Goal: Task Accomplishment & Management: Manage account settings

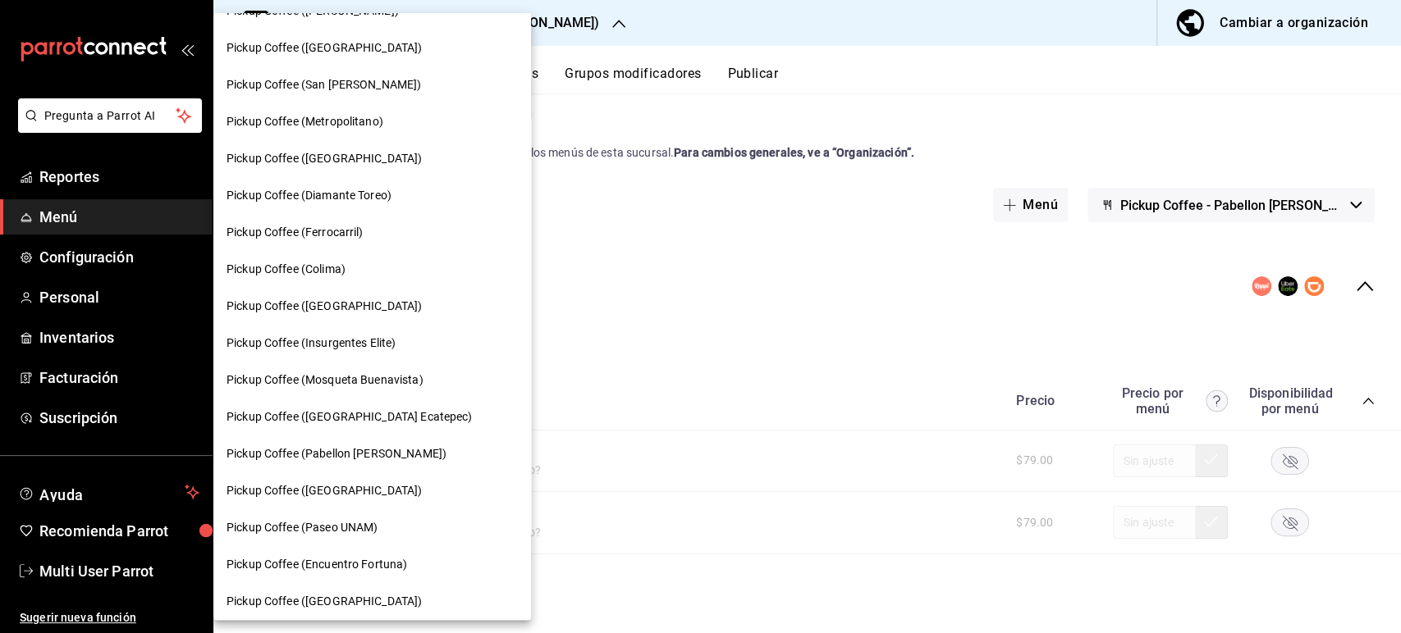
scroll to position [808, 0]
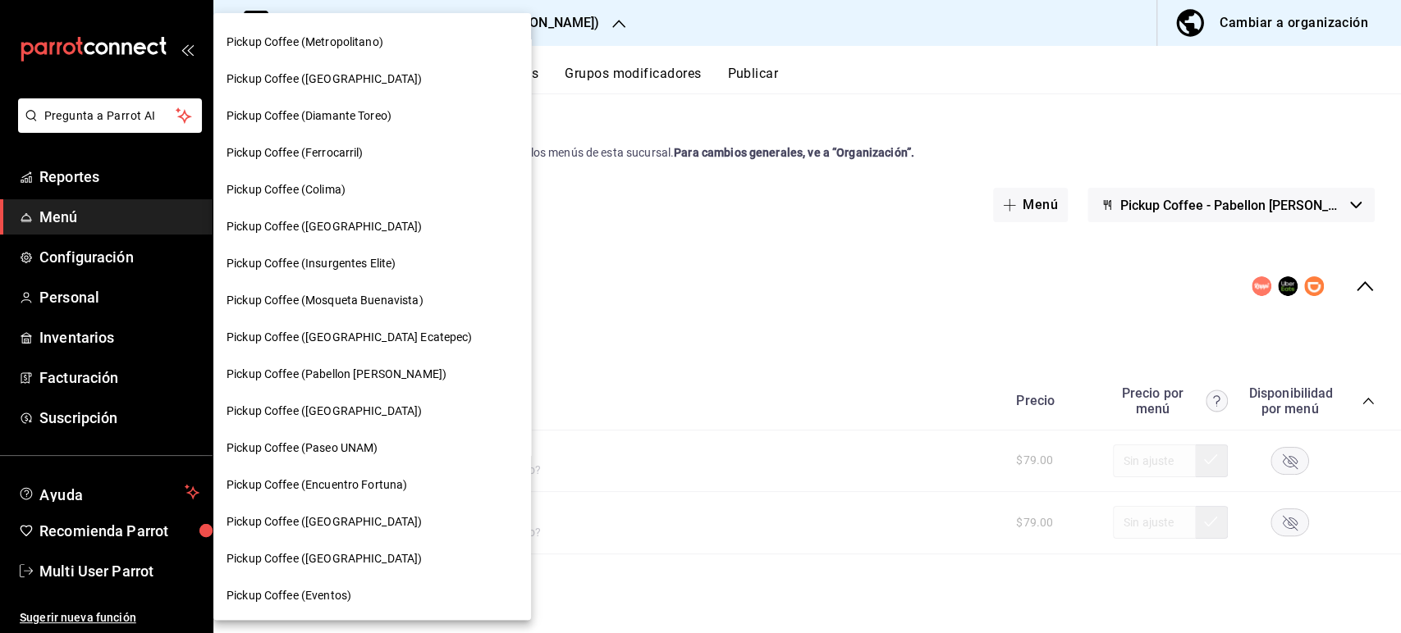
click at [400, 556] on div "Pickup Coffee ([GEOGRAPHIC_DATA])" at bounding box center [371, 559] width 291 height 17
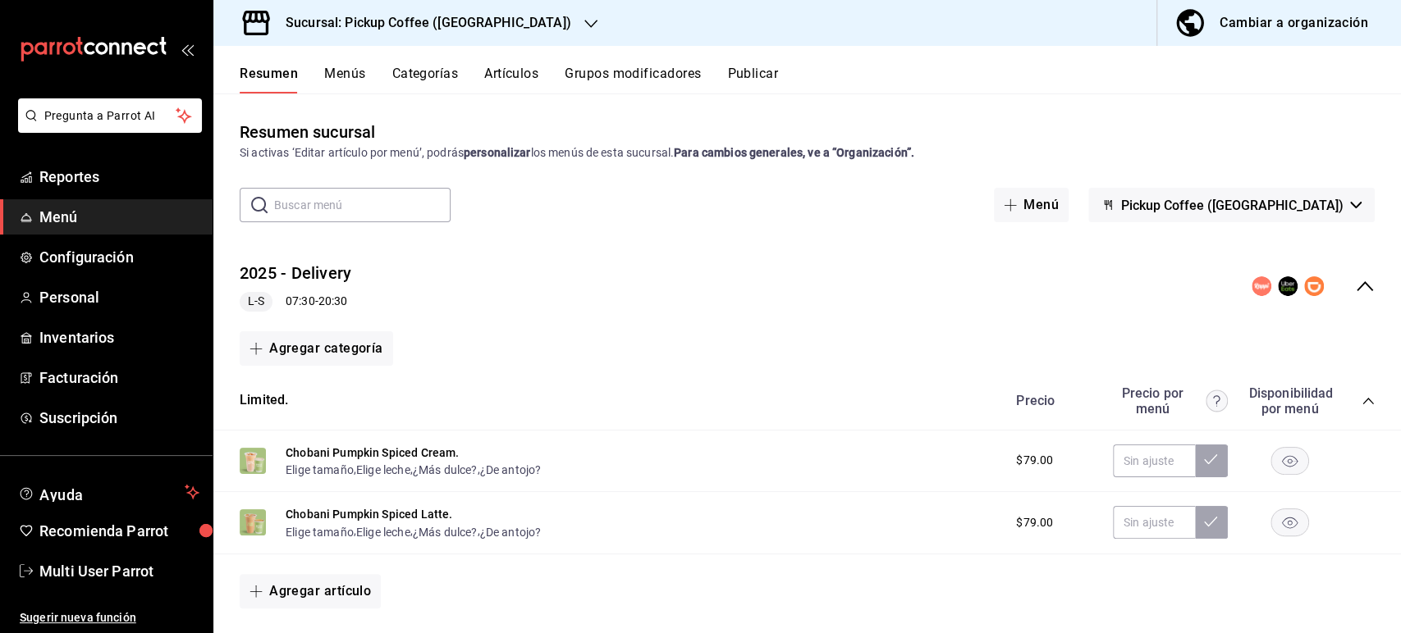
click at [1351, 410] on div "Precio Precio por menú Disponibilidad por menú" at bounding box center [1186, 401] width 375 height 31
click at [1361, 403] on icon "collapse-category-row" at bounding box center [1367, 401] width 13 height 13
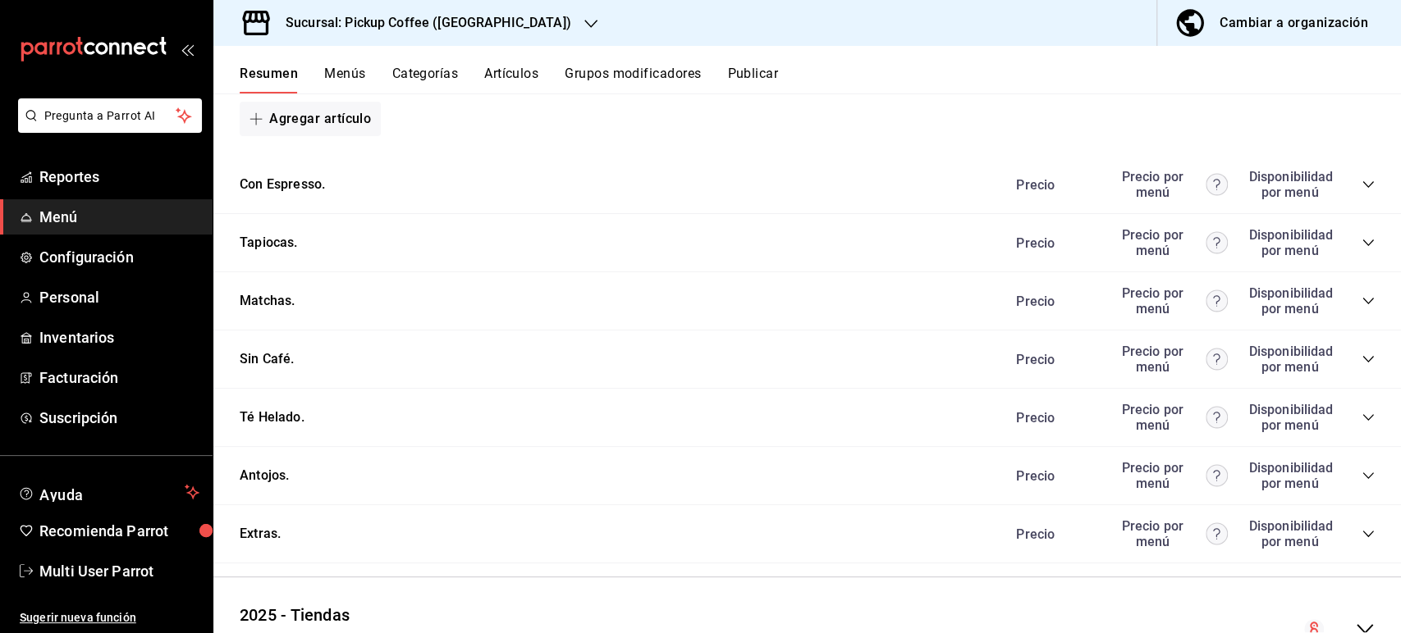
scroll to position [680, 0]
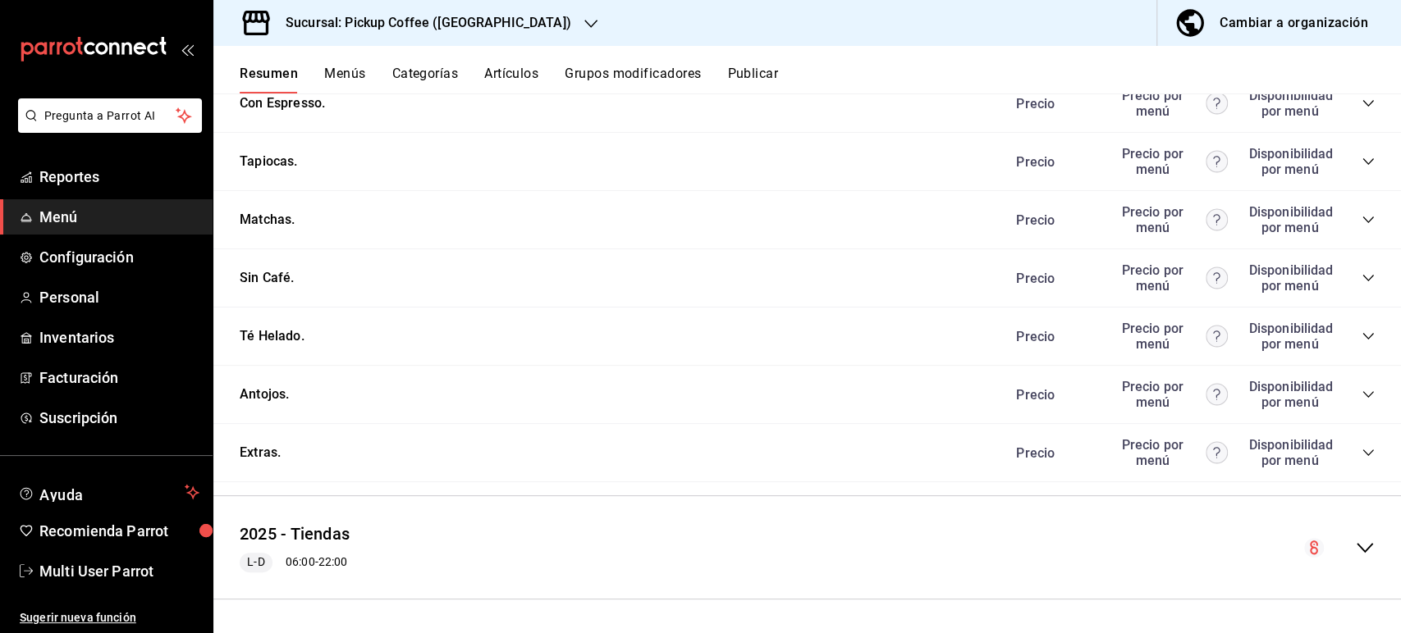
click at [1361, 394] on icon "collapse-category-row" at bounding box center [1367, 394] width 13 height 13
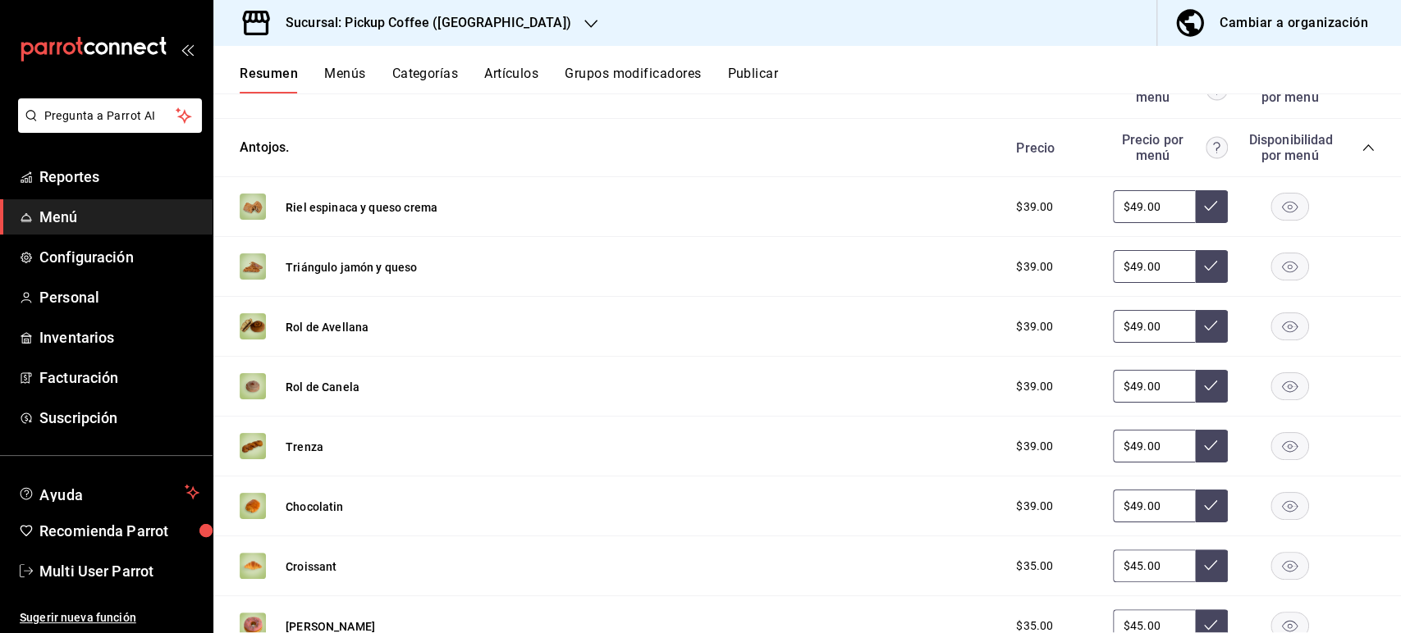
scroll to position [929, 0]
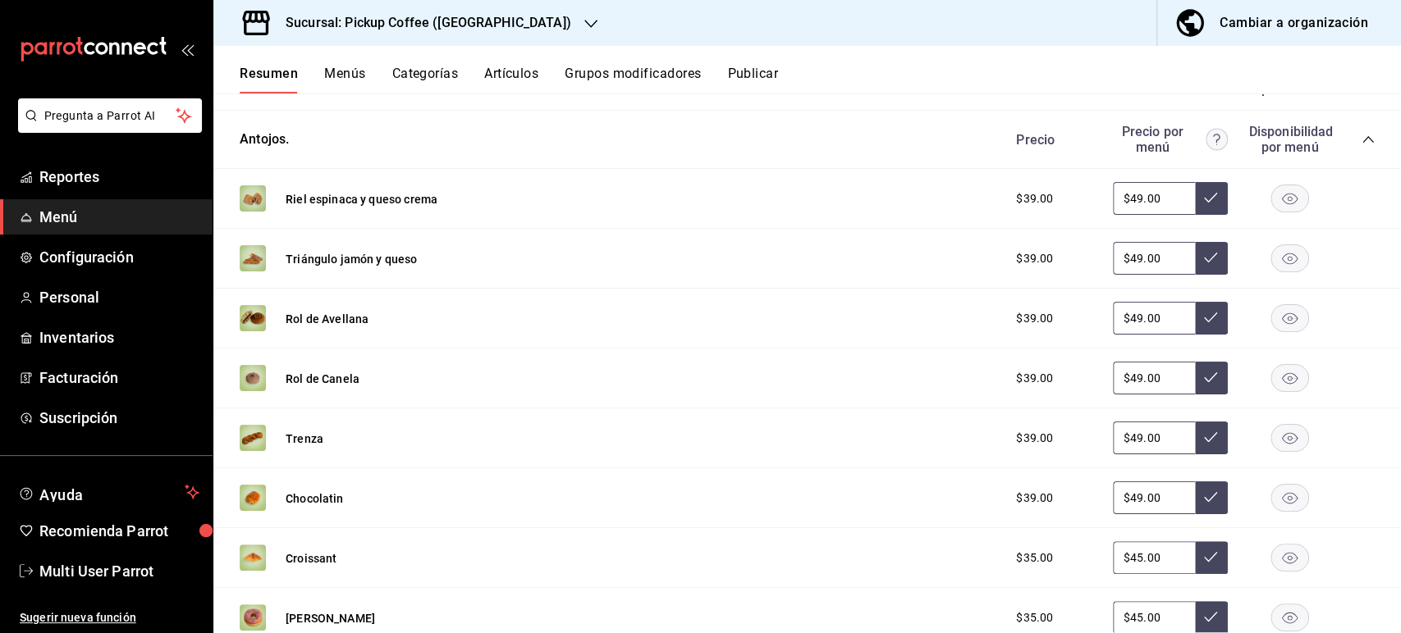
click at [1283, 446] on rect "button" at bounding box center [1290, 438] width 38 height 27
click at [1280, 505] on rect "button" at bounding box center [1290, 498] width 38 height 27
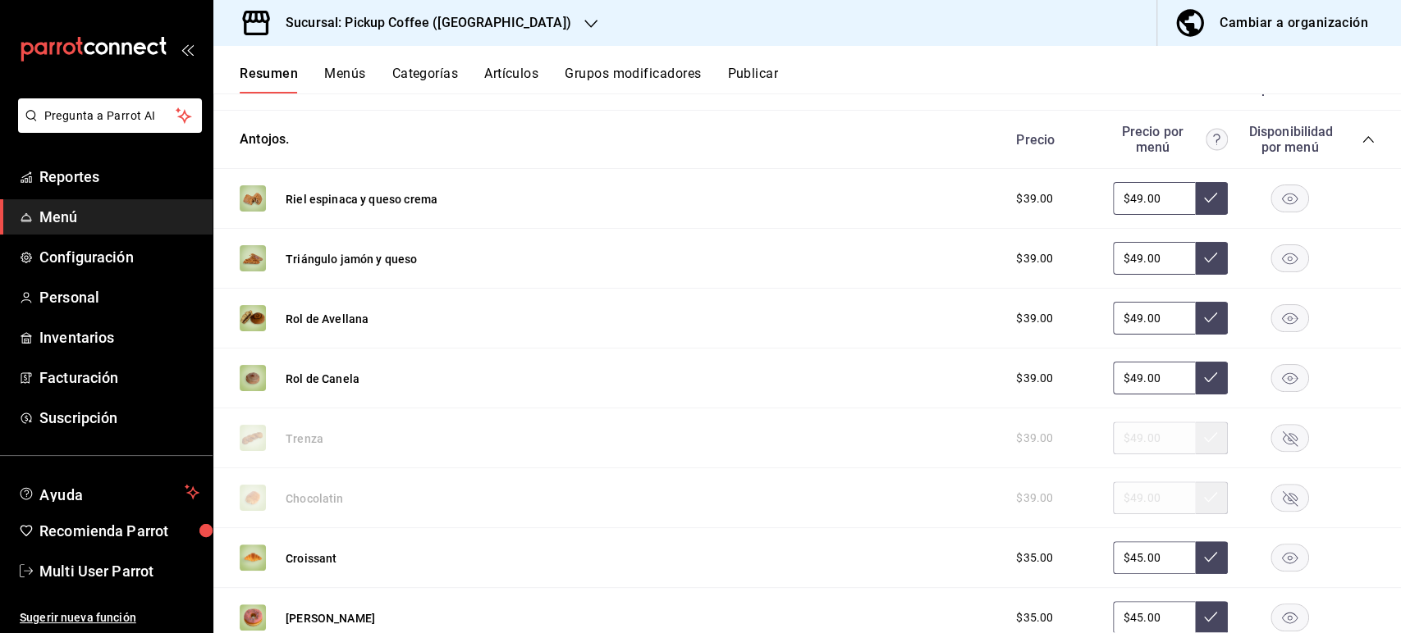
click at [1288, 316] on rect "button" at bounding box center [1290, 318] width 38 height 27
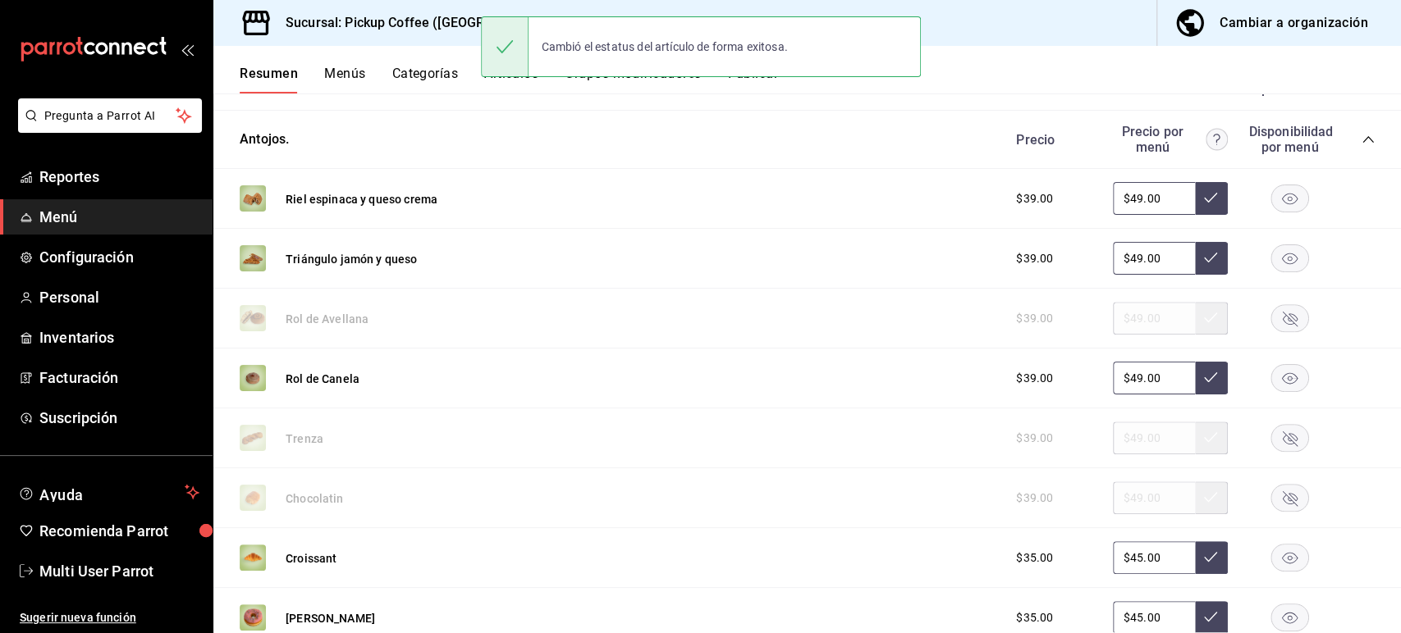
click at [754, 84] on button "Publicar" at bounding box center [752, 80] width 51 height 28
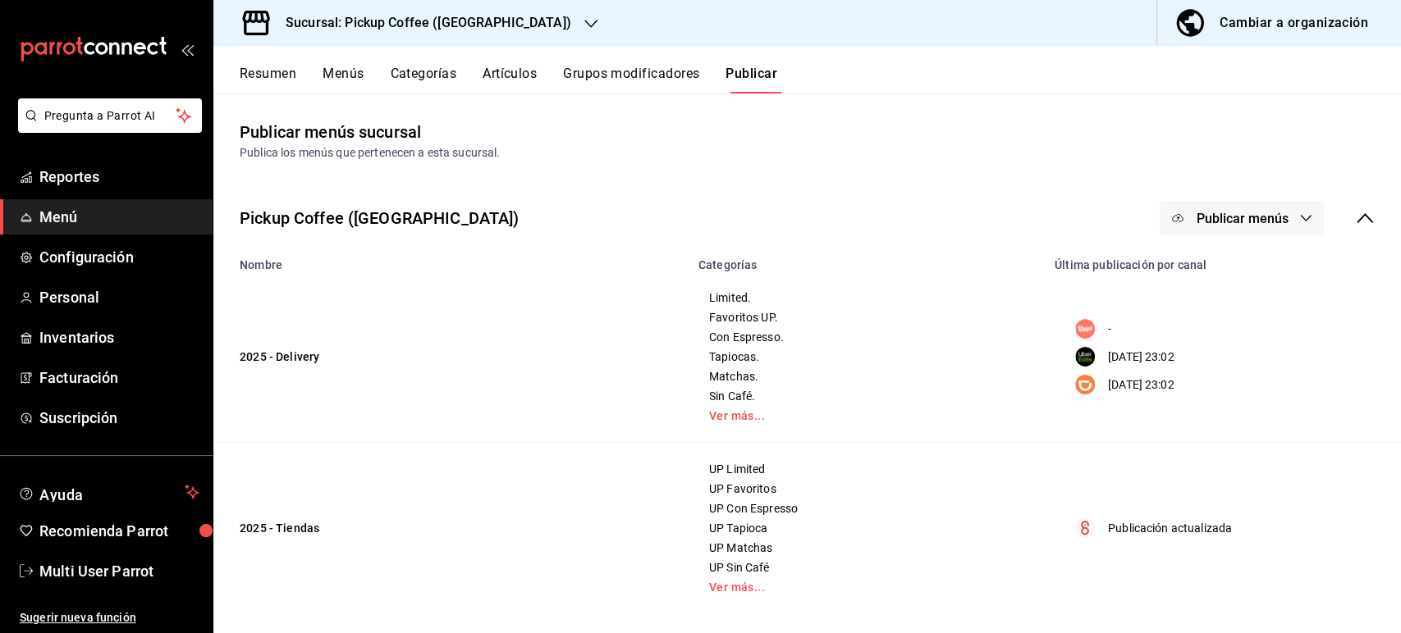
click at [1203, 226] on button "Publicar menús" at bounding box center [1241, 218] width 164 height 34
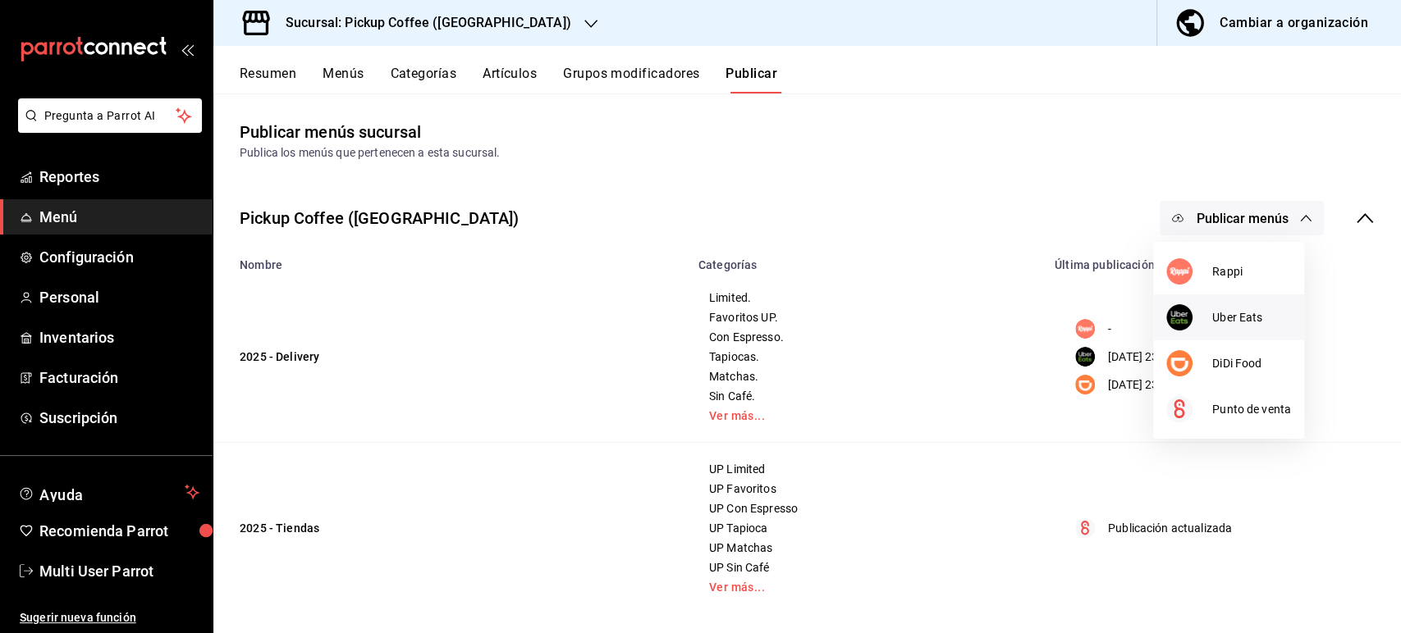
click at [1214, 321] on span "Uber Eats" at bounding box center [1251, 317] width 79 height 17
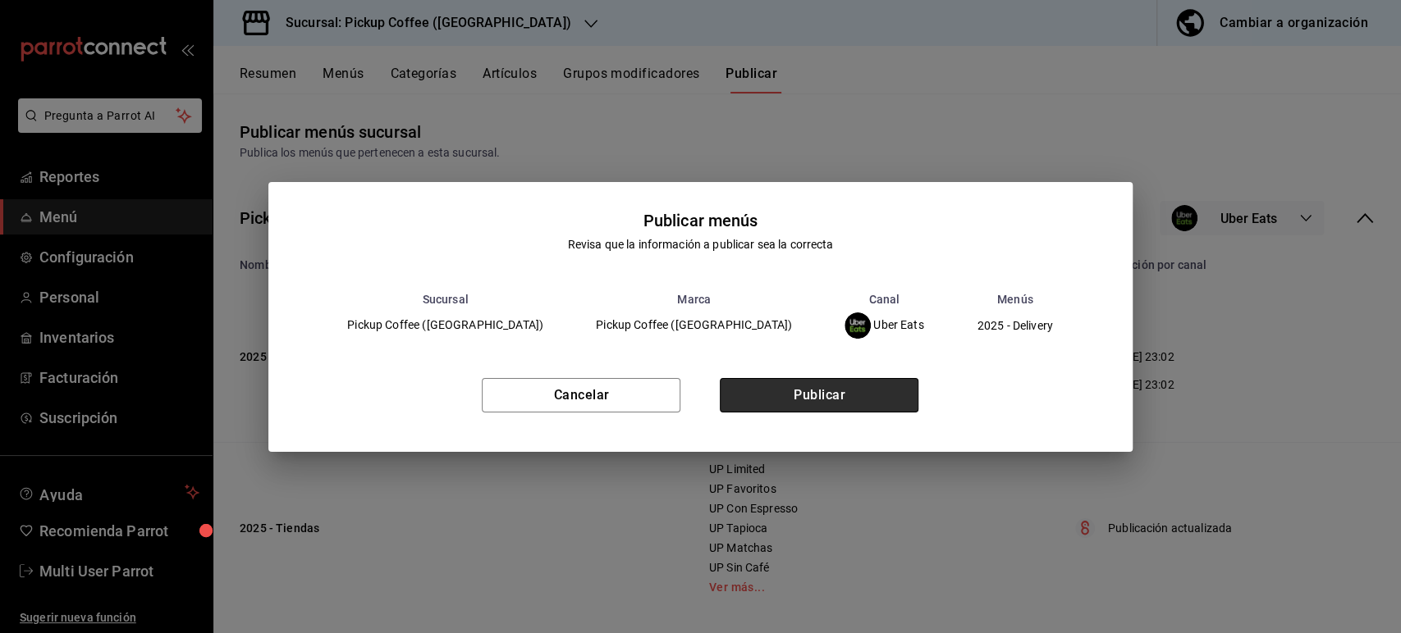
click at [880, 391] on button "Publicar" at bounding box center [819, 395] width 199 height 34
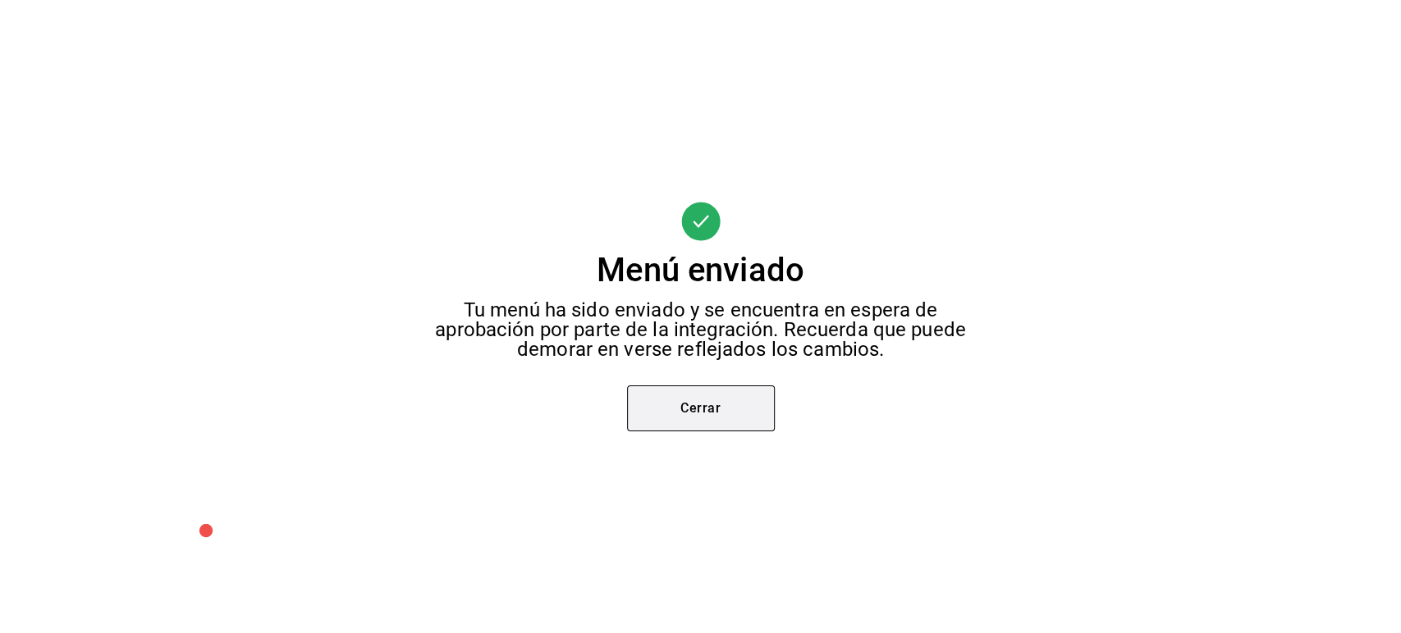
click at [688, 406] on button "Cerrar" at bounding box center [701, 409] width 148 height 46
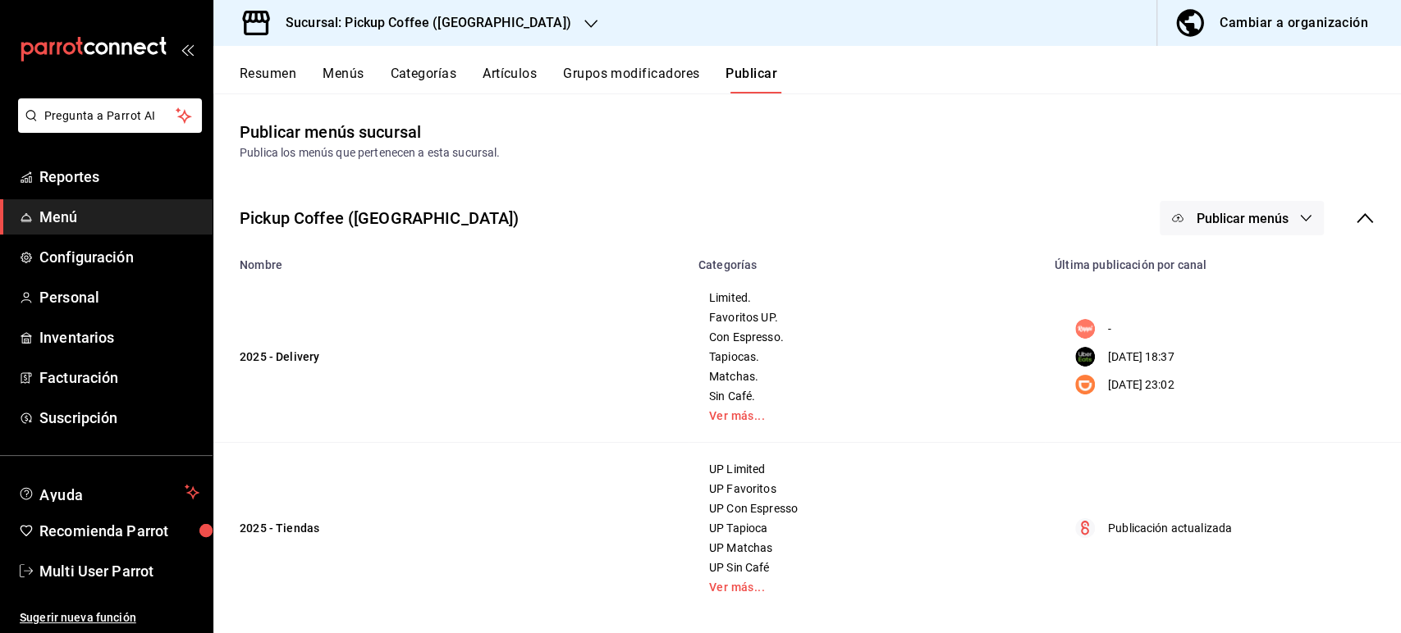
click at [1205, 212] on span "Publicar menús" at bounding box center [1241, 219] width 92 height 16
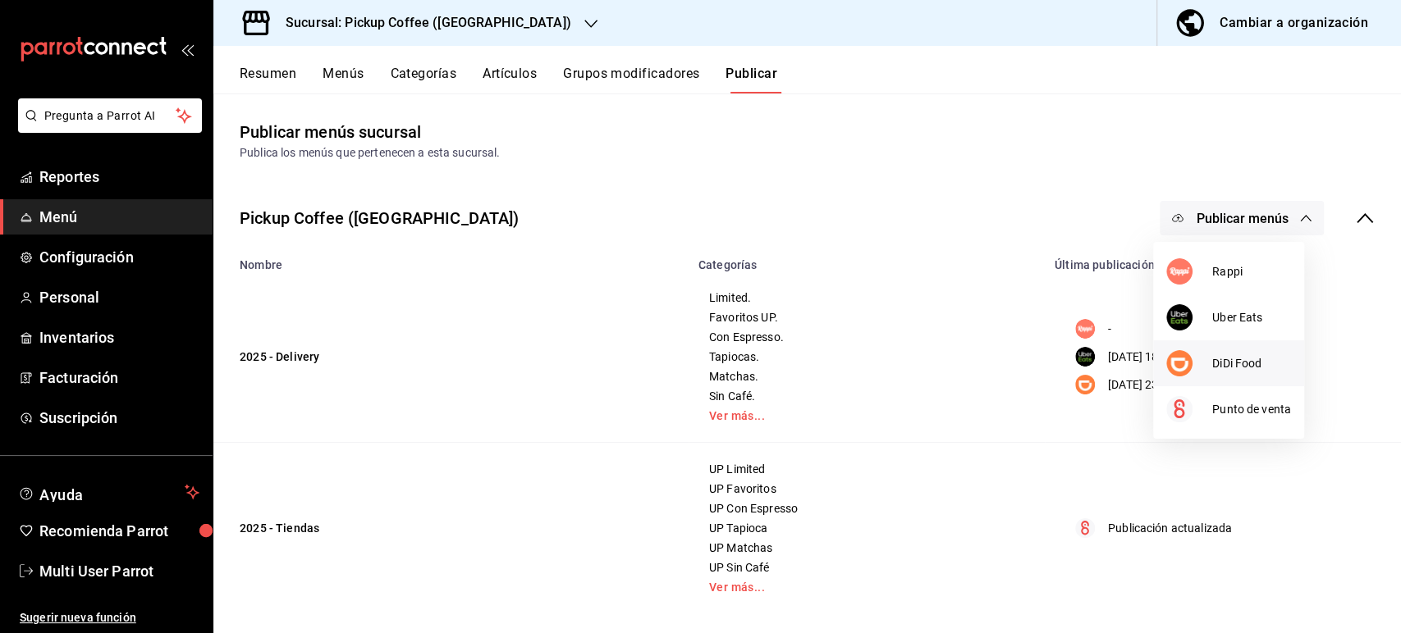
click at [1191, 360] on img at bounding box center [1179, 363] width 26 height 26
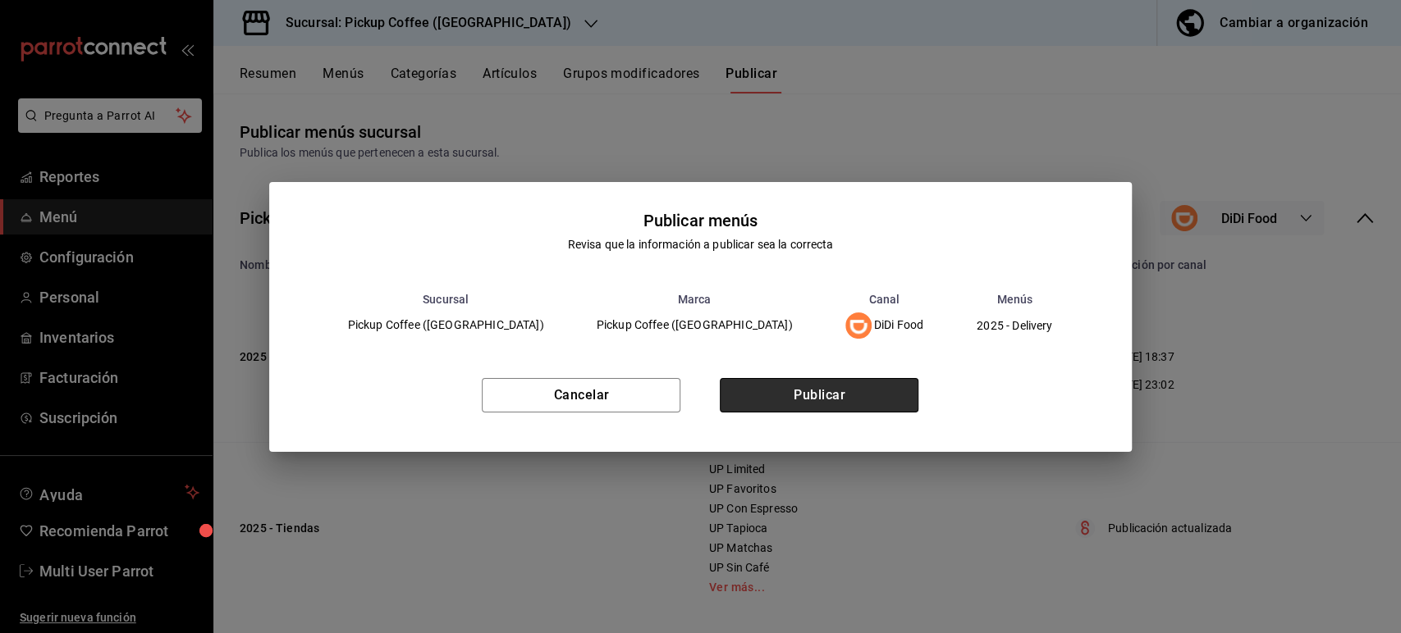
click at [806, 392] on button "Publicar" at bounding box center [819, 395] width 199 height 34
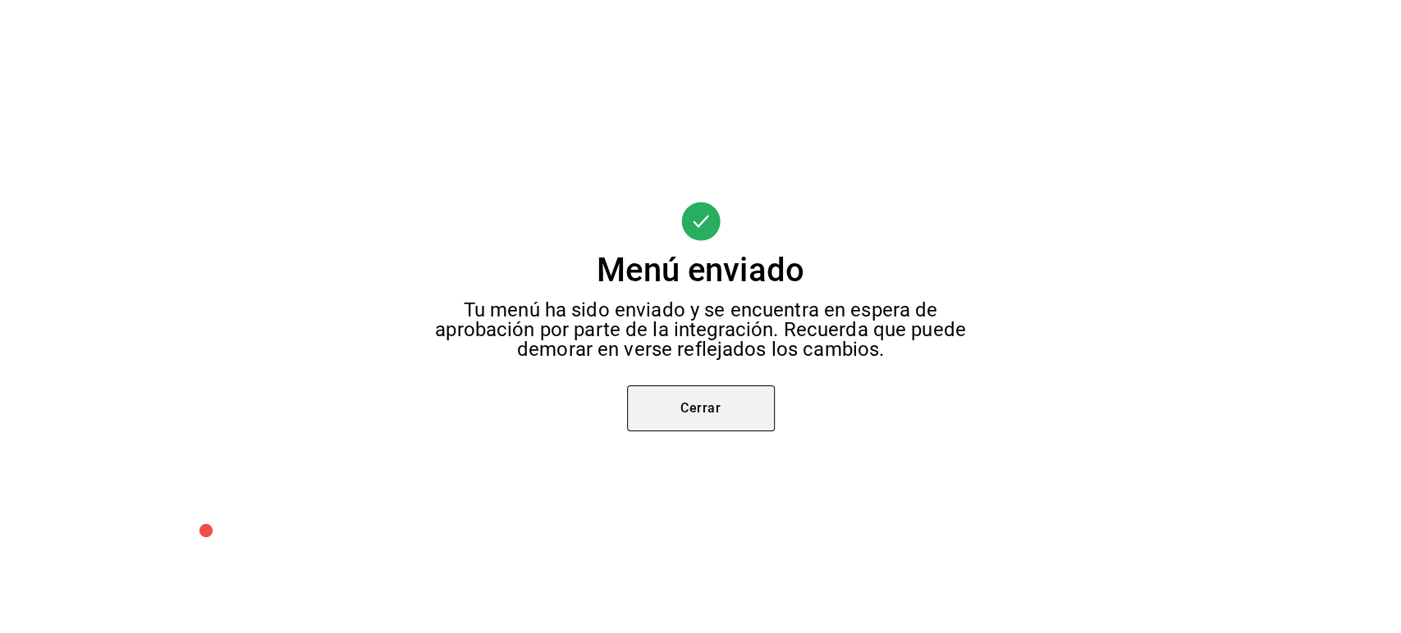
click at [735, 412] on button "Cerrar" at bounding box center [701, 409] width 148 height 46
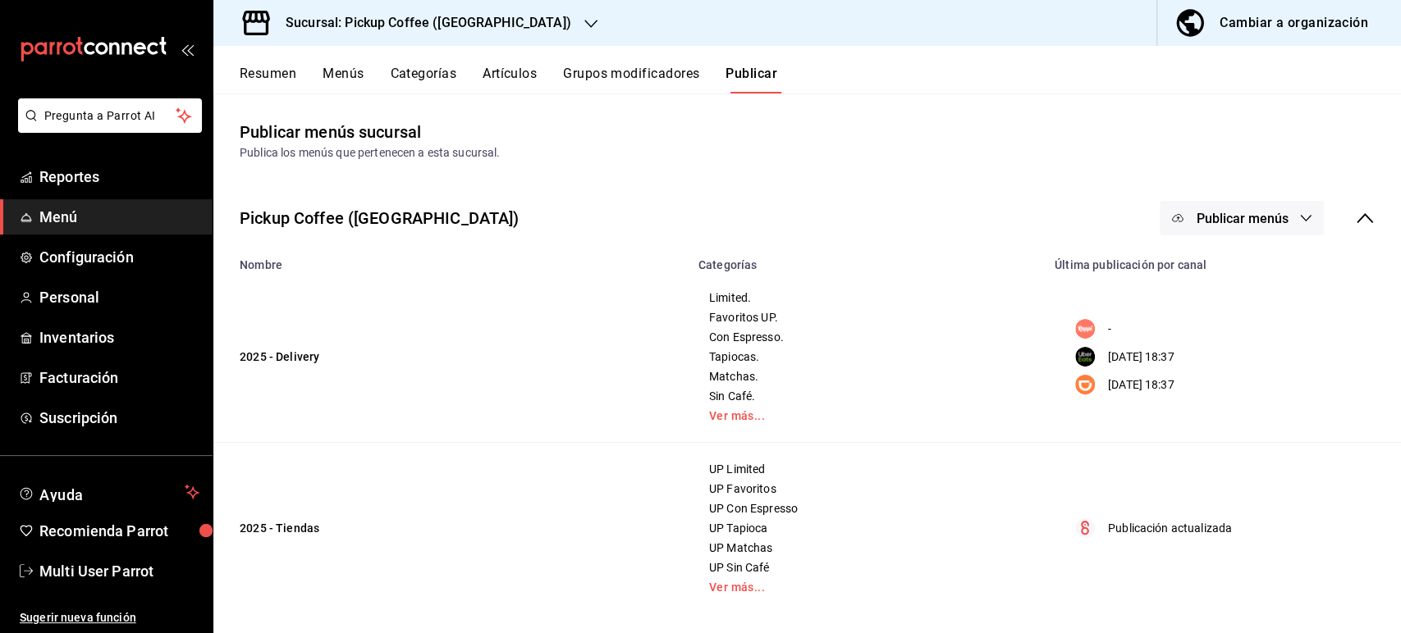
click at [442, 23] on h3 "Sucursal: Pickup Coffee ([GEOGRAPHIC_DATA])" at bounding box center [421, 23] width 299 height 20
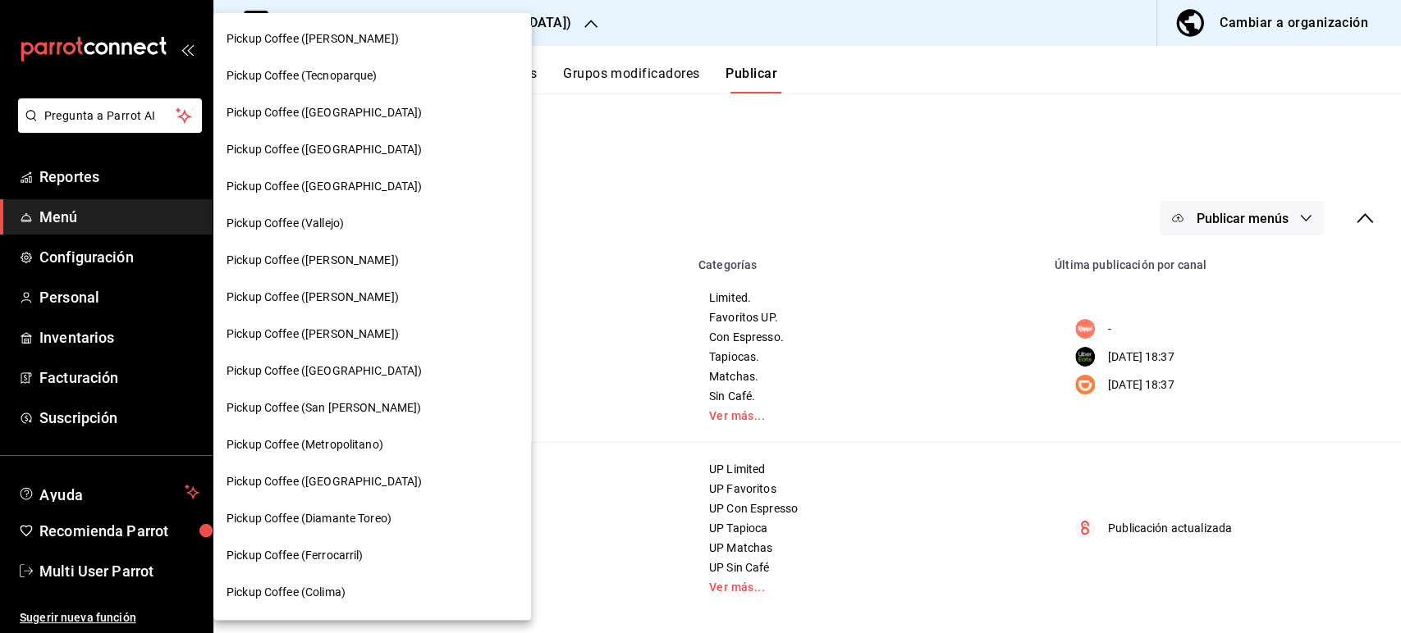
scroll to position [445, 0]
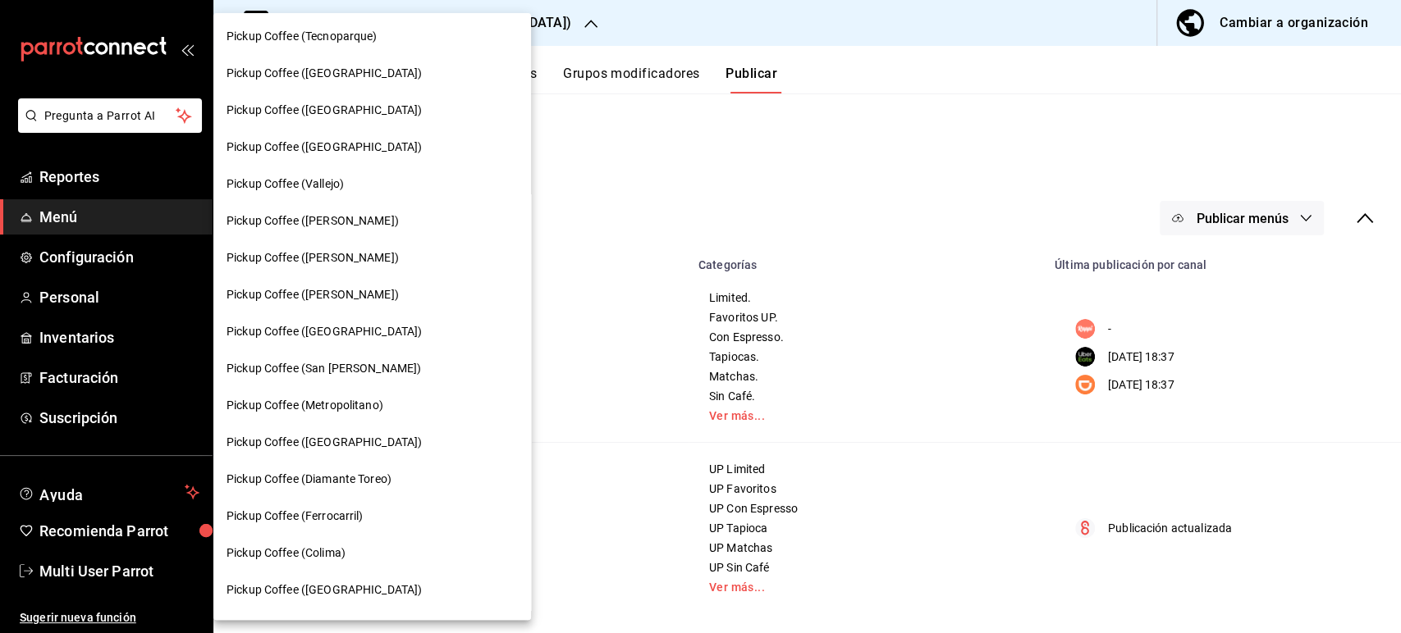
click at [341, 580] on div "Pickup Coffee ([GEOGRAPHIC_DATA])" at bounding box center [372, 590] width 318 height 37
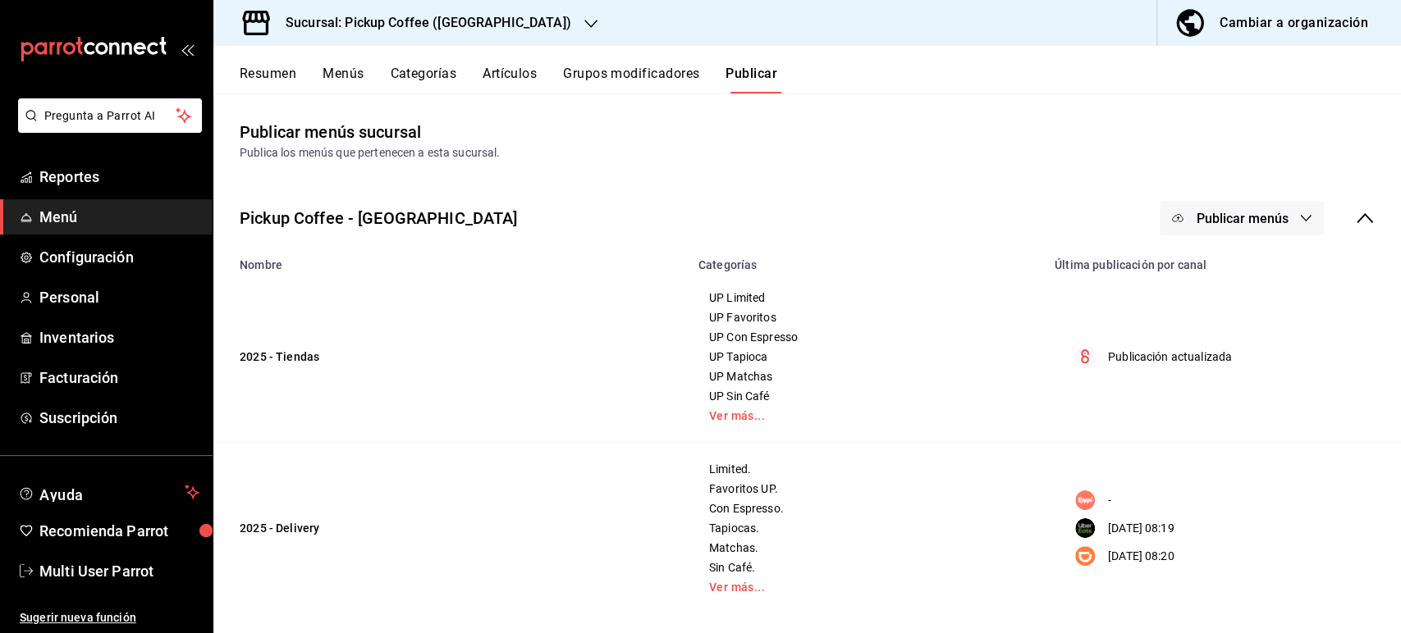
click at [299, 77] on div "Resumen Menús Categorías Artículos Grupos modificadores Publicar" at bounding box center [820, 80] width 1161 height 28
click at [286, 77] on button "Resumen" at bounding box center [268, 80] width 57 height 28
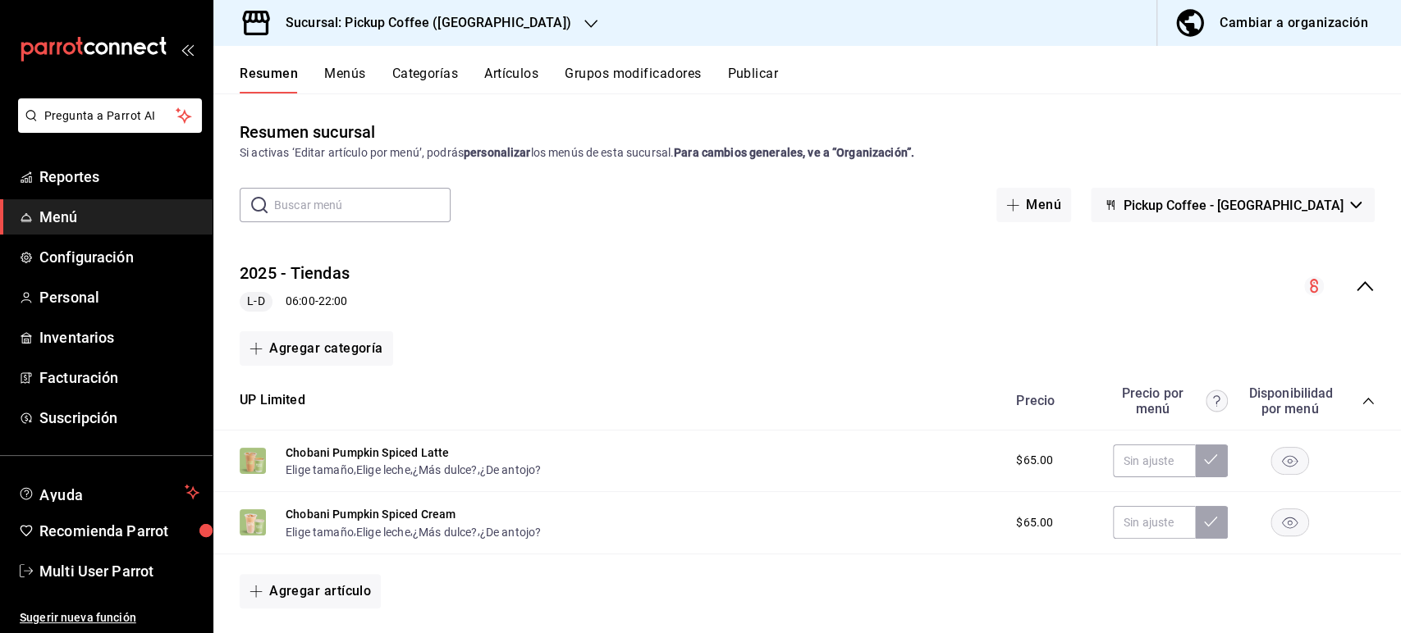
click at [1361, 397] on icon "collapse-category-row" at bounding box center [1367, 401] width 13 height 13
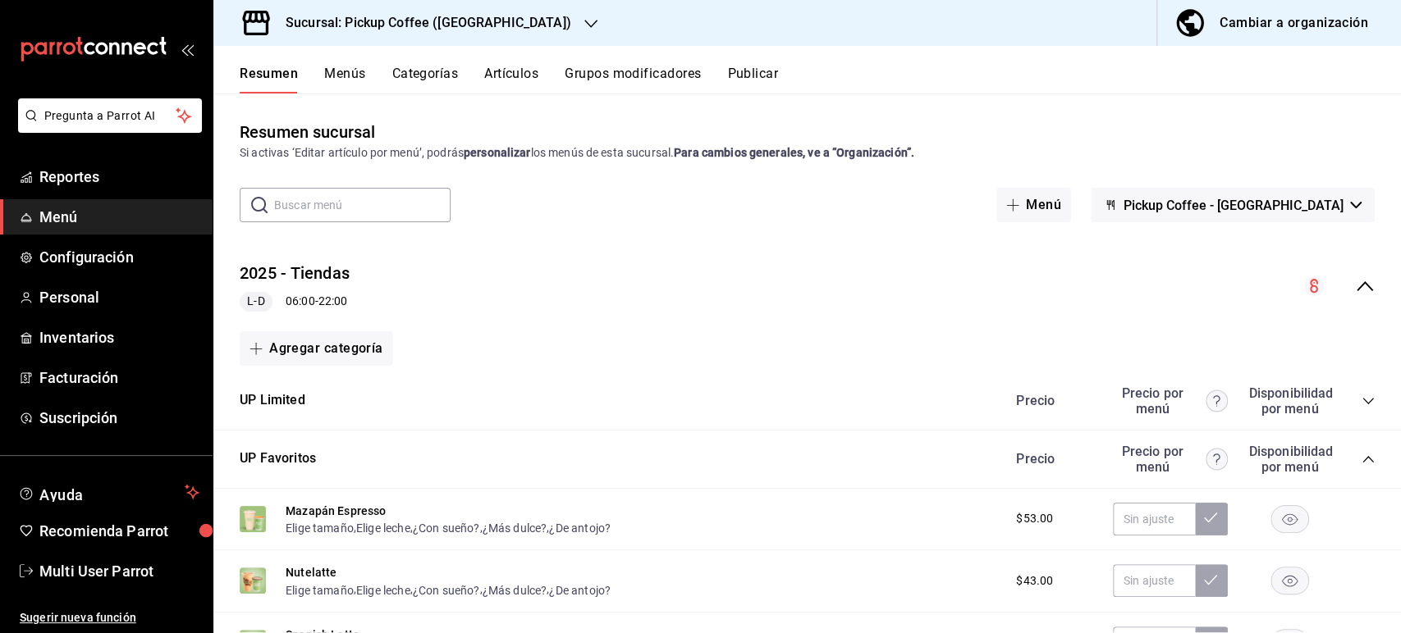
click at [1361, 466] on icon "collapse-category-row" at bounding box center [1367, 459] width 13 height 13
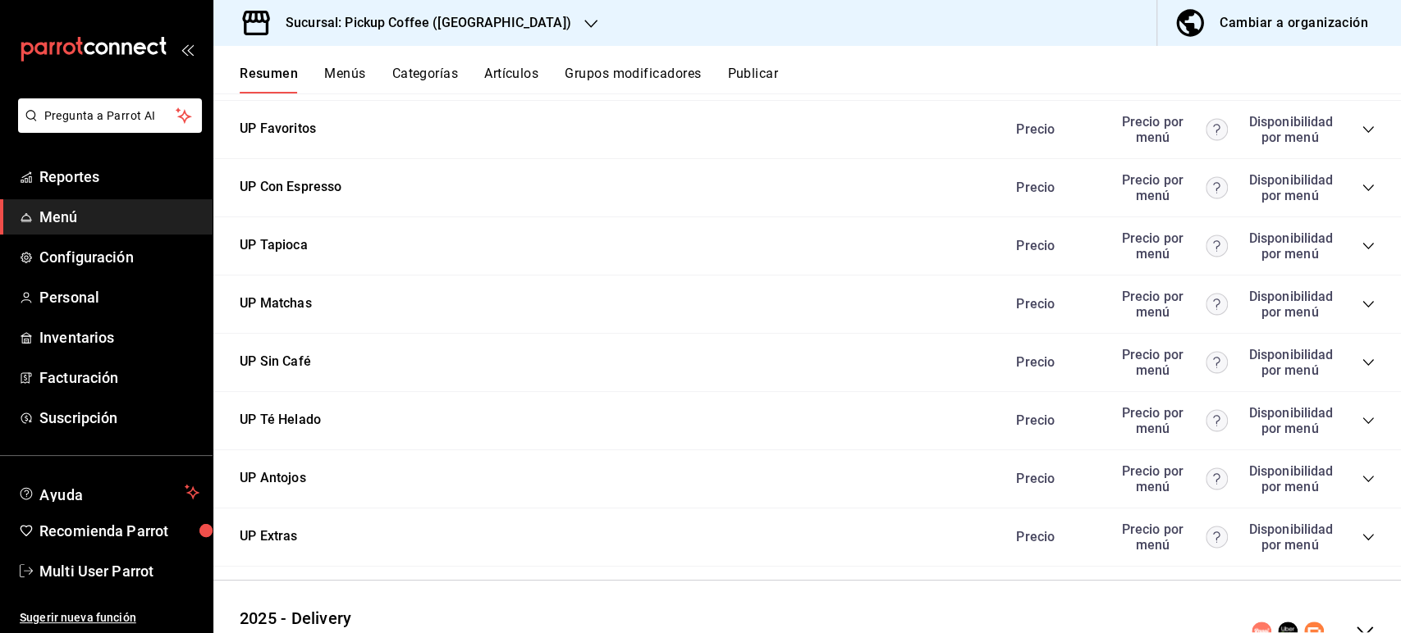
scroll to position [420, 0]
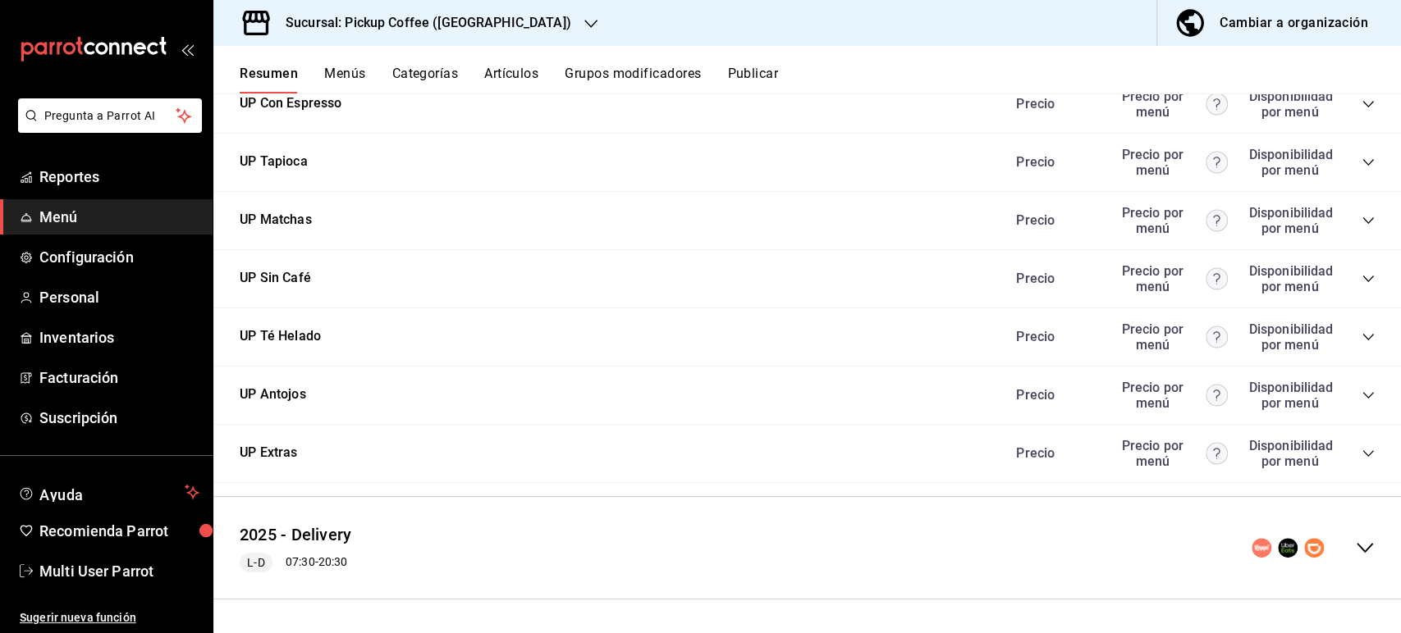
click at [1356, 550] on icon "collapse-menu-row" at bounding box center [1364, 548] width 16 height 10
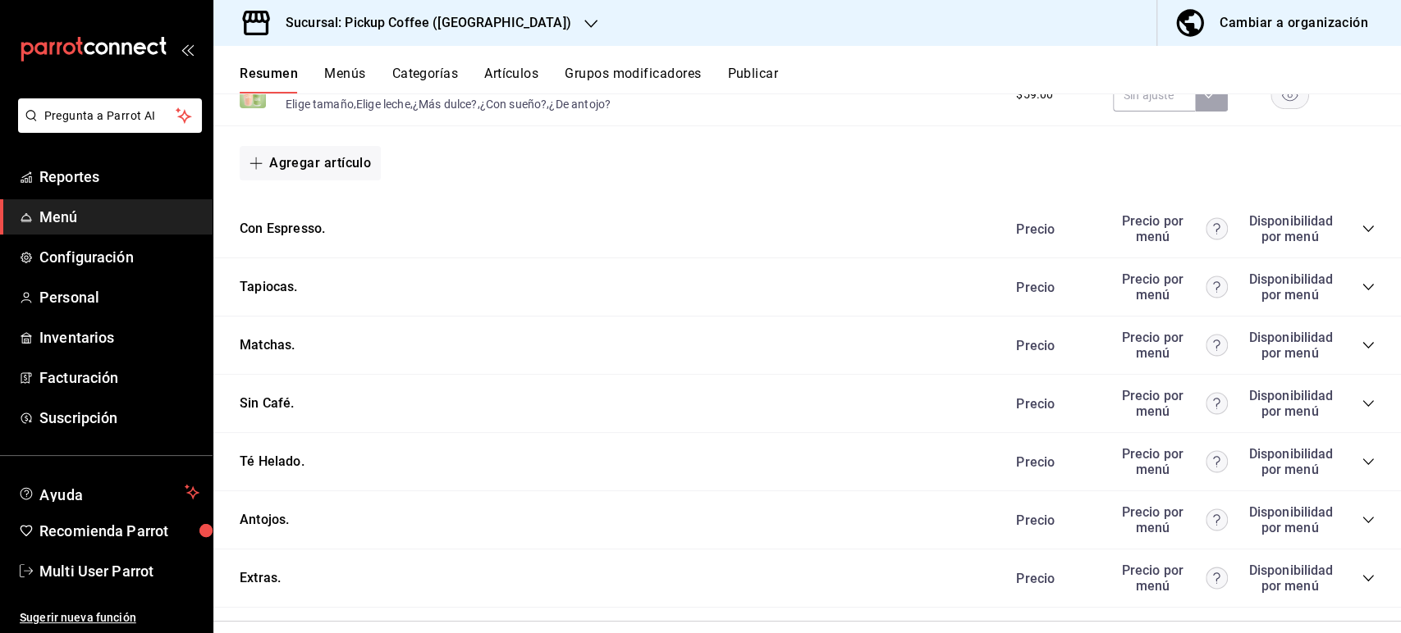
scroll to position [1427, 0]
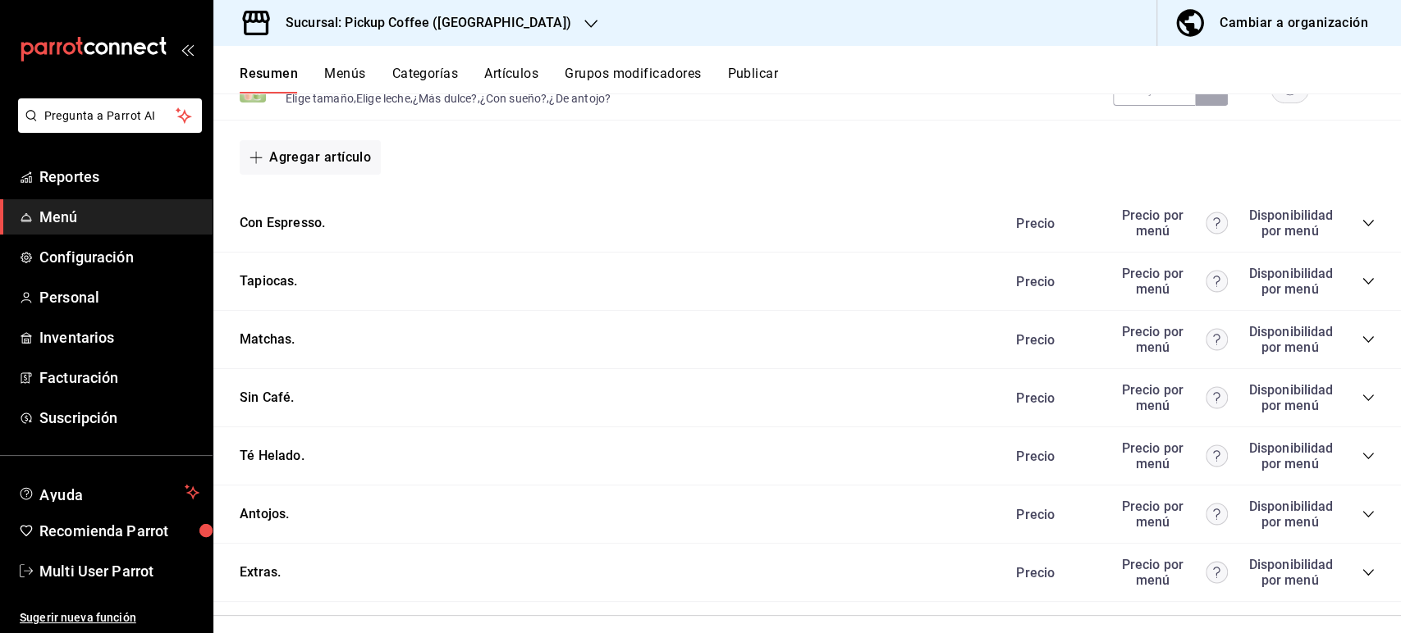
click at [1361, 230] on icon "collapse-category-row" at bounding box center [1367, 223] width 13 height 13
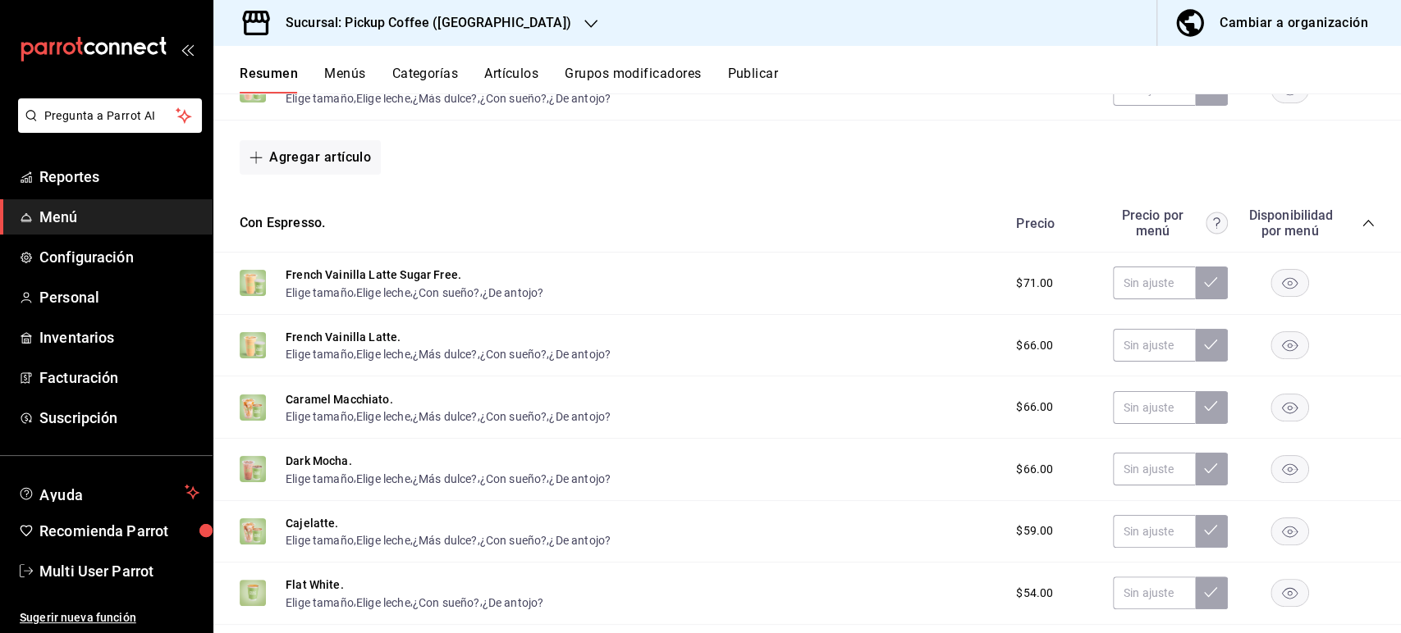
click at [1277, 290] on rect "button" at bounding box center [1290, 283] width 38 height 27
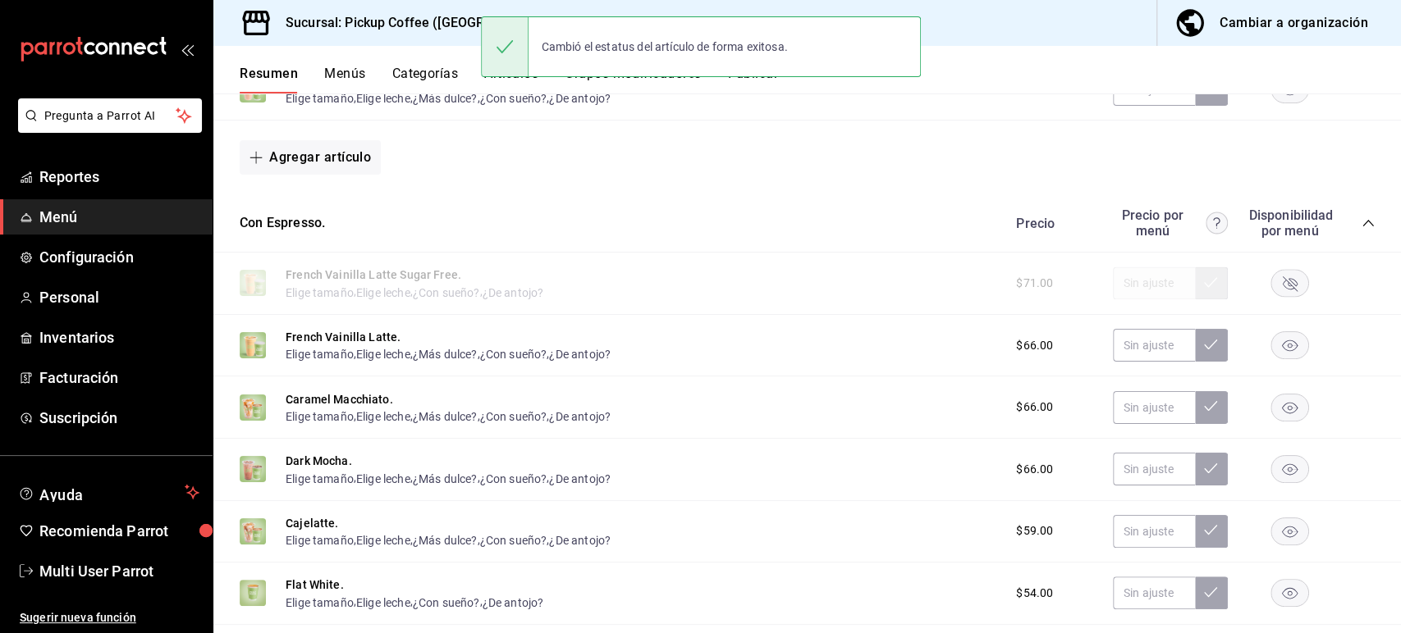
click at [1277, 290] on rect "button" at bounding box center [1290, 283] width 38 height 27
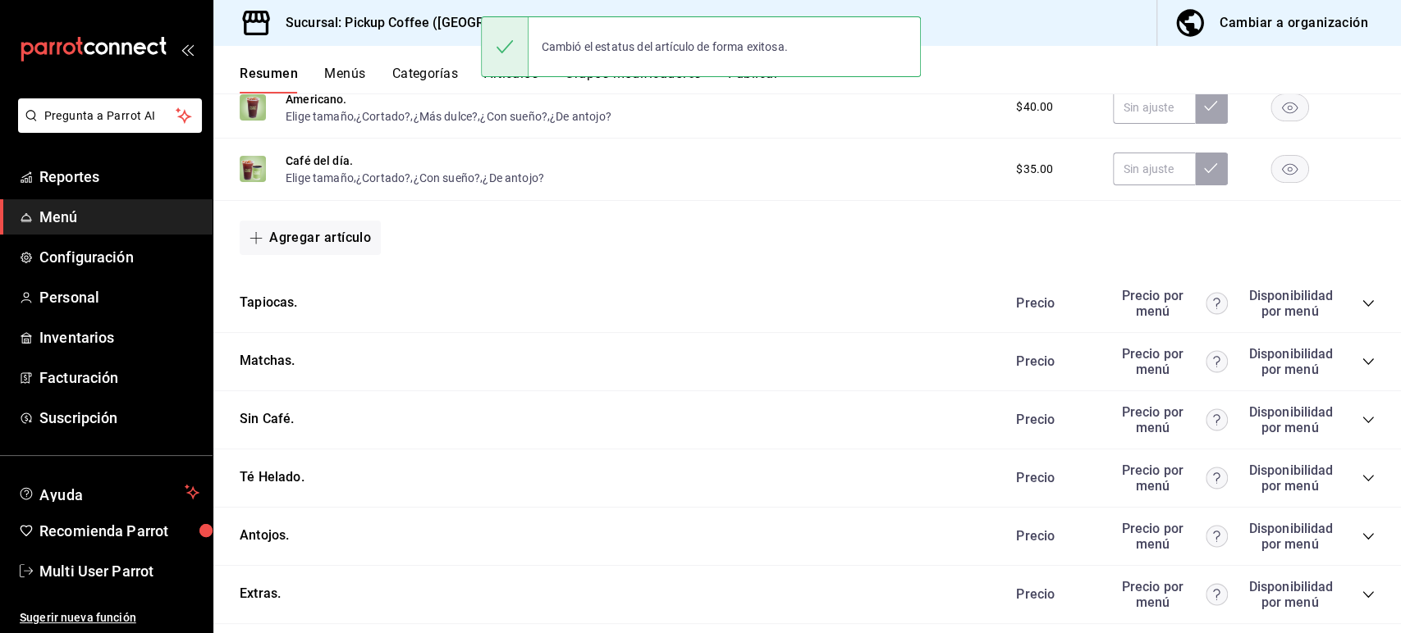
scroll to position [2049, 0]
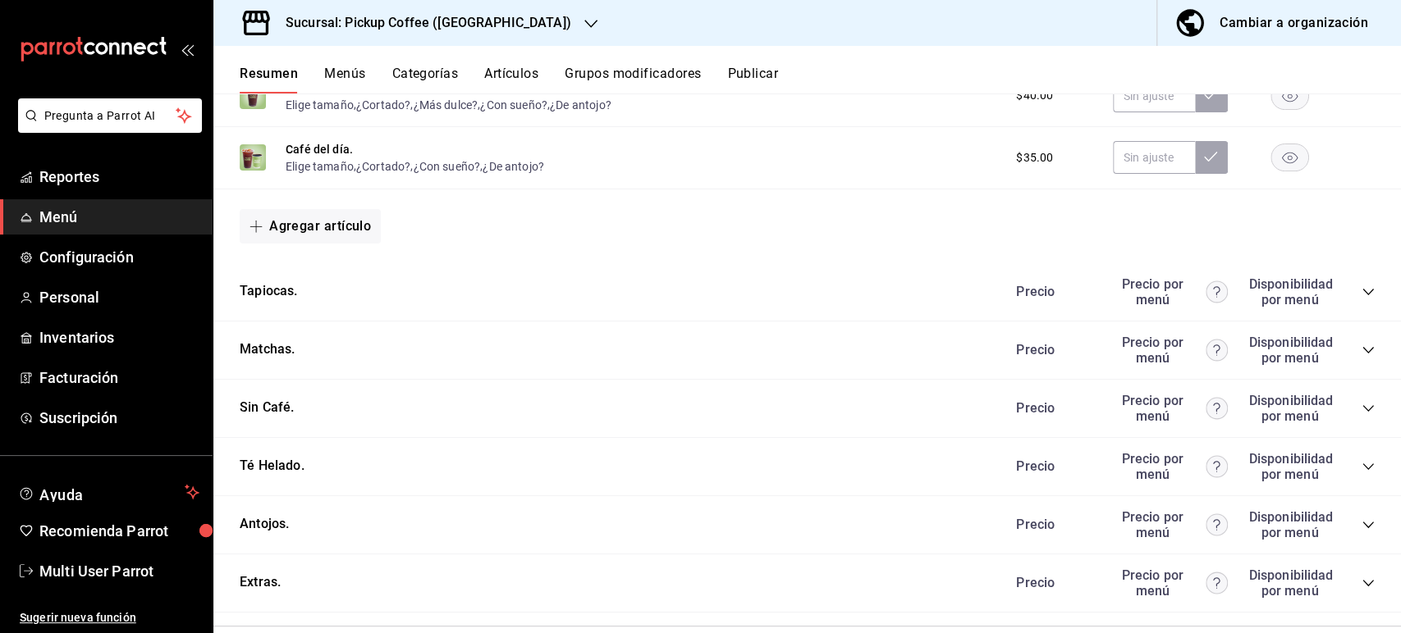
click at [1361, 299] on icon "collapse-category-row" at bounding box center [1367, 292] width 13 height 13
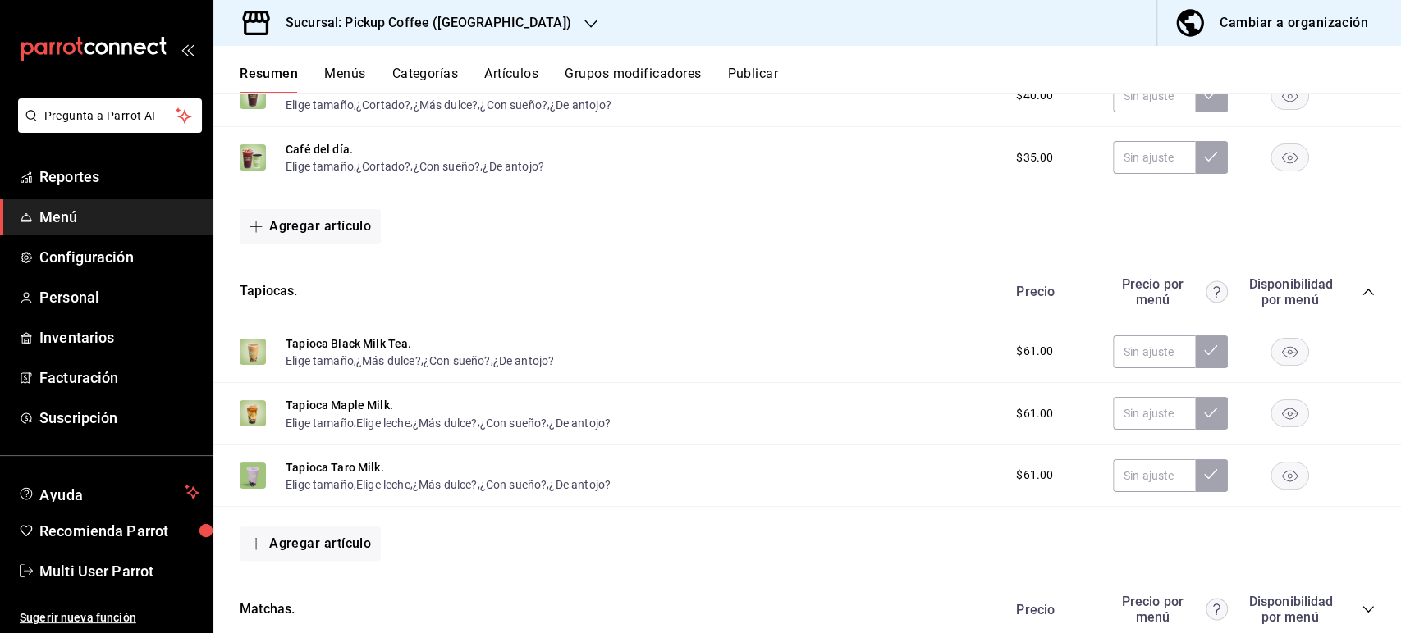
scroll to position [2092, 0]
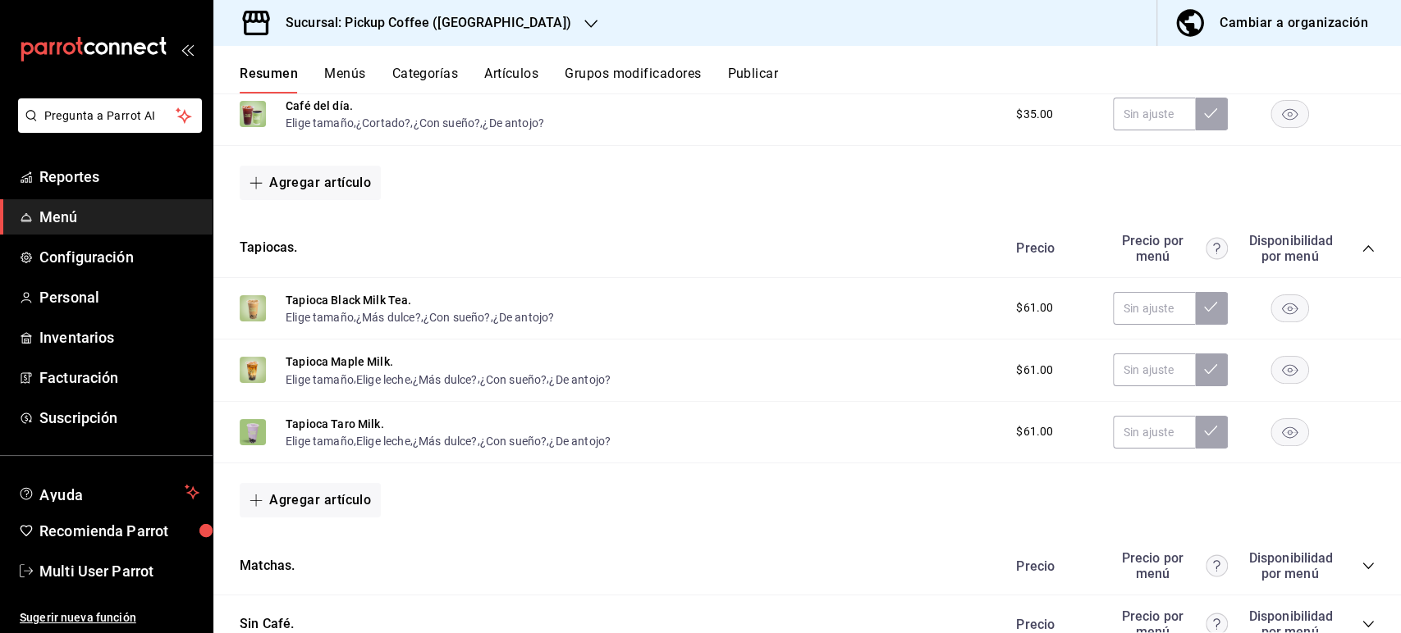
click at [1276, 322] on rect "button" at bounding box center [1290, 308] width 38 height 27
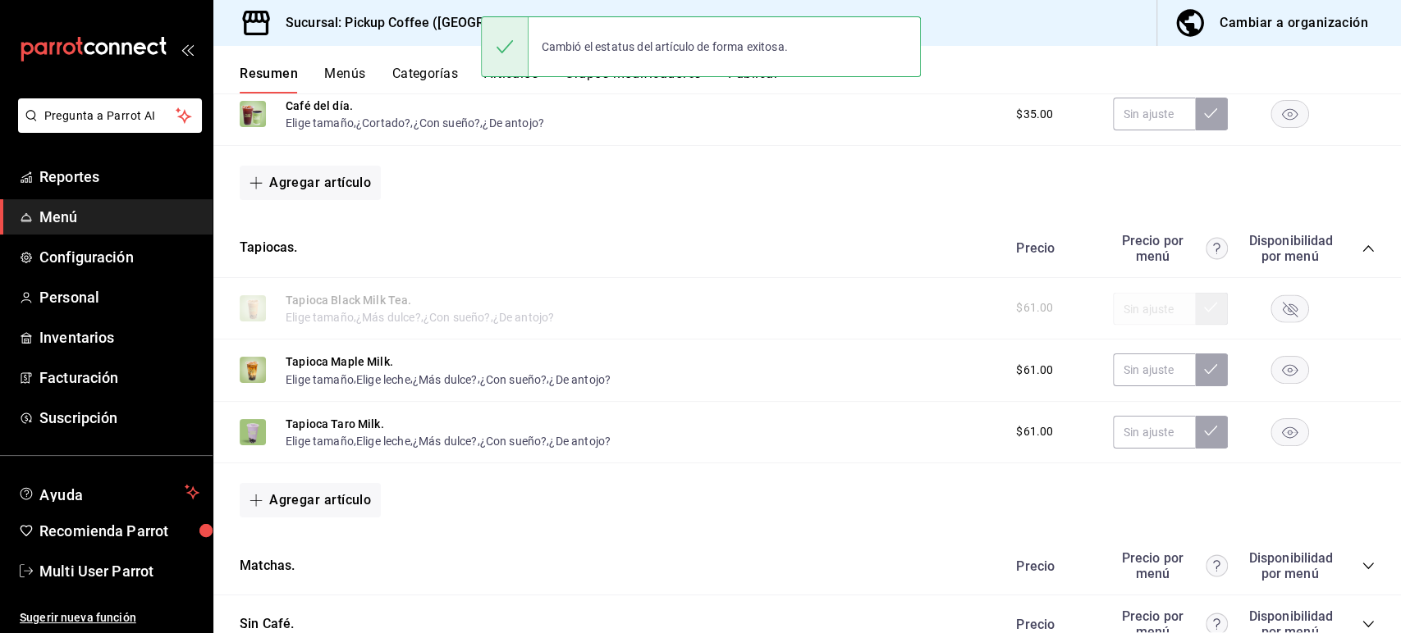
click at [1280, 378] on rect "button" at bounding box center [1290, 370] width 38 height 27
click at [1274, 438] on rect "button" at bounding box center [1290, 431] width 38 height 27
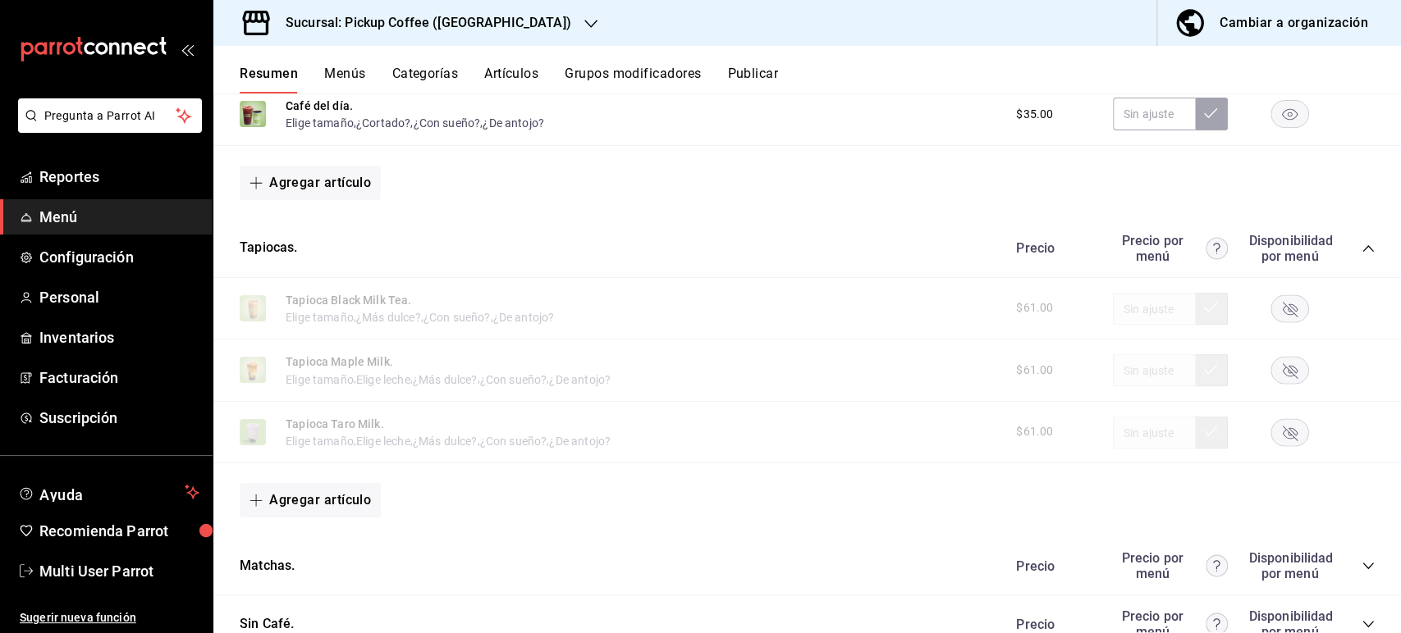
scroll to position [2351, 0]
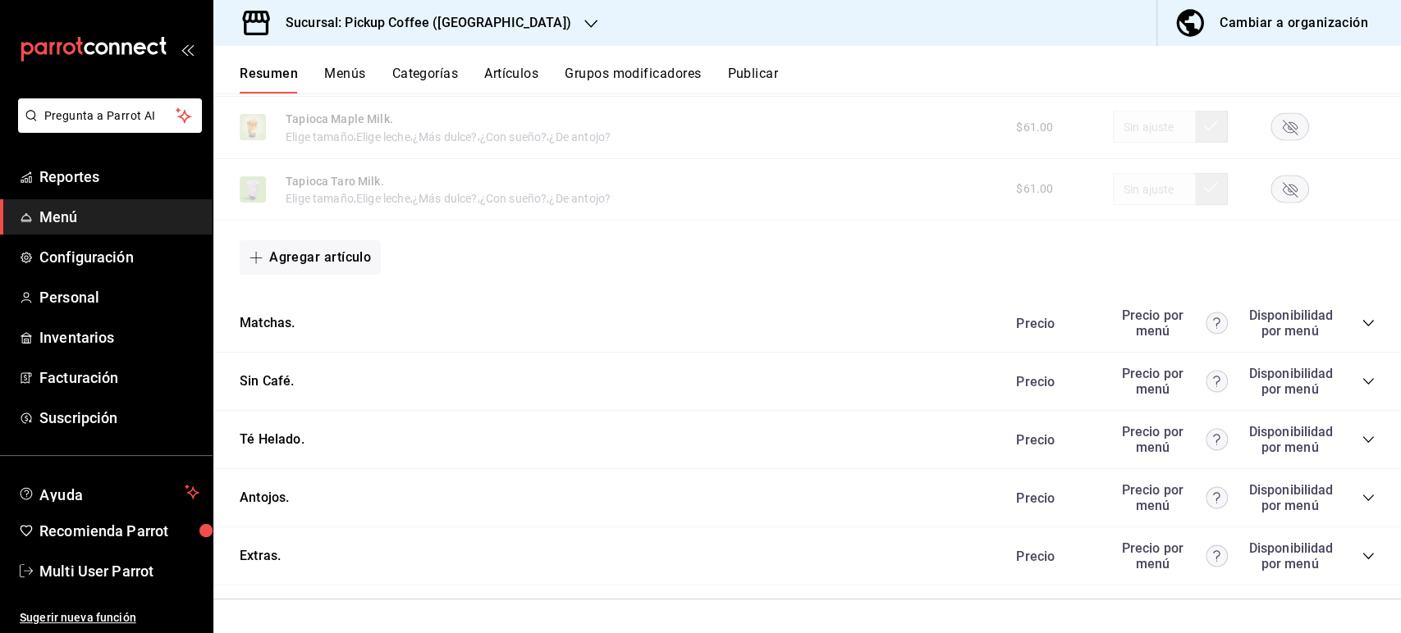
click at [1355, 505] on div "Precio Precio por menú Disponibilidad por menú" at bounding box center [1186, 497] width 375 height 31
click at [1361, 499] on icon "collapse-category-row" at bounding box center [1367, 497] width 13 height 13
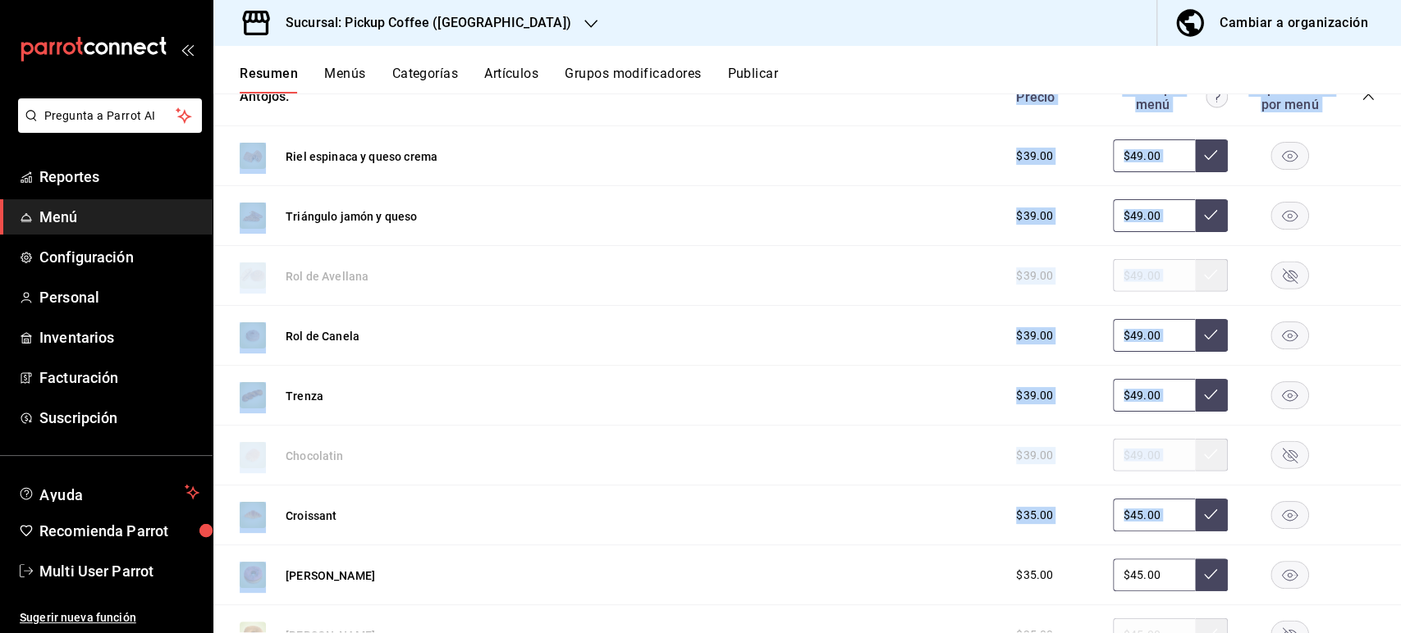
scroll to position [2741, 0]
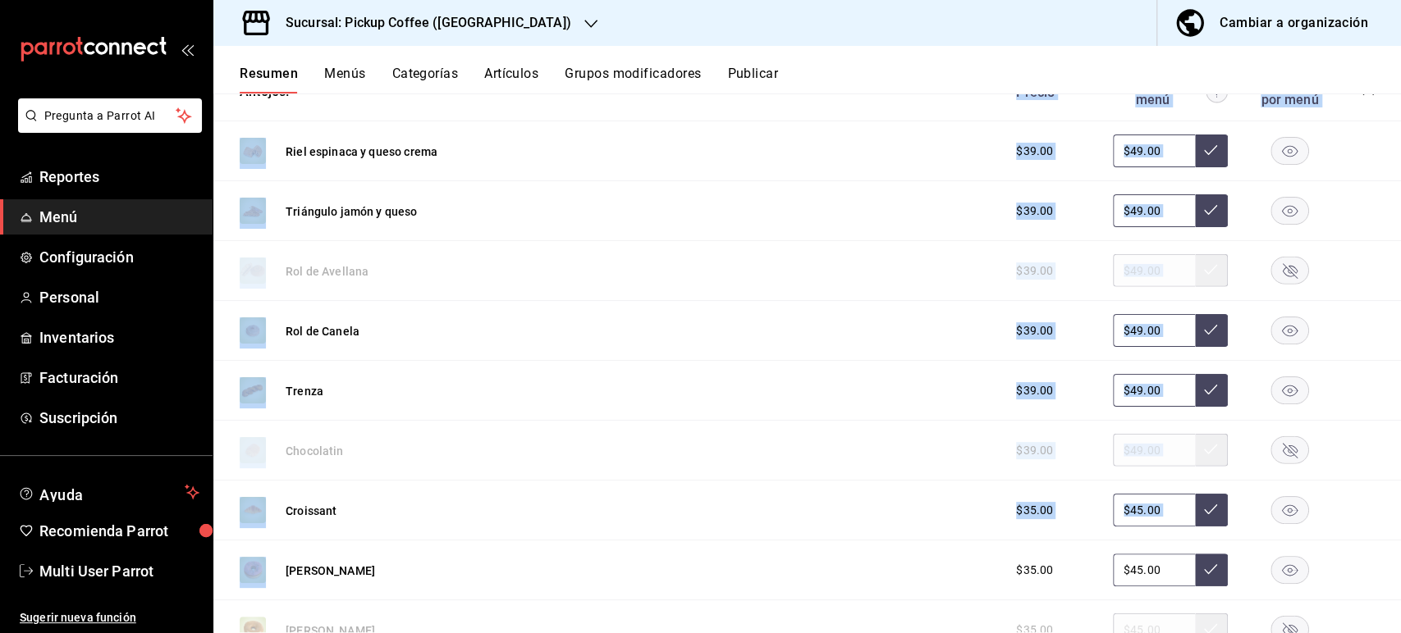
drag, startPoint x: 1399, startPoint y: 455, endPoint x: 1399, endPoint y: 512, distance: 57.4
click at [1399, 512] on div "Resumen sucursal Si activas ‘Editar artículo por menú’, podrás personalizar los…" at bounding box center [806, 363] width 1187 height 539
click at [1343, 421] on div "Trenza $39.00 $49.00" at bounding box center [806, 391] width 1187 height 60
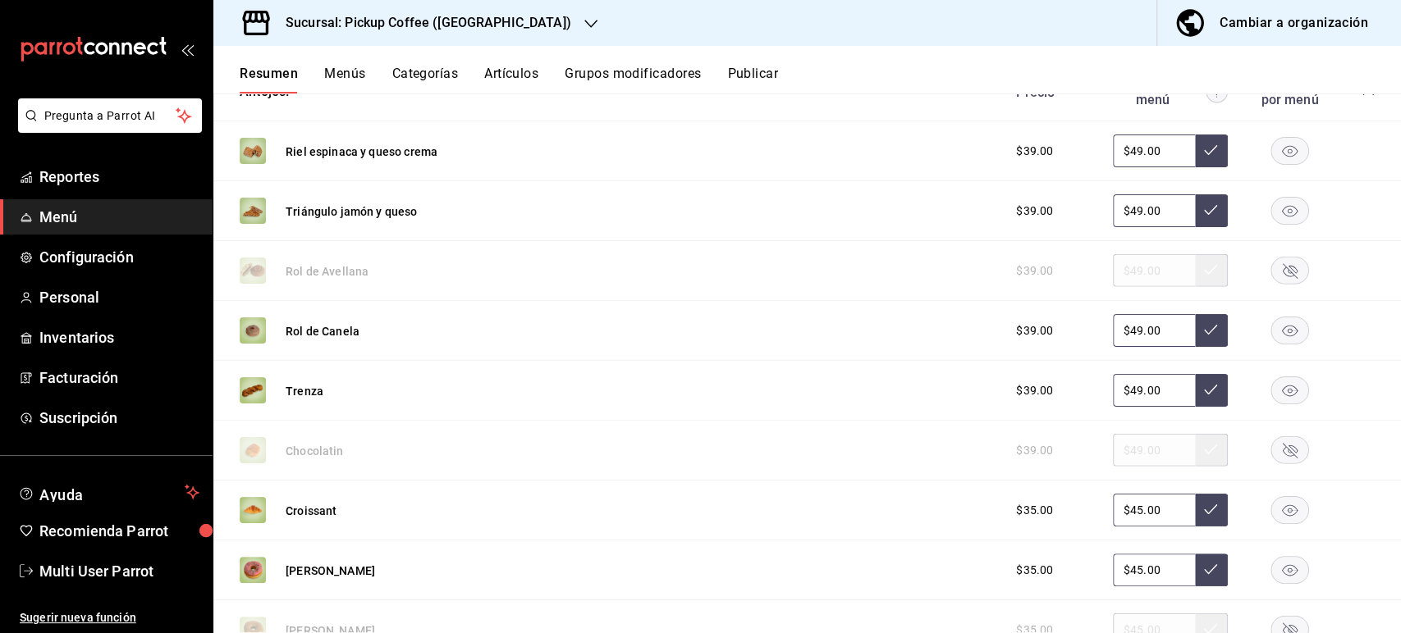
click at [1282, 337] on icon "button" at bounding box center [1290, 331] width 16 height 11
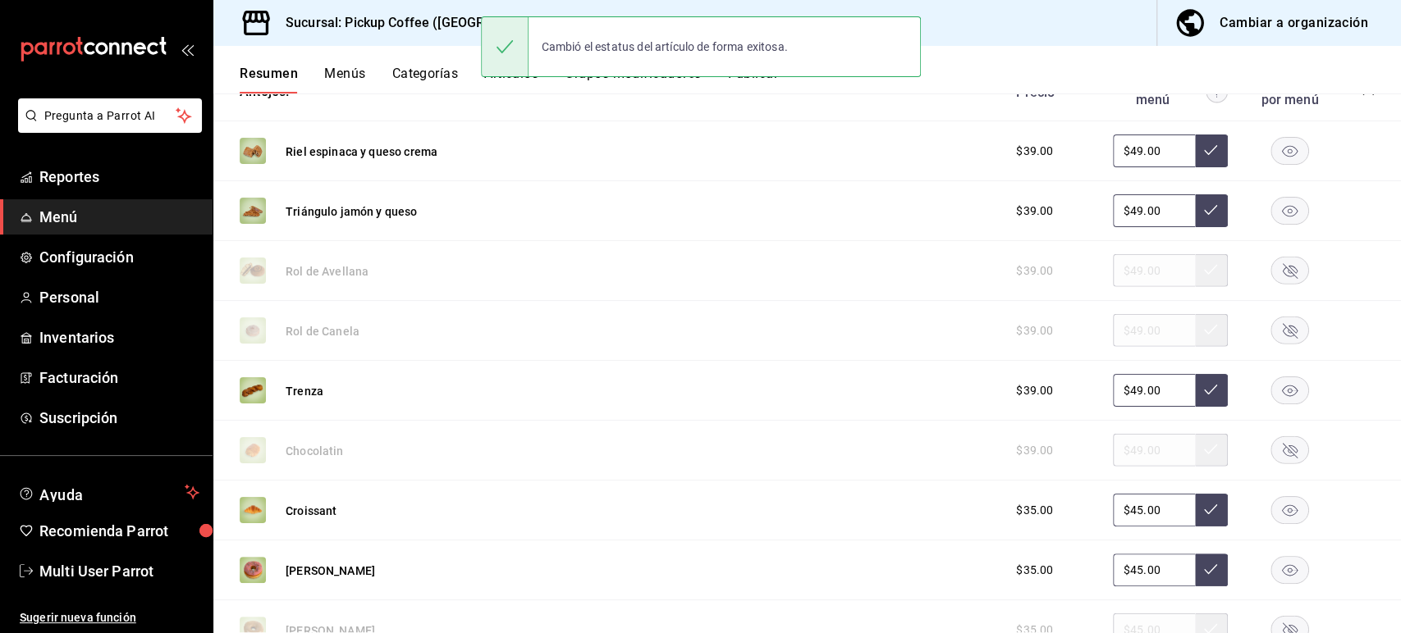
scroll to position [2269, 0]
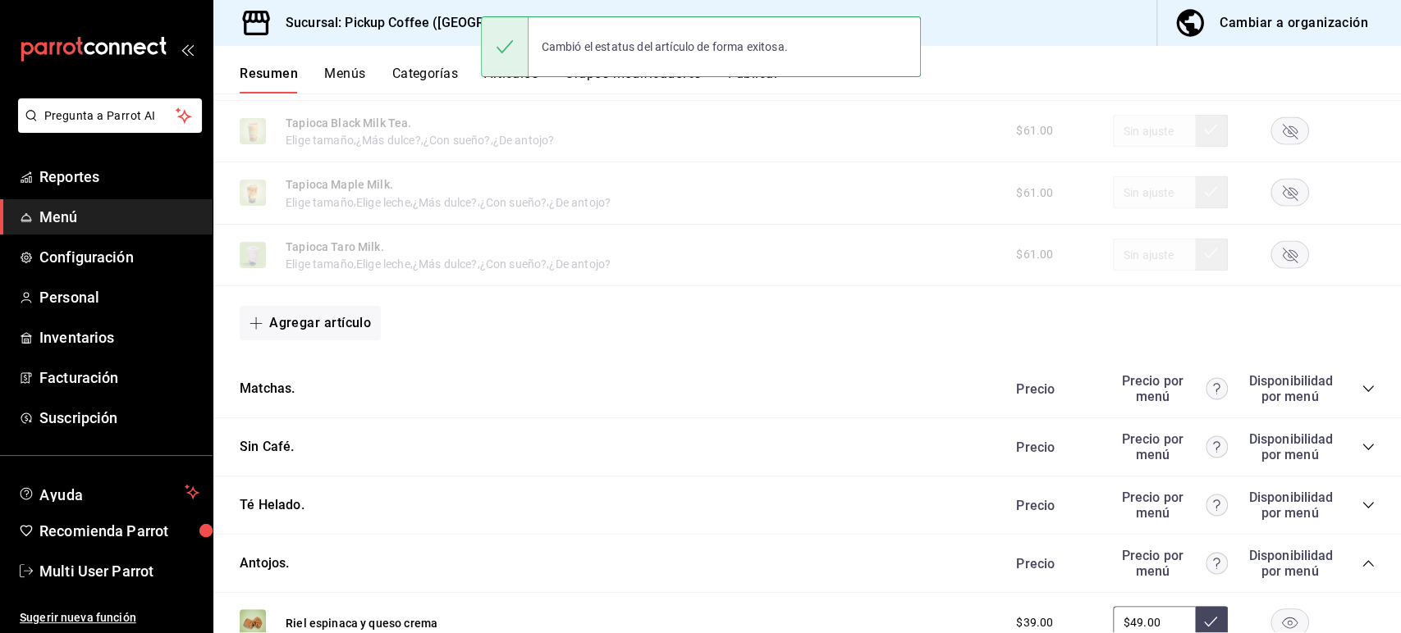
click at [1399, 283] on div "Resumen sucursal Si activas ‘Editar artículo por menú’, podrás personalizar los…" at bounding box center [806, 363] width 1187 height 539
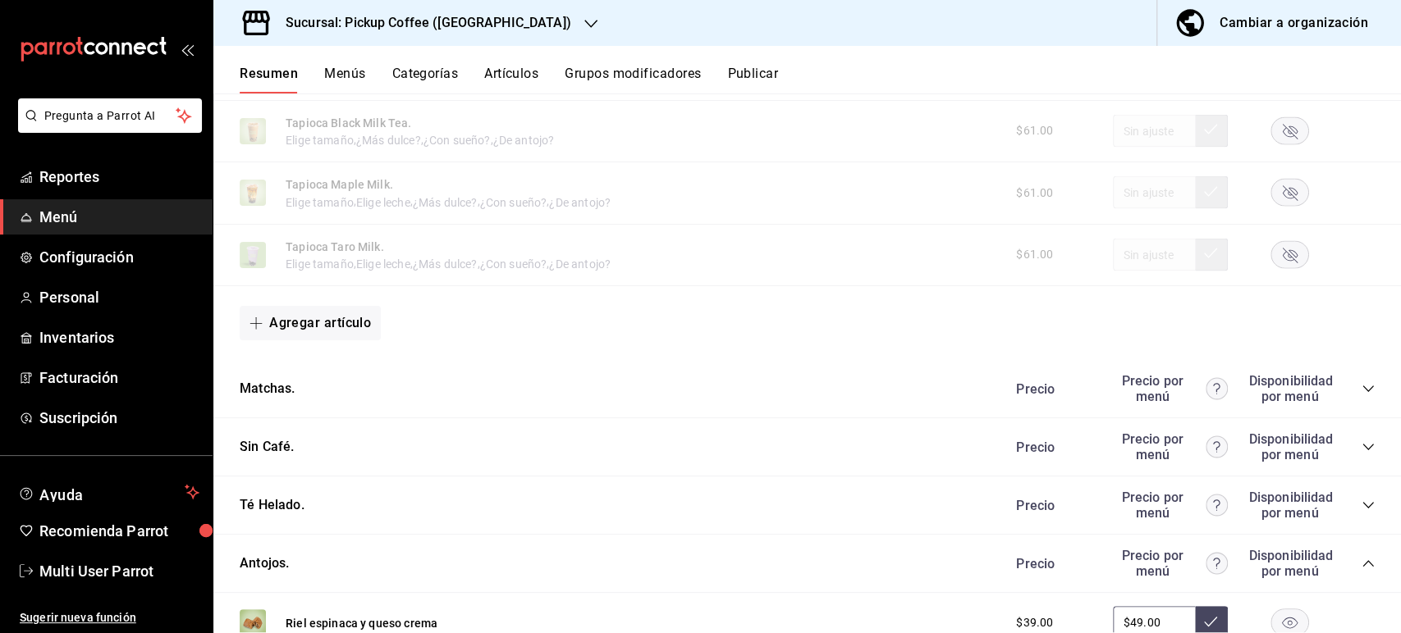
click at [1361, 512] on icon "collapse-category-row" at bounding box center [1367, 505] width 13 height 13
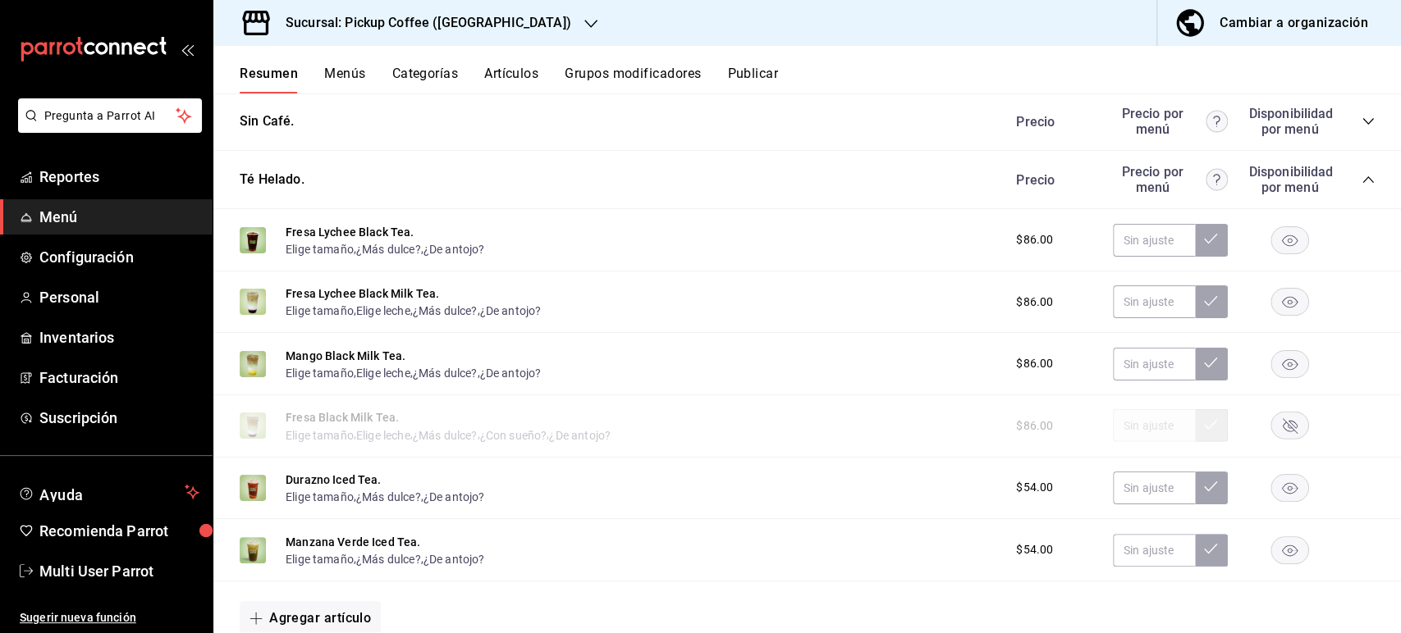
scroll to position [2749, 0]
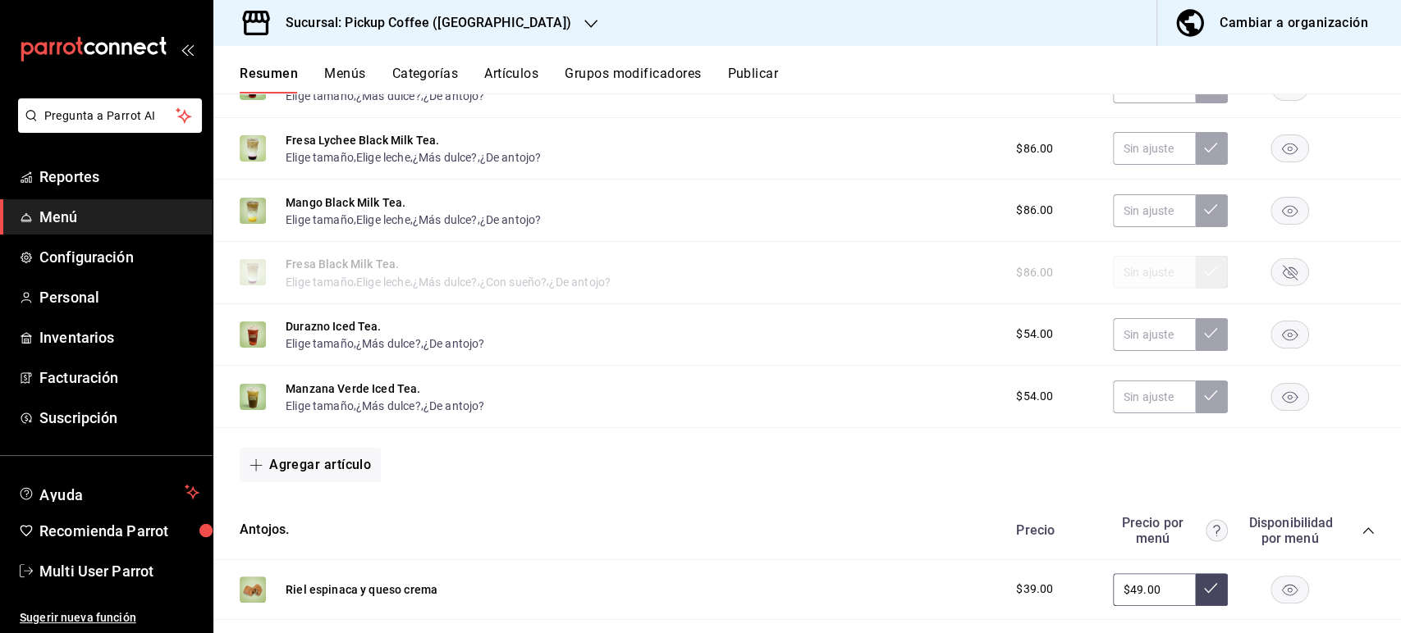
click at [1282, 341] on icon "button" at bounding box center [1290, 335] width 16 height 11
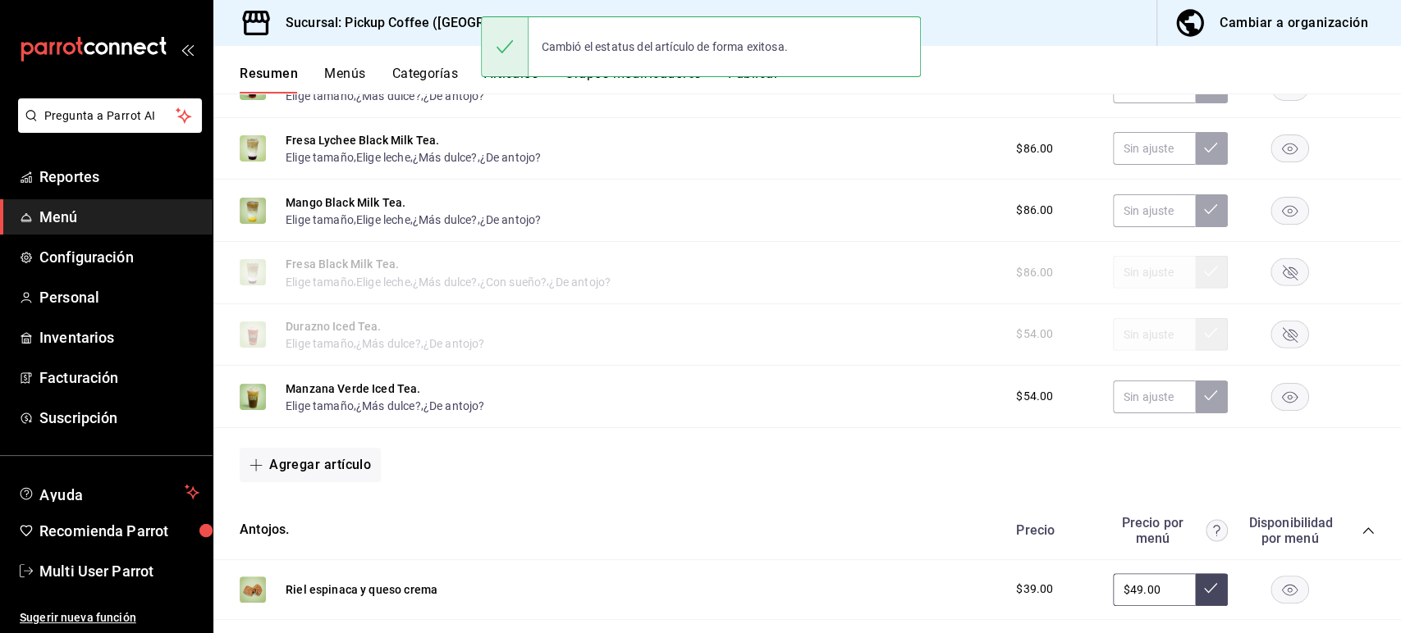
click at [1278, 410] on rect "button" at bounding box center [1290, 396] width 38 height 27
click at [1274, 224] on rect "button" at bounding box center [1290, 210] width 38 height 27
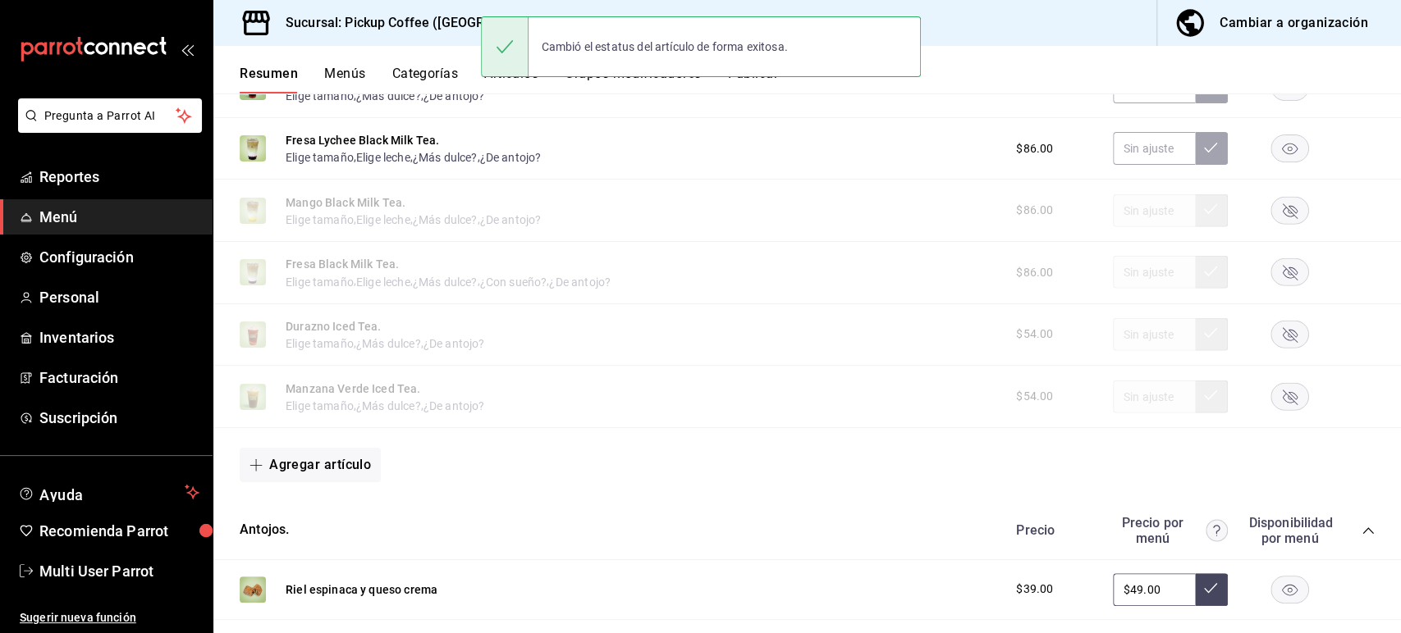
click at [1273, 162] on rect "button" at bounding box center [1290, 148] width 38 height 27
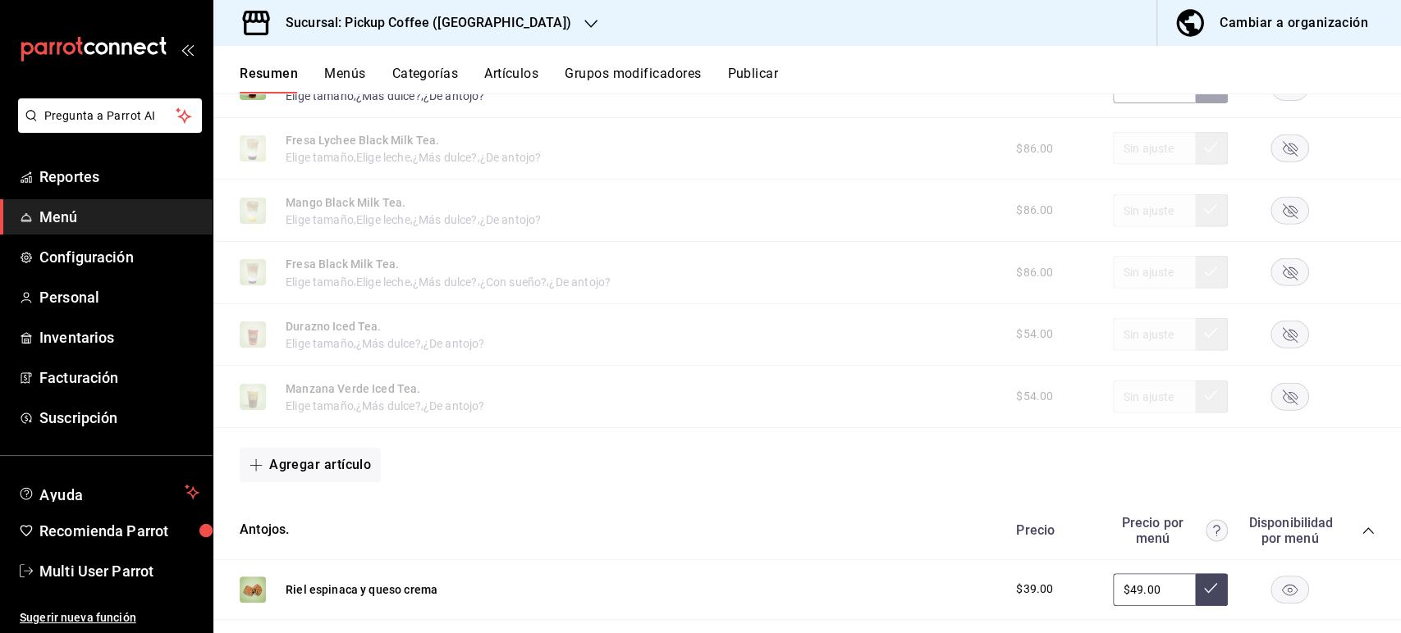
drag, startPoint x: 1277, startPoint y: 109, endPoint x: 1395, endPoint y: 467, distance: 376.7
click at [1395, 467] on div "Resumen sucursal Si activas ‘Editar artículo por menú’, podrás personalizar los…" at bounding box center [806, 363] width 1187 height 539
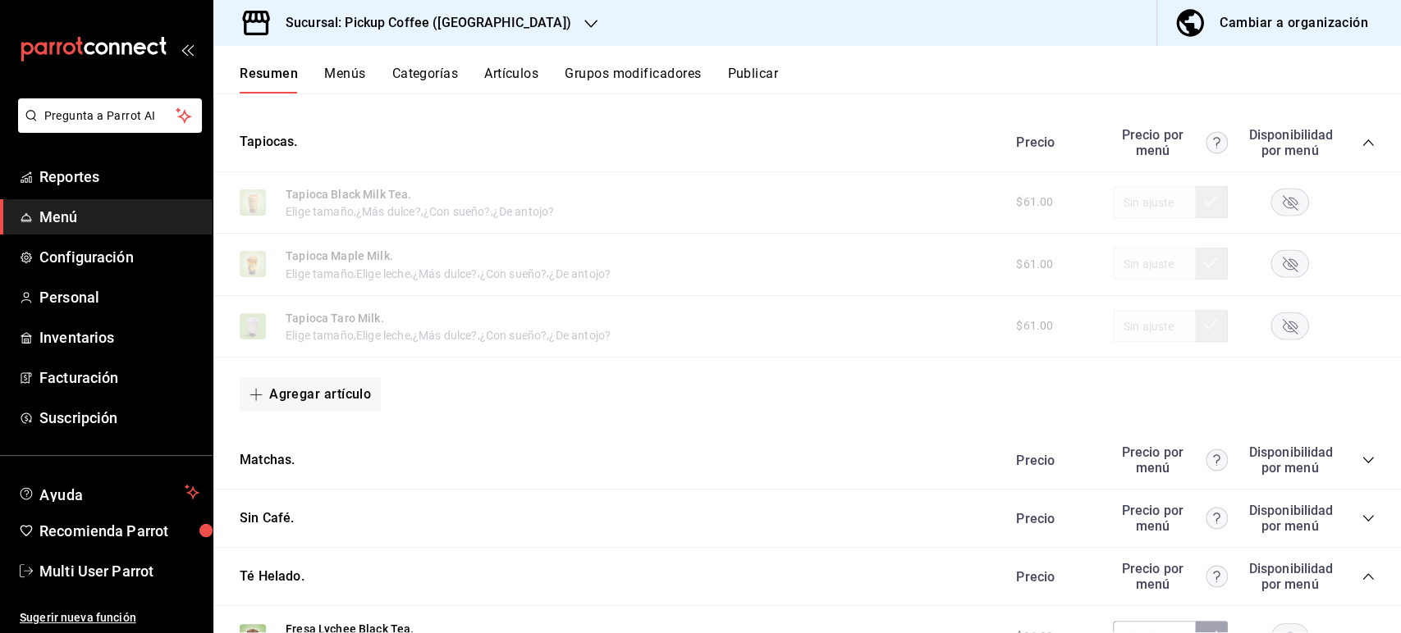
scroll to position [2311, 0]
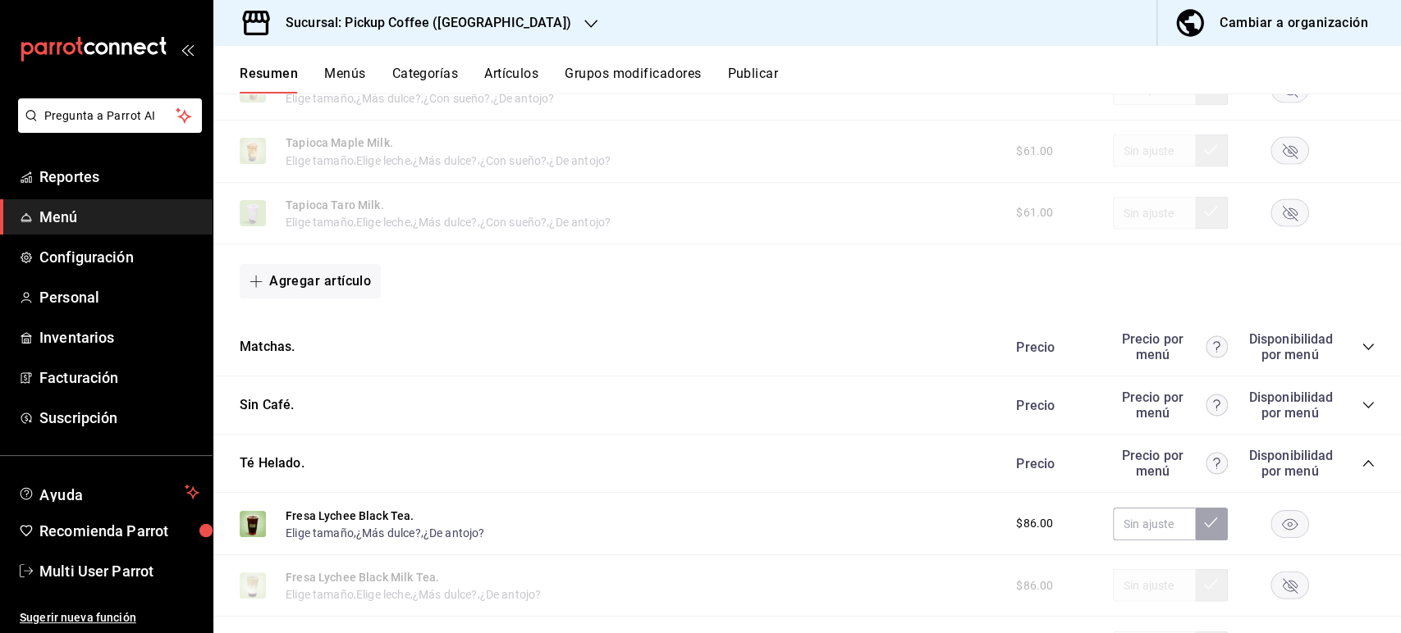
click at [1279, 537] on rect "button" at bounding box center [1290, 523] width 38 height 27
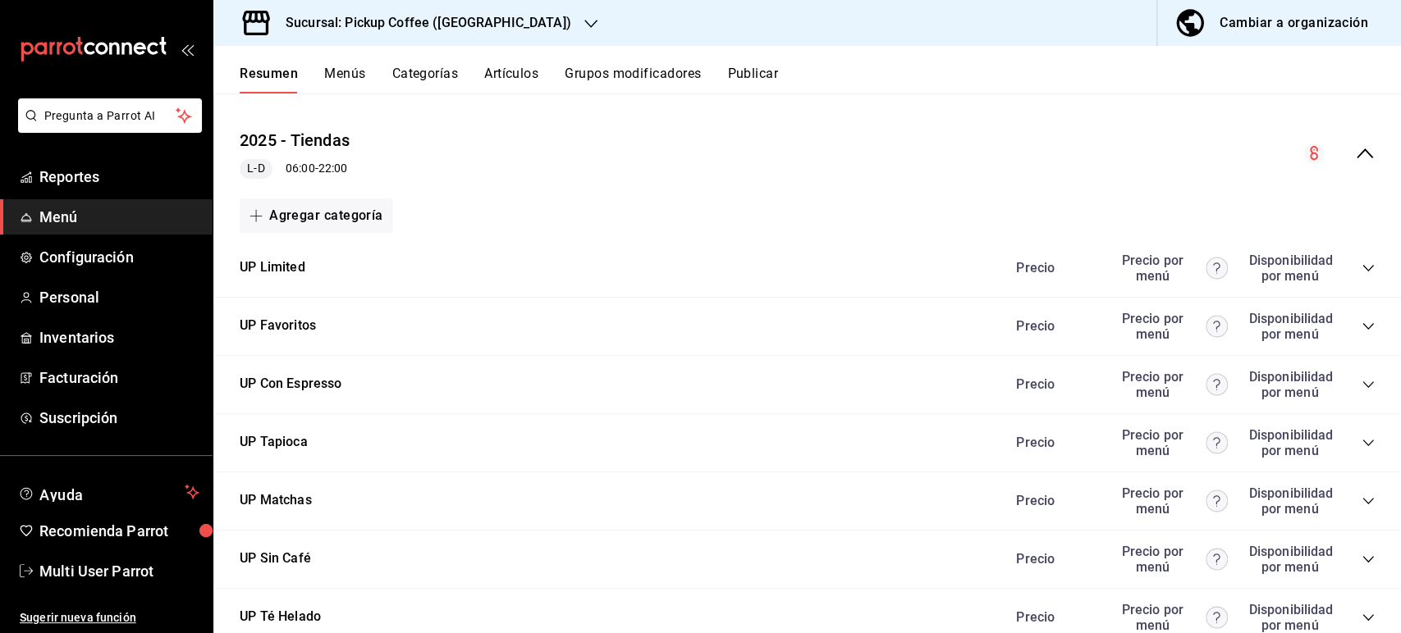
scroll to position [117, 0]
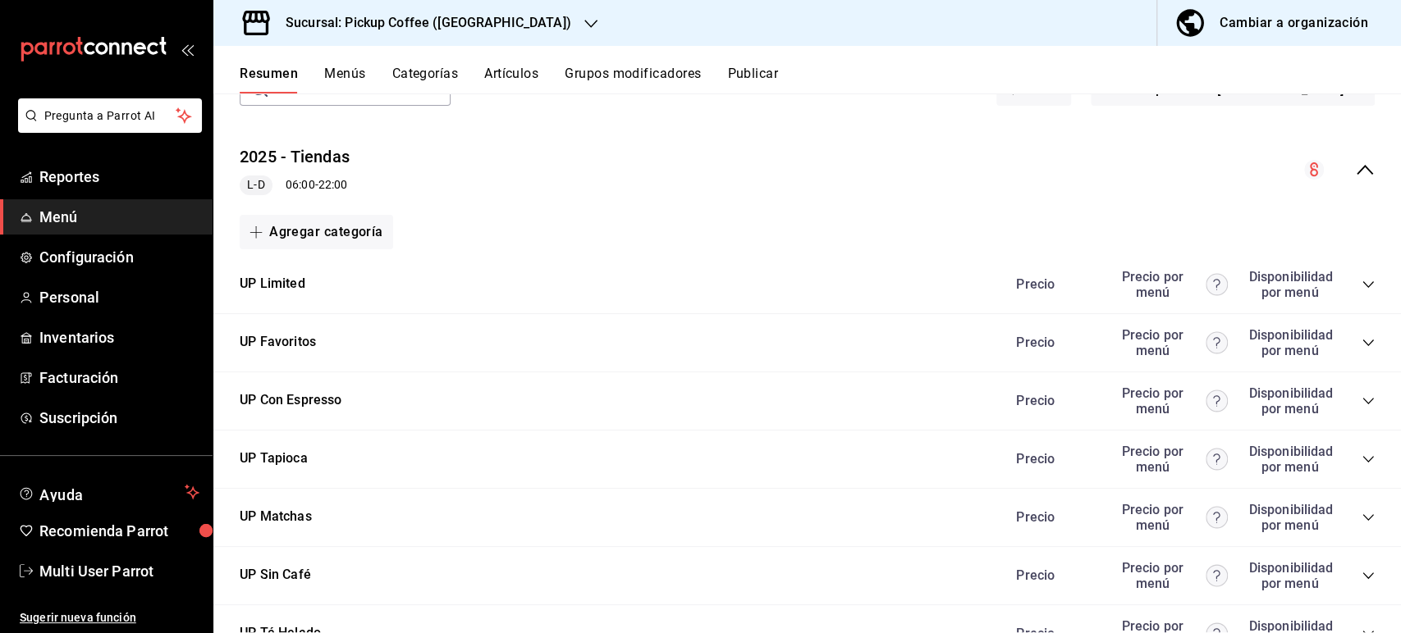
click at [774, 80] on button "Publicar" at bounding box center [752, 80] width 51 height 28
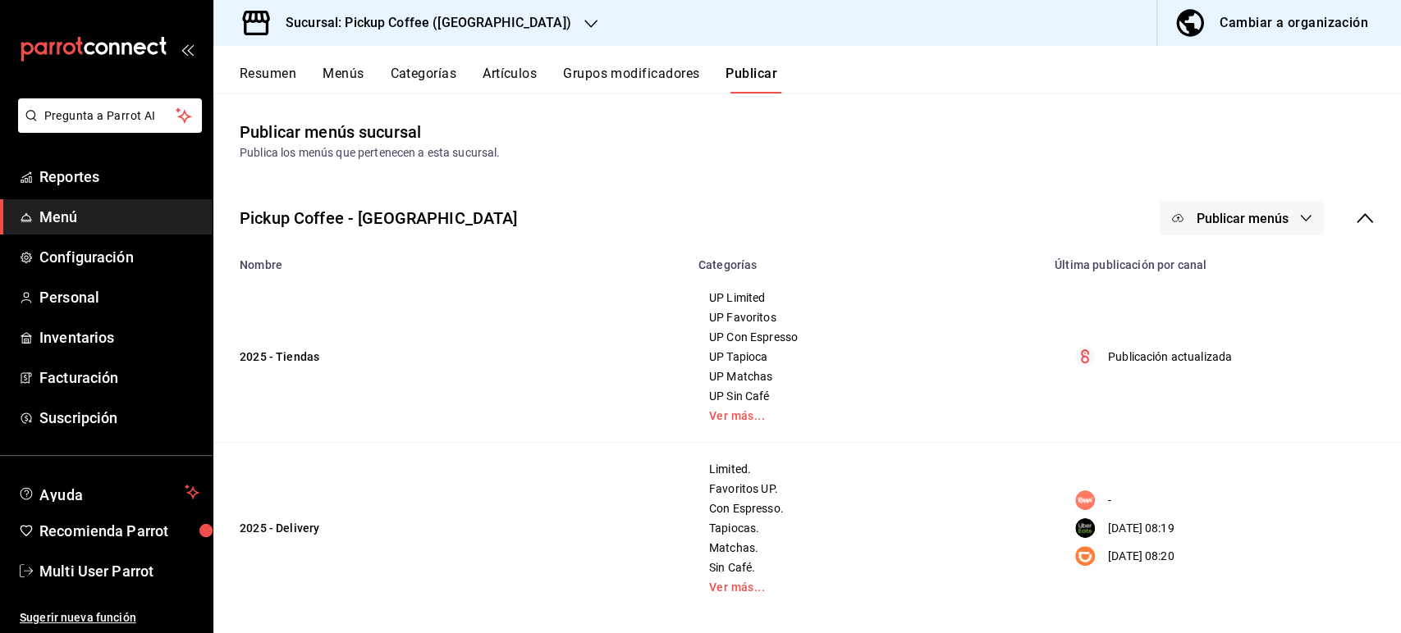
click at [1229, 228] on button "Publicar menús" at bounding box center [1241, 218] width 164 height 34
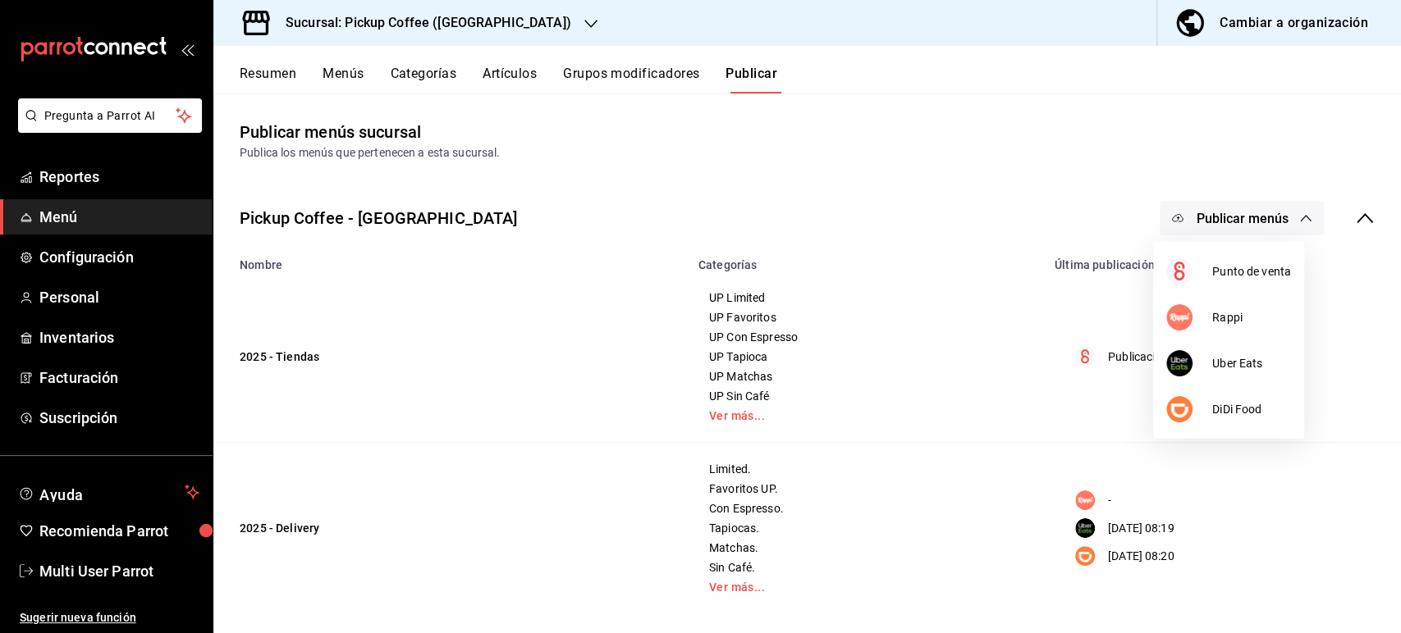
click at [1229, 228] on div at bounding box center [700, 316] width 1401 height 633
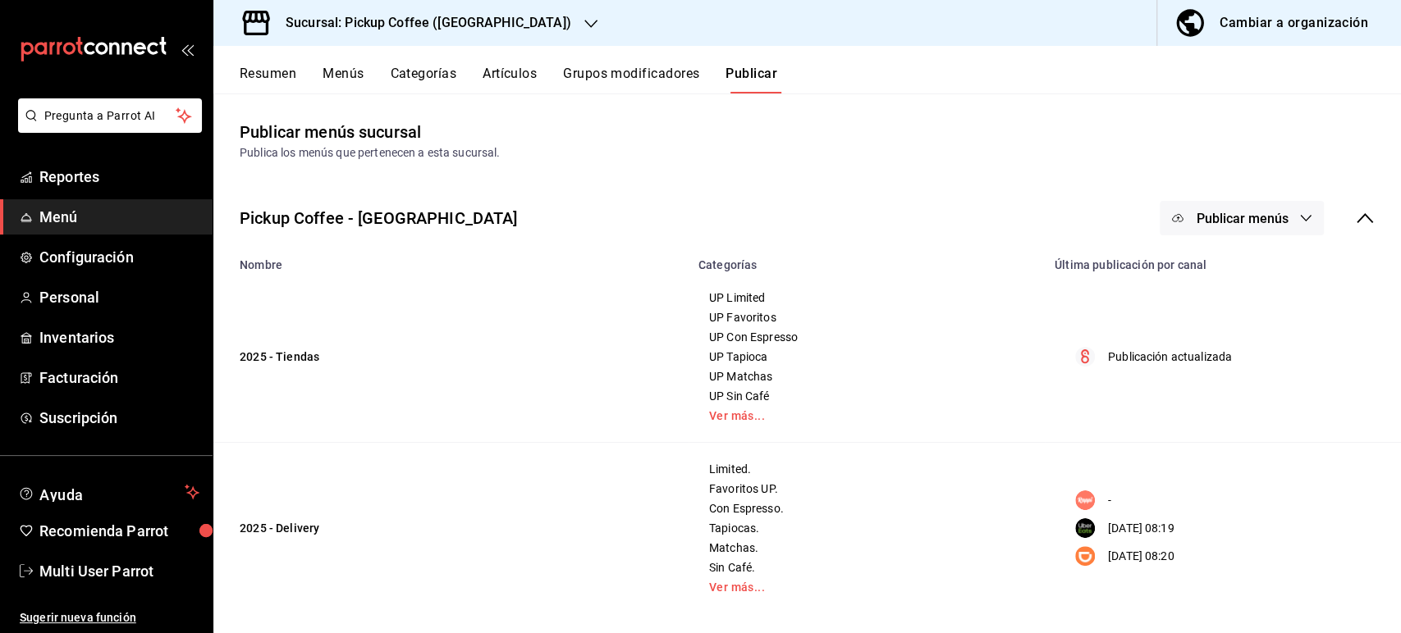
click at [1221, 222] on span "Publicar menús" at bounding box center [1241, 219] width 92 height 16
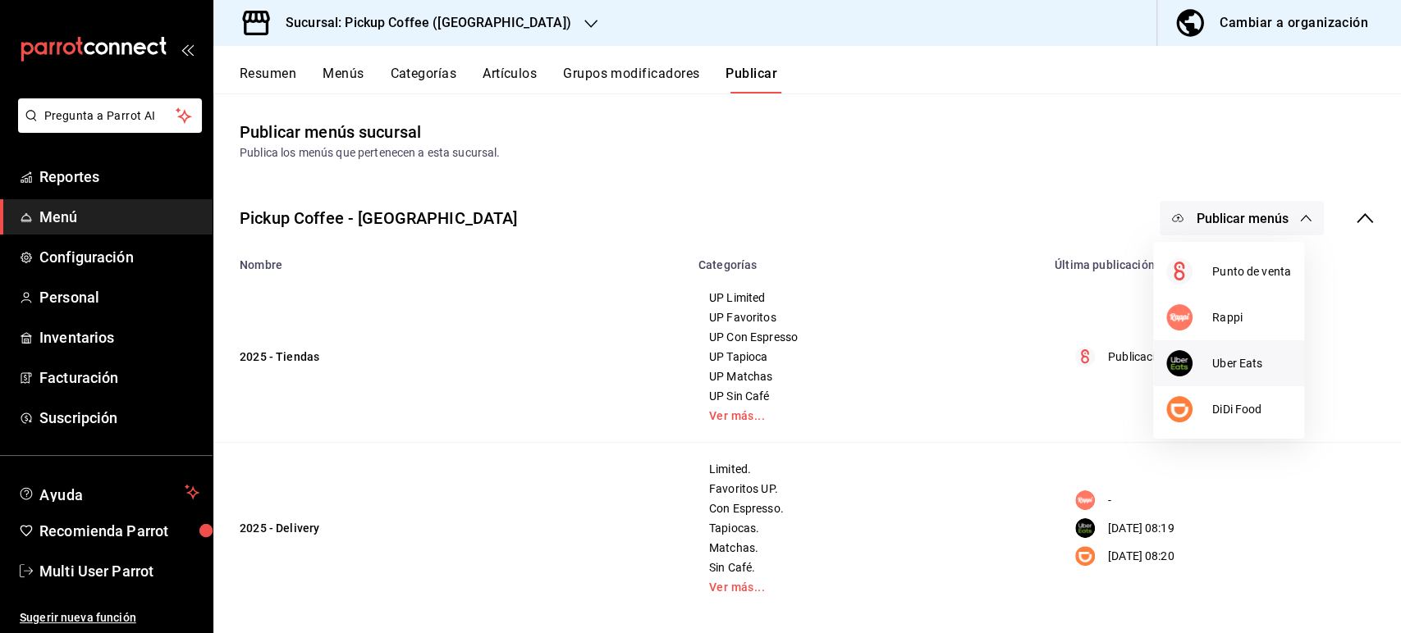
click at [1209, 366] on div at bounding box center [1189, 363] width 46 height 26
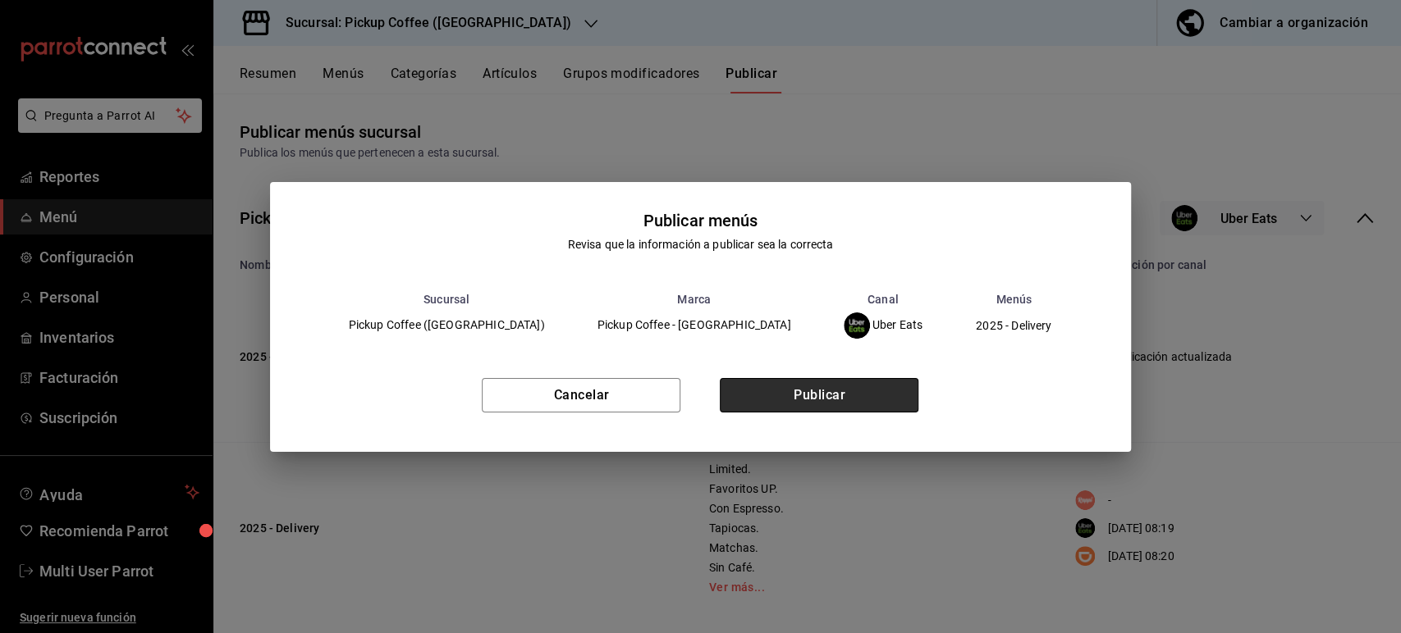
click at [876, 411] on button "Publicar" at bounding box center [819, 395] width 199 height 34
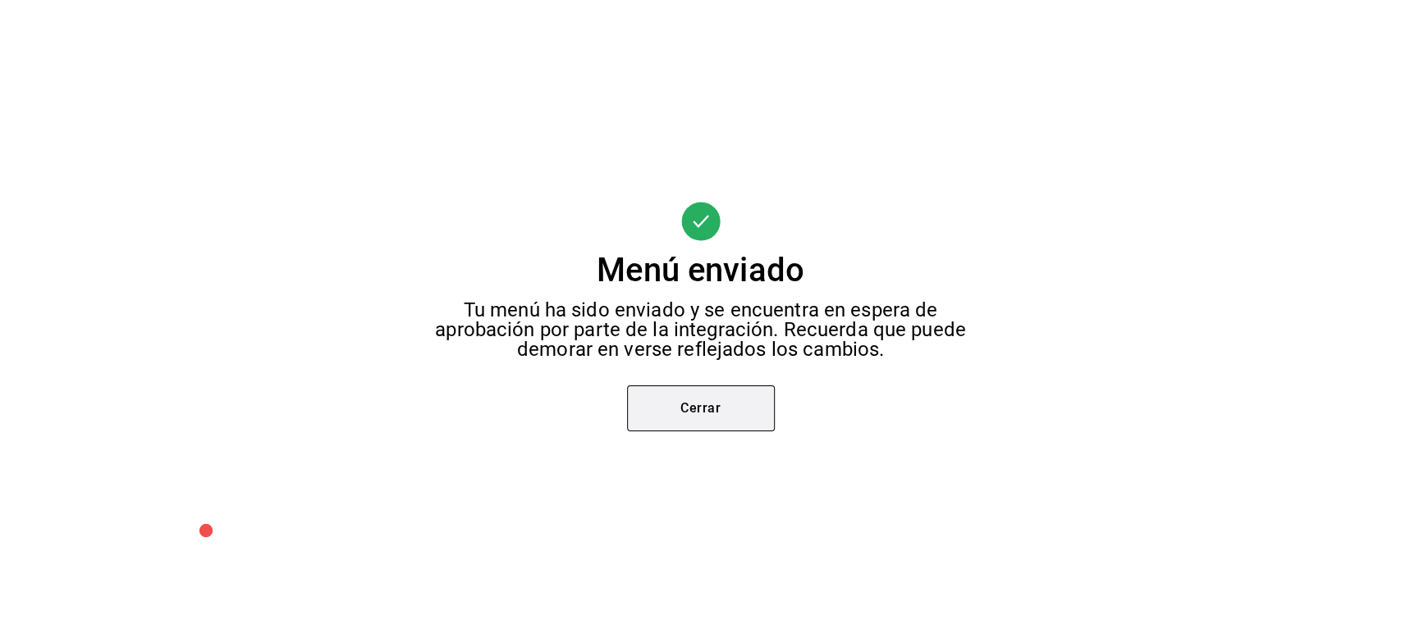
click at [717, 391] on button "Cerrar" at bounding box center [701, 409] width 148 height 46
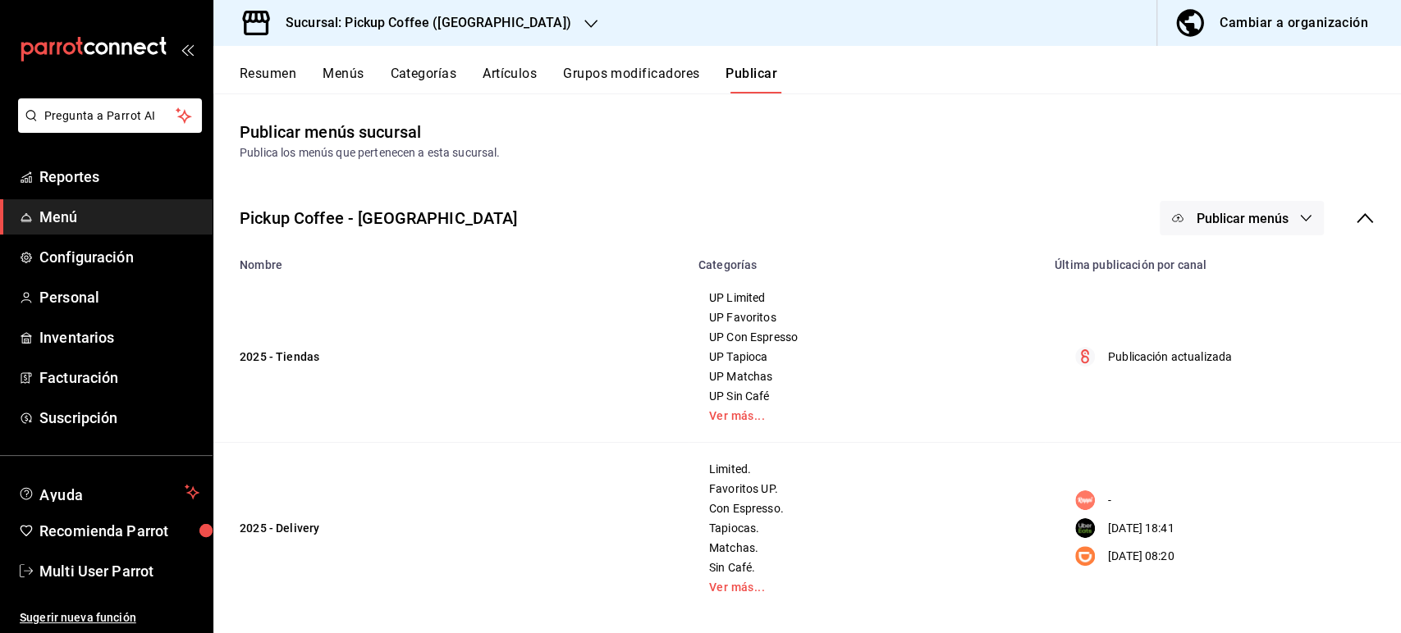
click at [1228, 225] on span "Publicar menús" at bounding box center [1241, 219] width 92 height 16
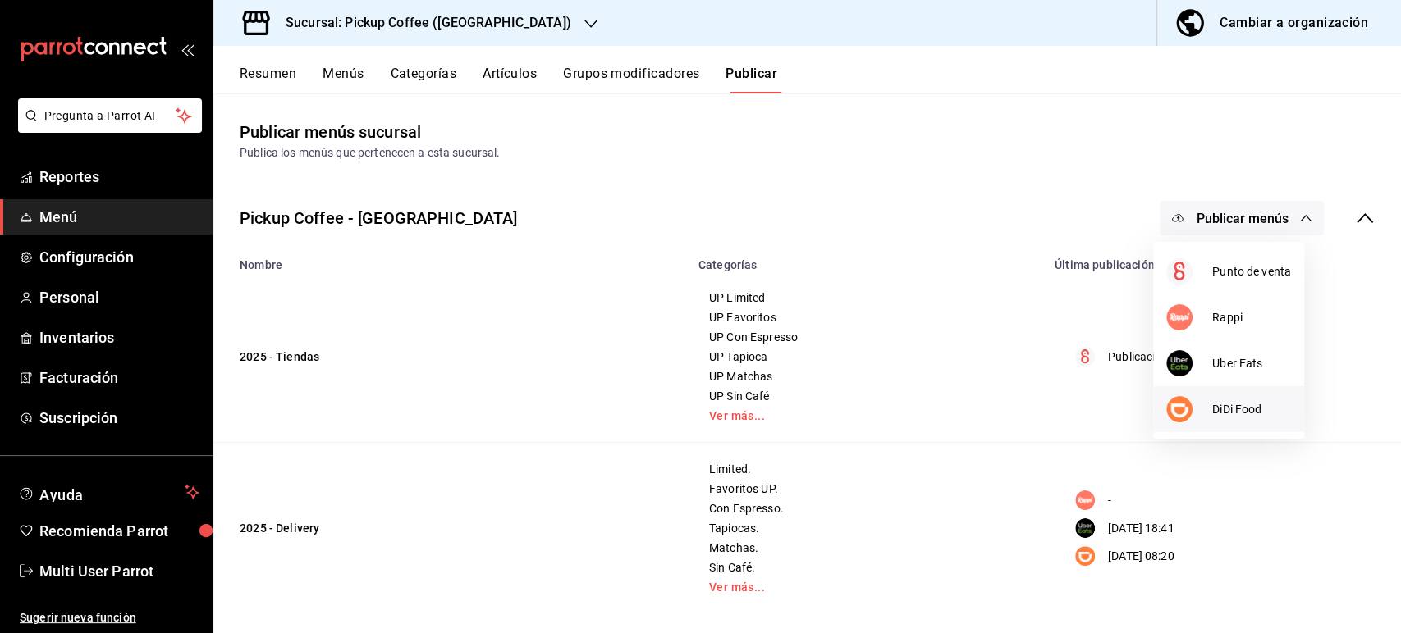
click at [1223, 412] on span "DiDi Food" at bounding box center [1251, 409] width 79 height 17
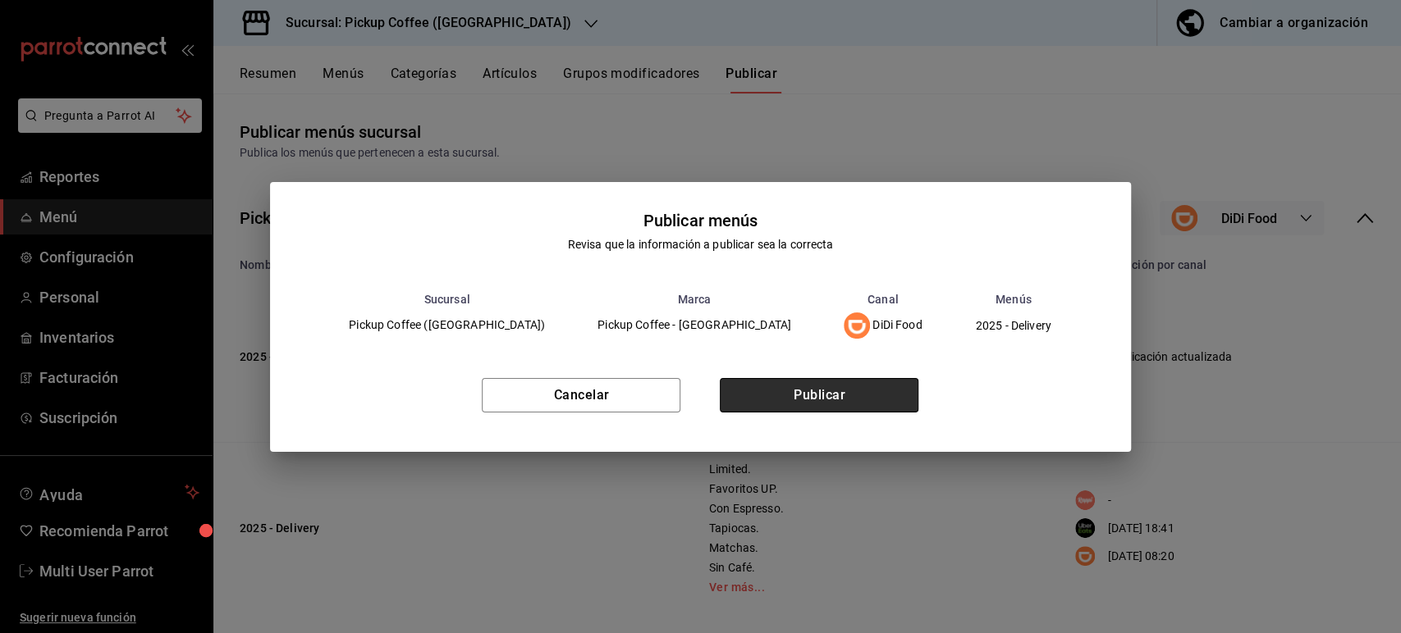
click at [866, 393] on button "Publicar" at bounding box center [819, 395] width 199 height 34
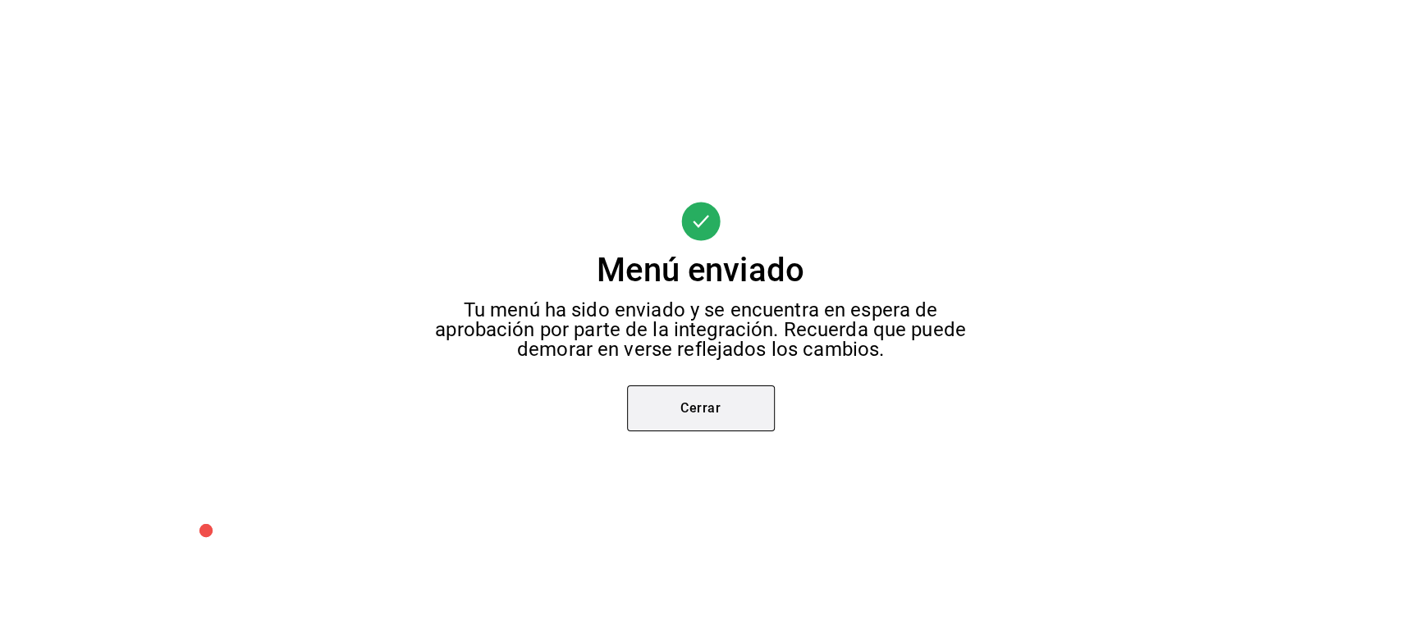
click at [749, 391] on button "Cerrar" at bounding box center [701, 409] width 148 height 46
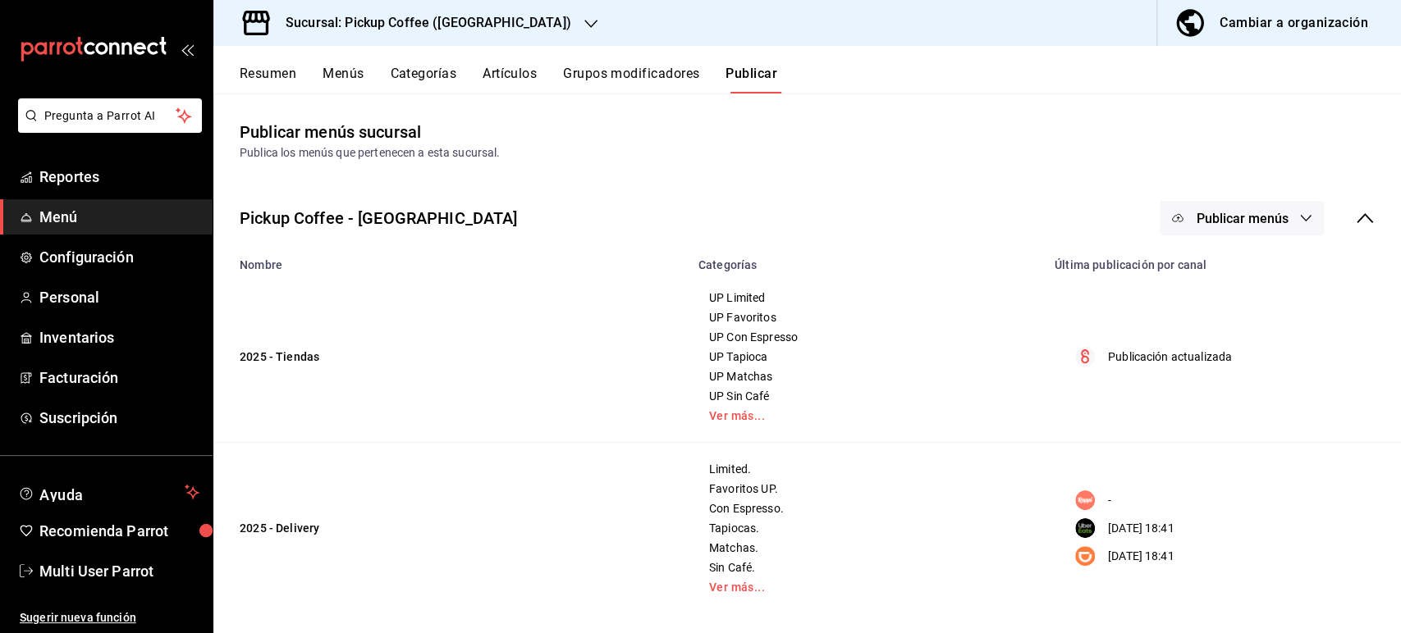
click at [441, 30] on h3 "Sucursal: Pickup Coffee ([GEOGRAPHIC_DATA])" at bounding box center [421, 23] width 299 height 20
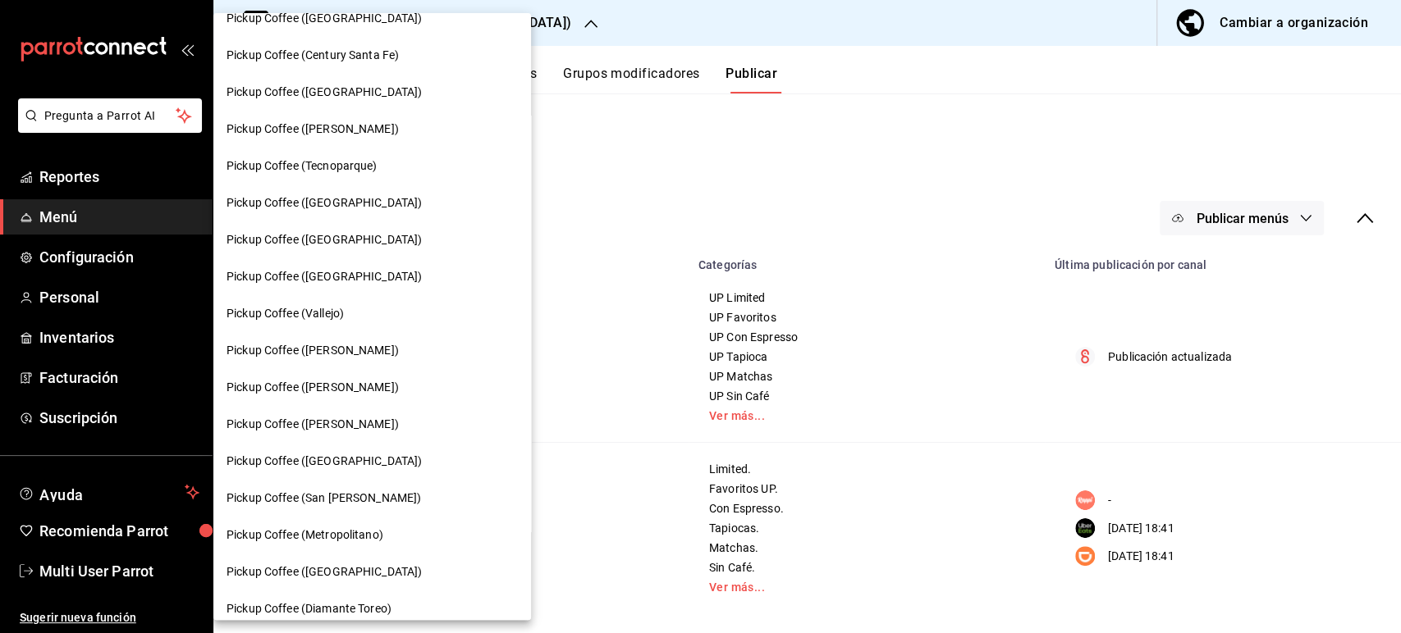
scroll to position [363, 0]
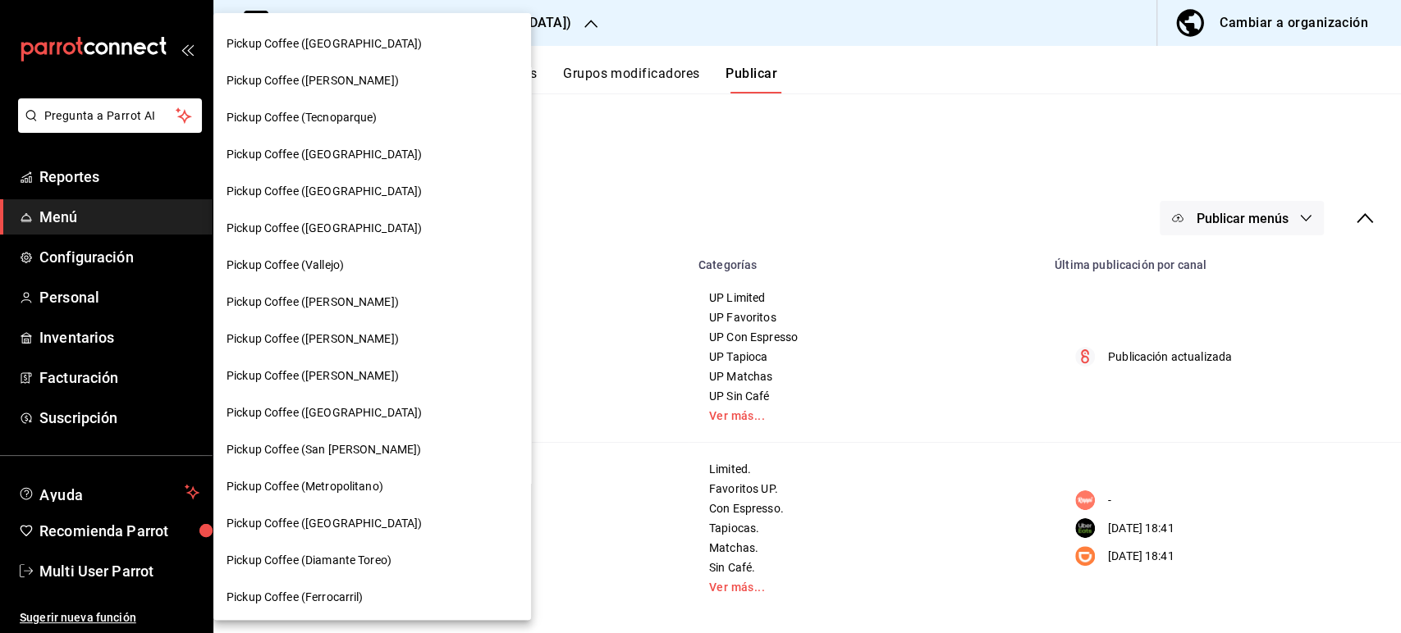
click at [360, 372] on span "Pickup Coffee ([PERSON_NAME])" at bounding box center [312, 376] width 172 height 17
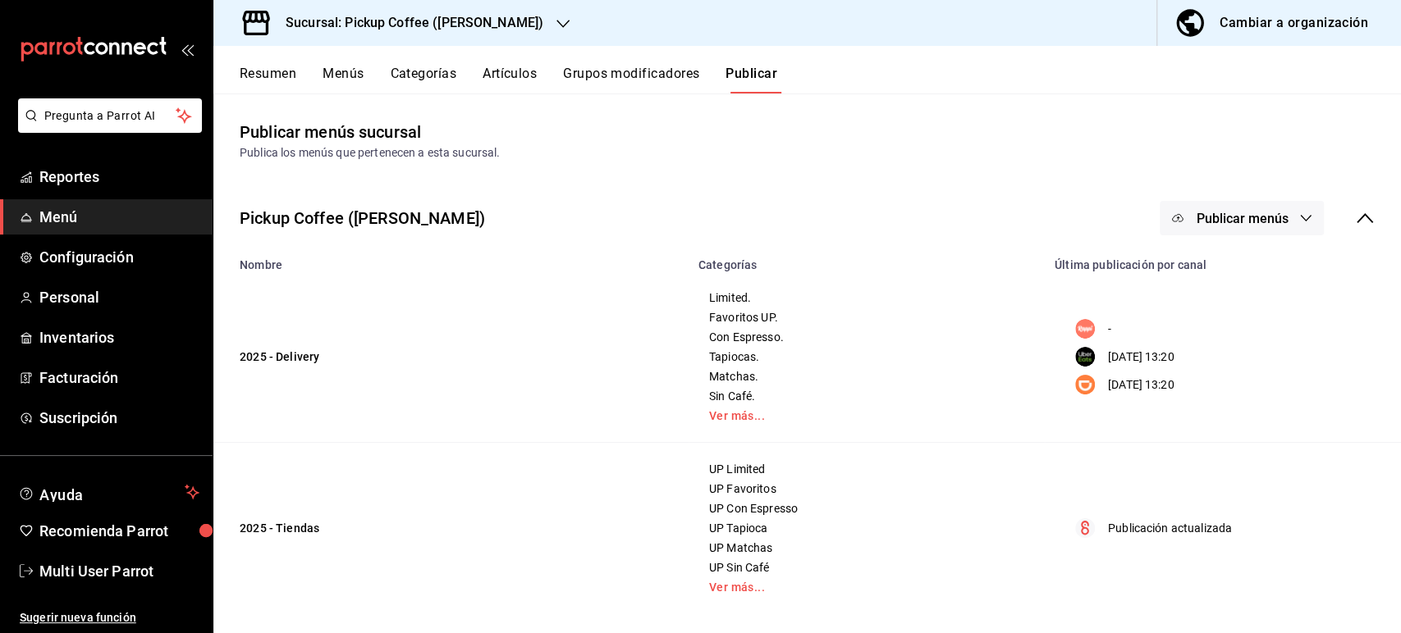
click at [275, 64] on div "Resumen Menús Categorías Artículos Grupos modificadores Publicar" at bounding box center [806, 70] width 1187 height 48
click at [278, 71] on button "Resumen" at bounding box center [268, 80] width 57 height 28
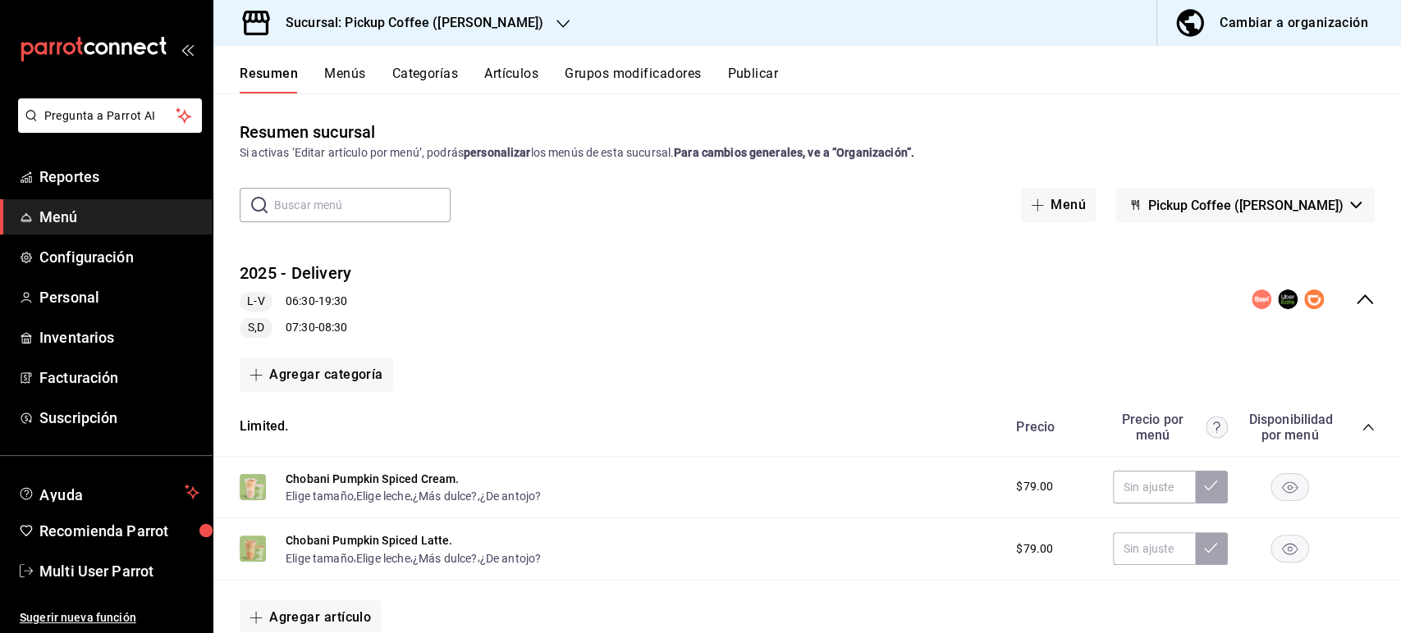
click at [1362, 428] on icon "collapse-category-row" at bounding box center [1367, 427] width 11 height 7
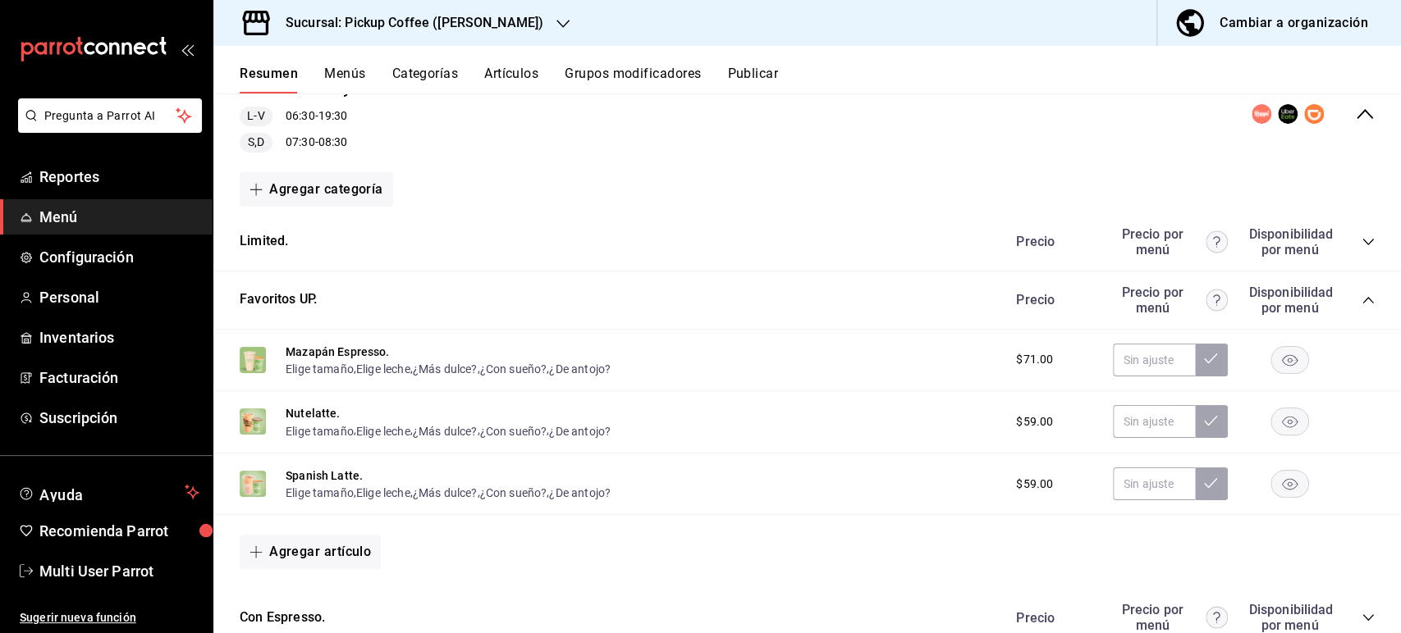
scroll to position [196, 0]
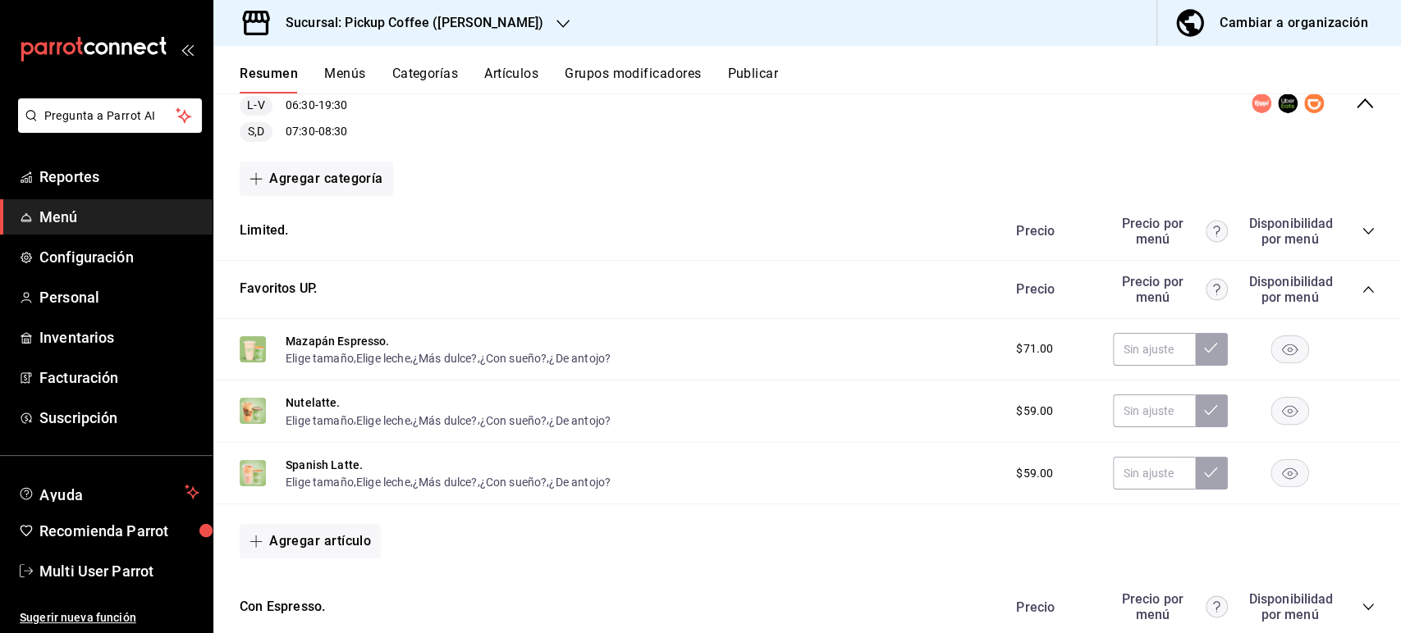
click at [1362, 288] on icon "collapse-category-row" at bounding box center [1367, 289] width 11 height 7
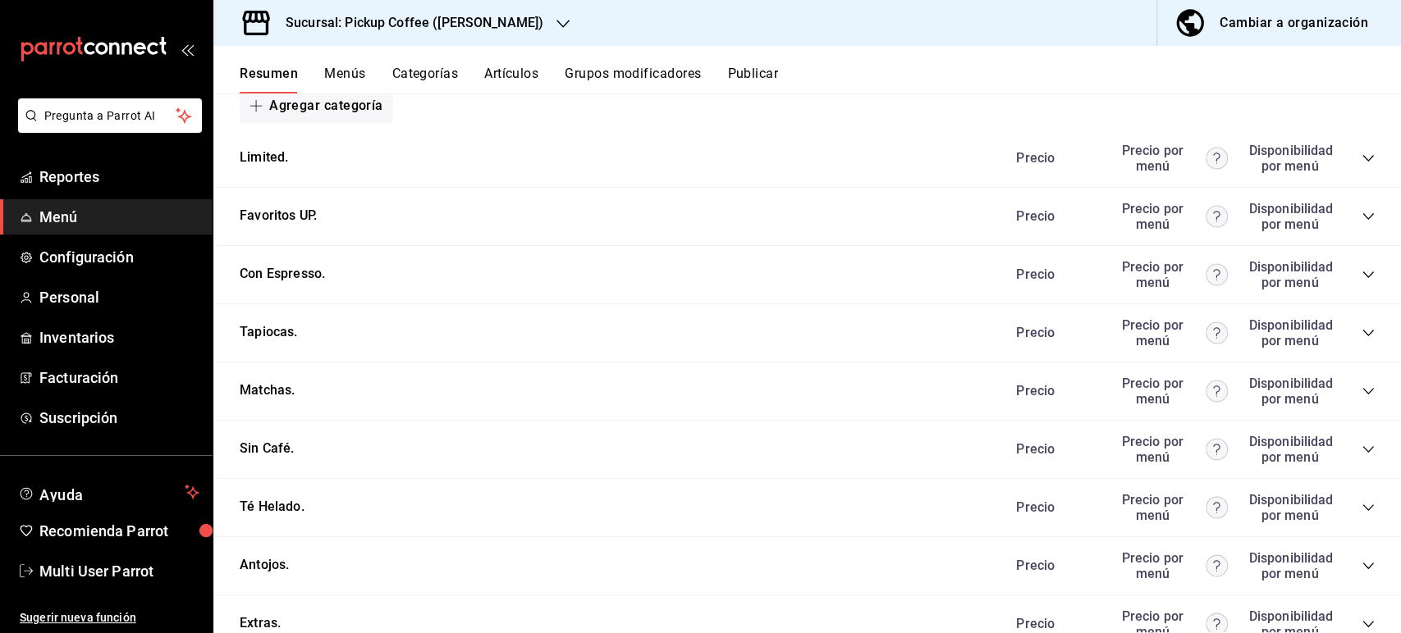
scroll to position [275, 0]
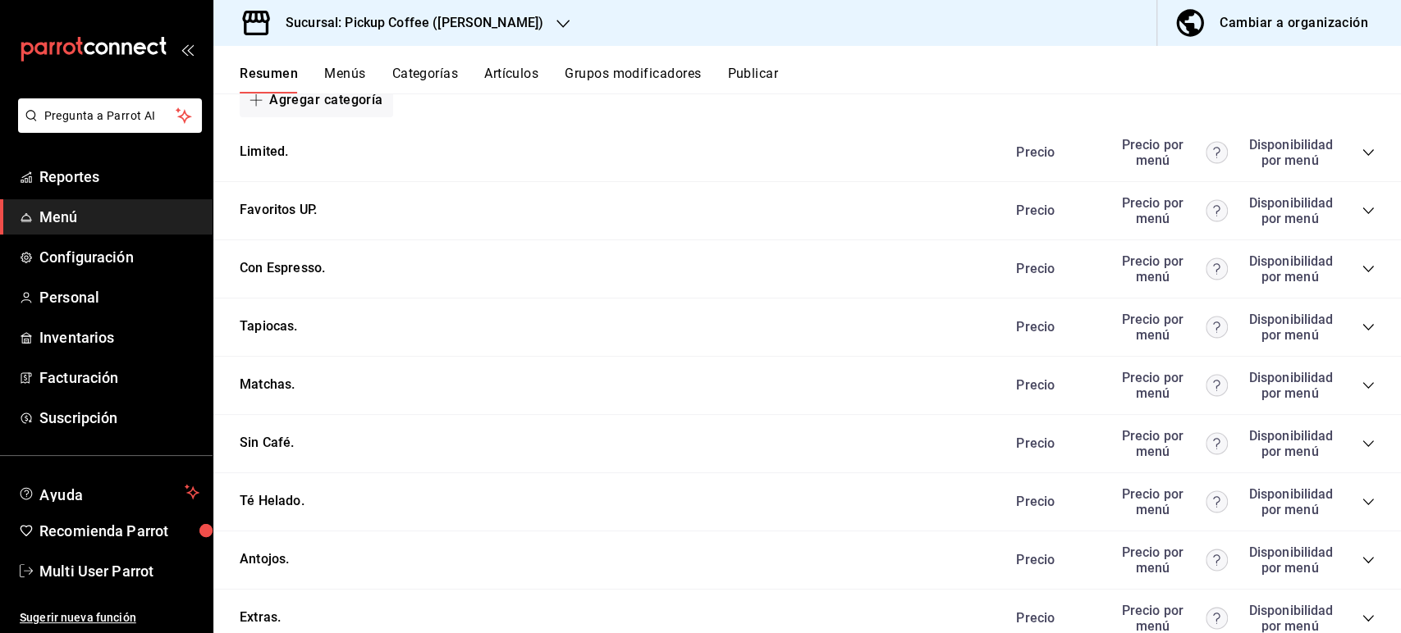
click at [1361, 446] on icon "collapse-category-row" at bounding box center [1367, 443] width 13 height 13
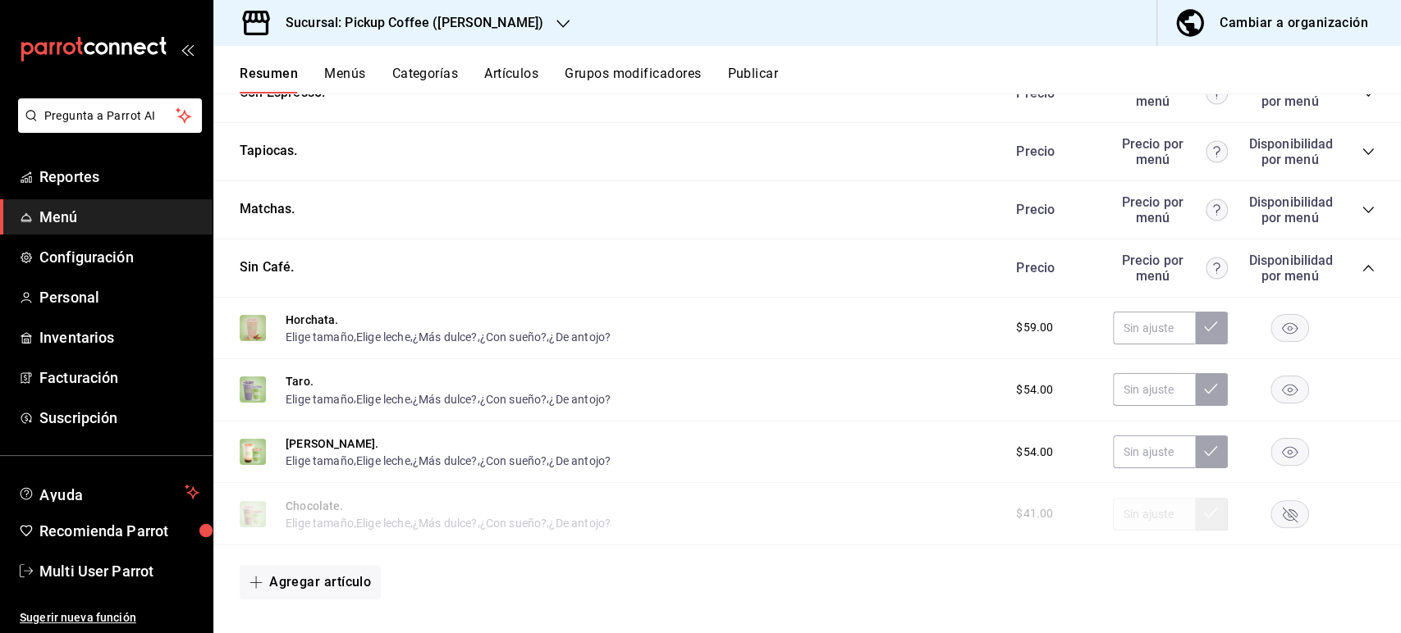
scroll to position [768, 0]
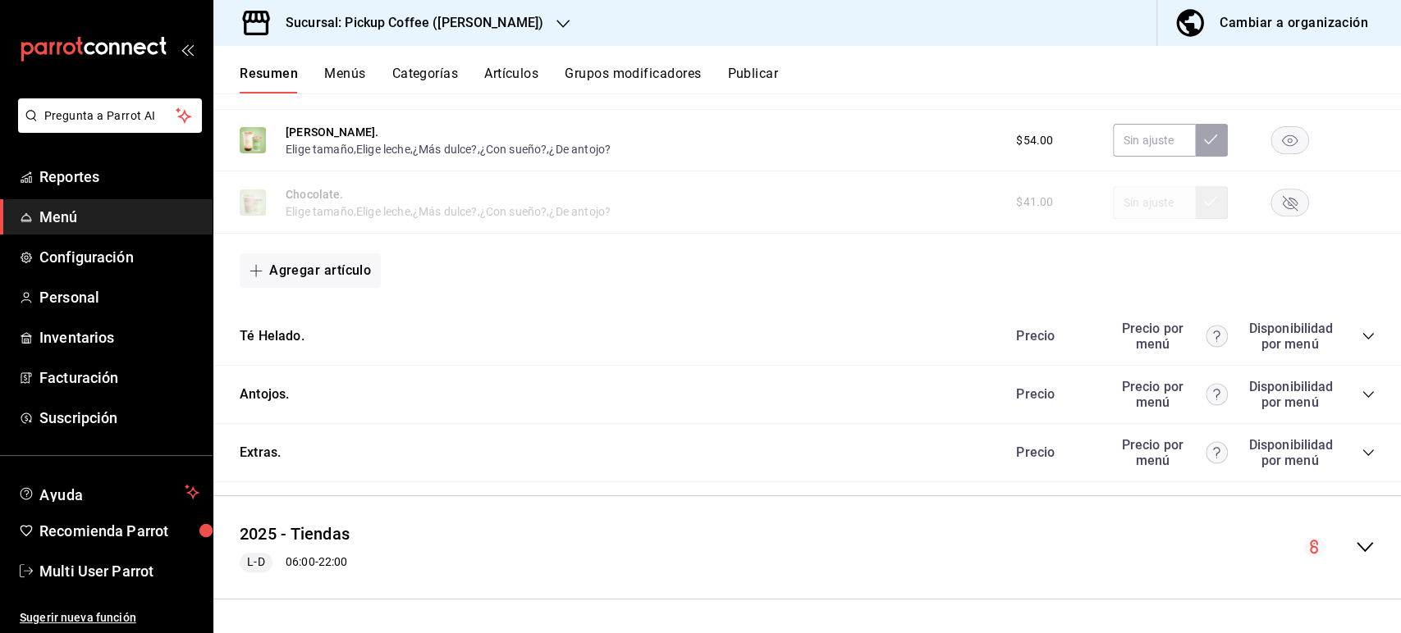
click at [1361, 397] on icon "collapse-category-row" at bounding box center [1367, 394] width 13 height 13
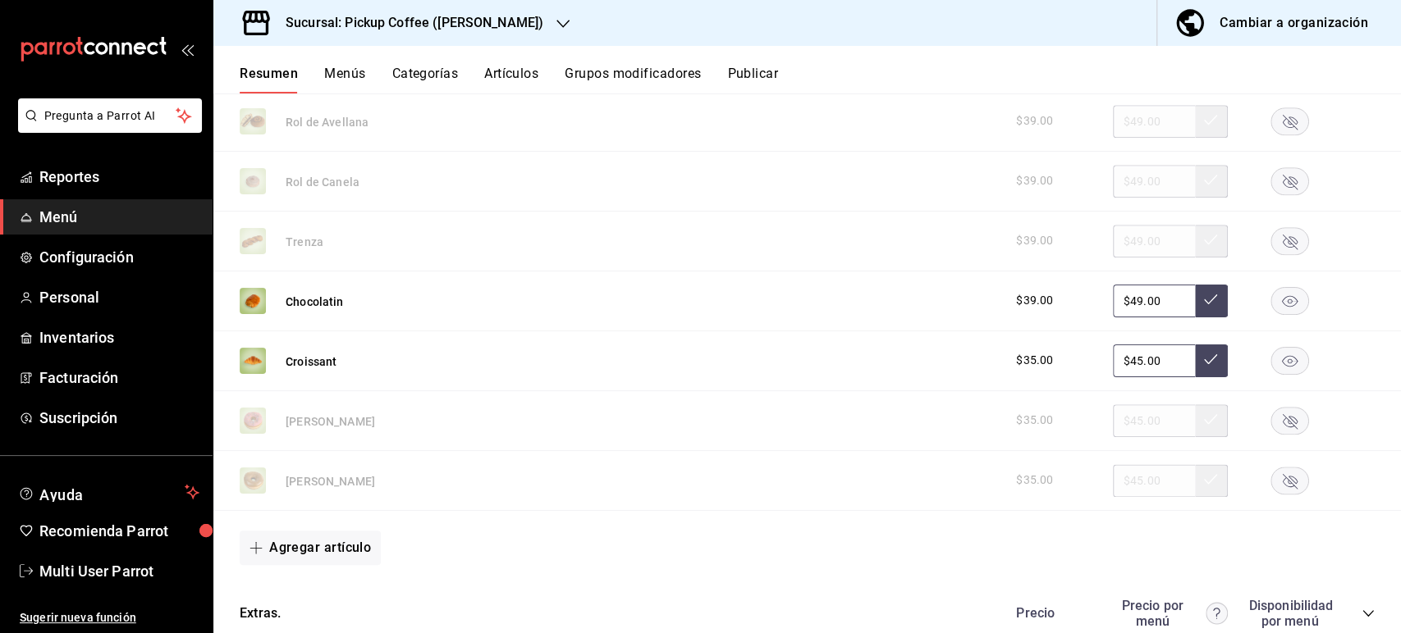
scroll to position [0, 0]
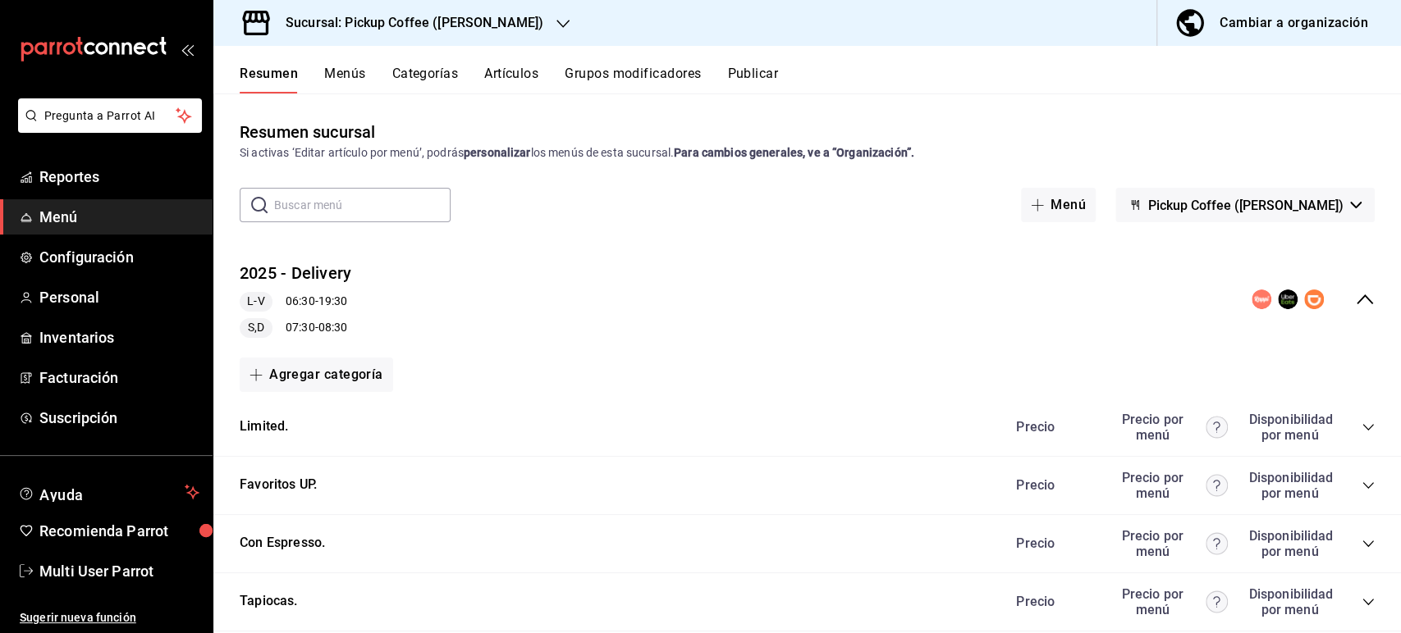
click at [757, 84] on button "Publicar" at bounding box center [752, 80] width 51 height 28
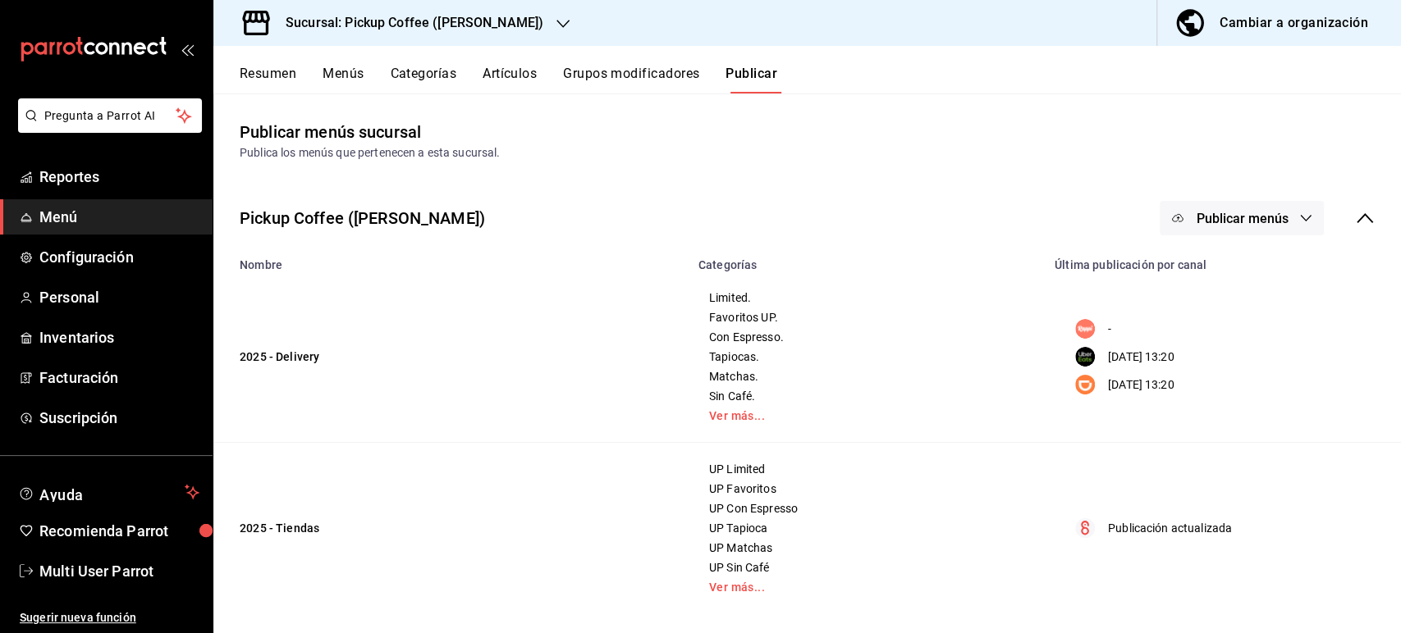
click at [1266, 213] on span "Publicar menús" at bounding box center [1241, 219] width 92 height 16
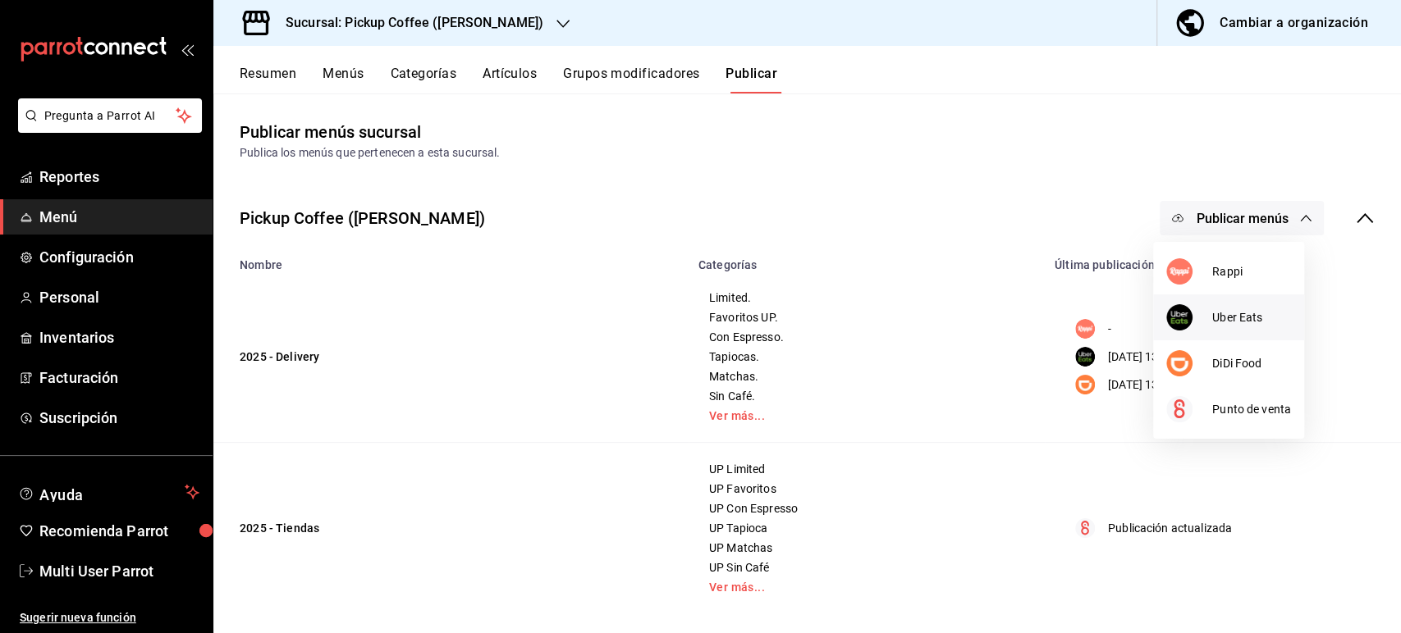
click at [1237, 327] on li "Uber Eats" at bounding box center [1228, 318] width 151 height 46
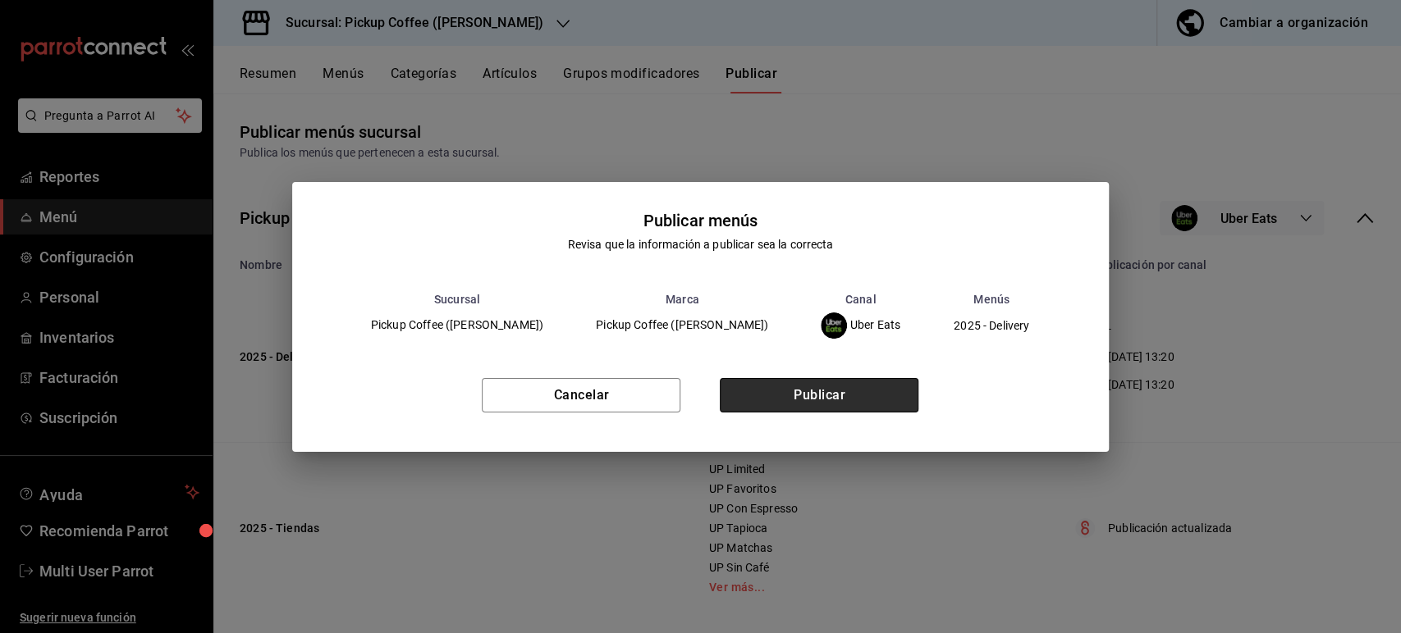
click at [896, 392] on button "Publicar" at bounding box center [819, 395] width 199 height 34
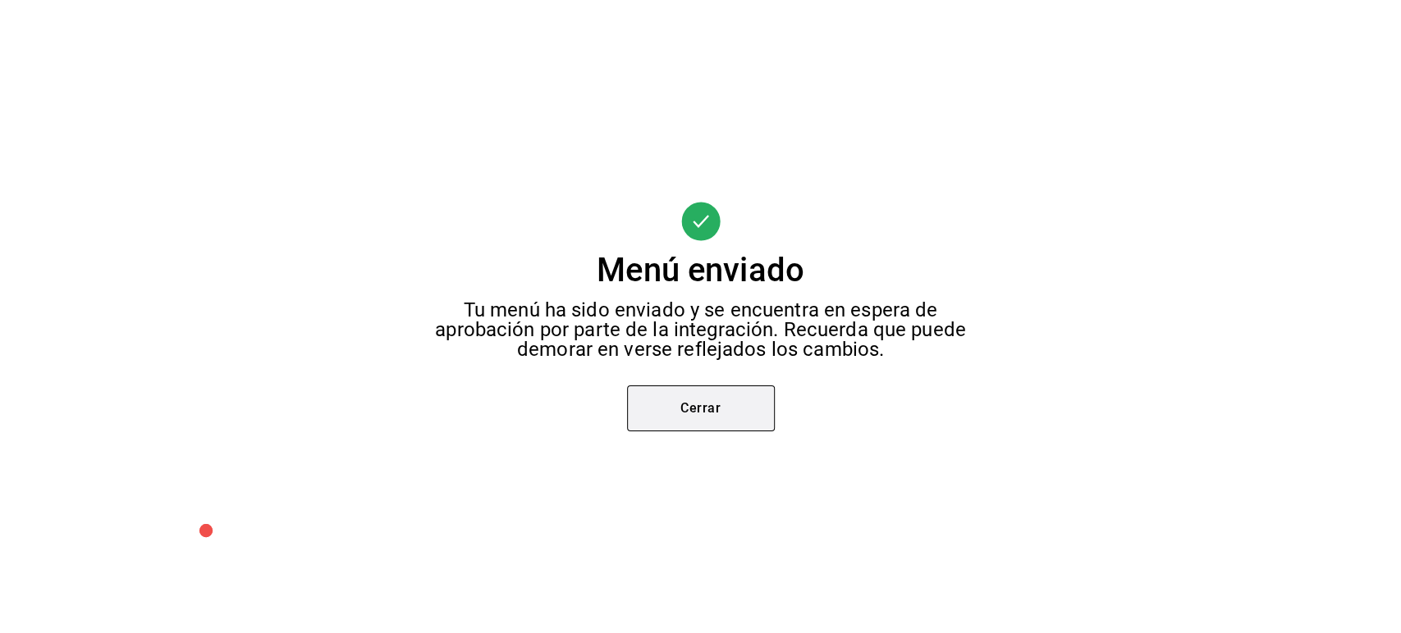
click at [699, 412] on button "Cerrar" at bounding box center [701, 409] width 148 height 46
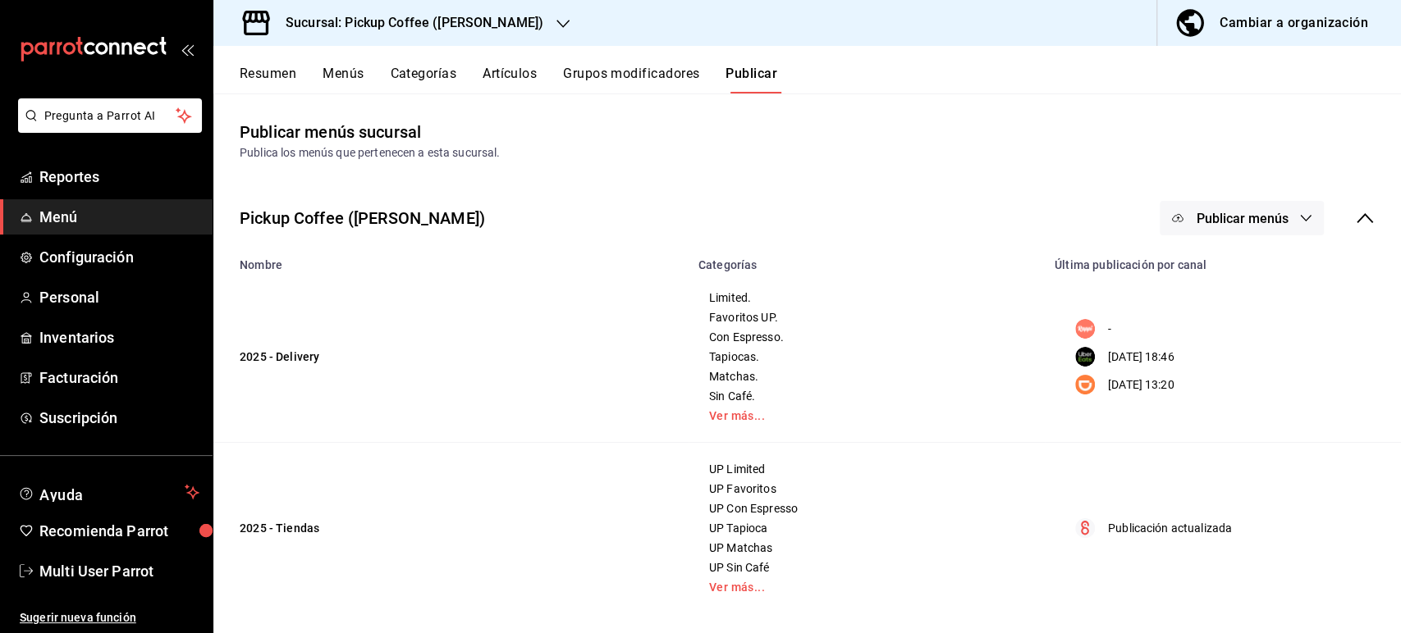
click at [1271, 219] on span "Publicar menús" at bounding box center [1241, 219] width 92 height 16
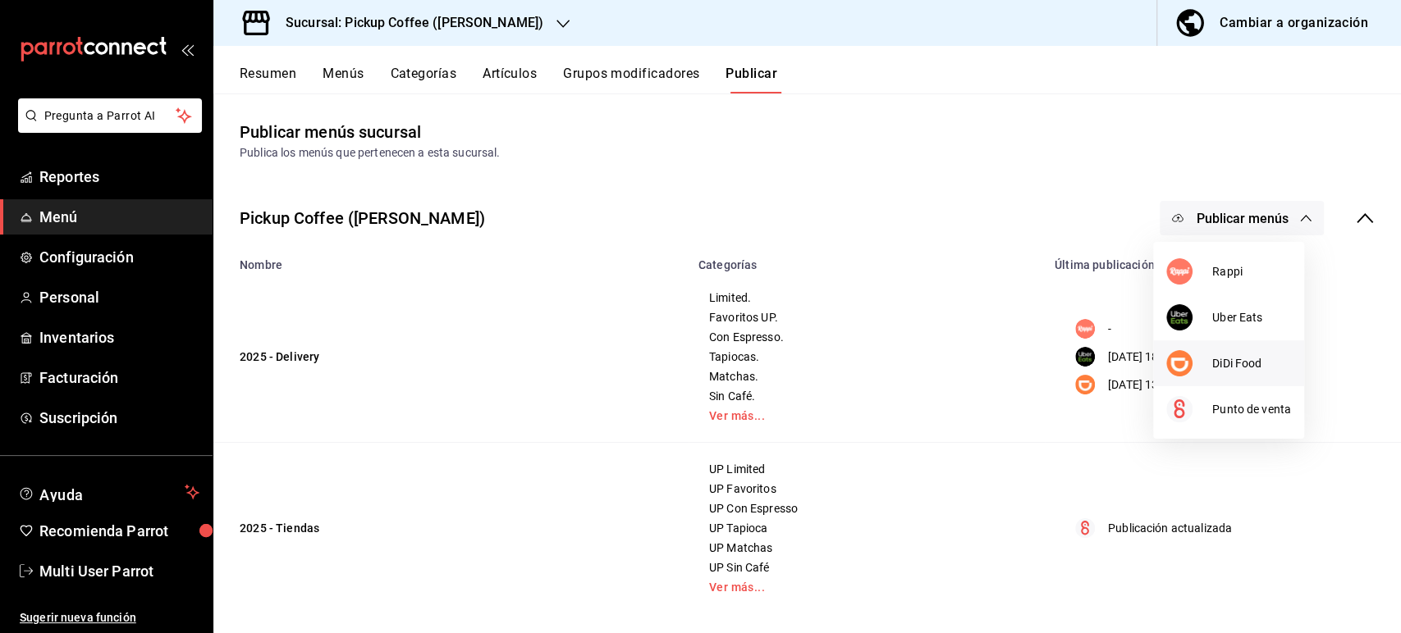
click at [1248, 357] on span "DiDi Food" at bounding box center [1251, 363] width 79 height 17
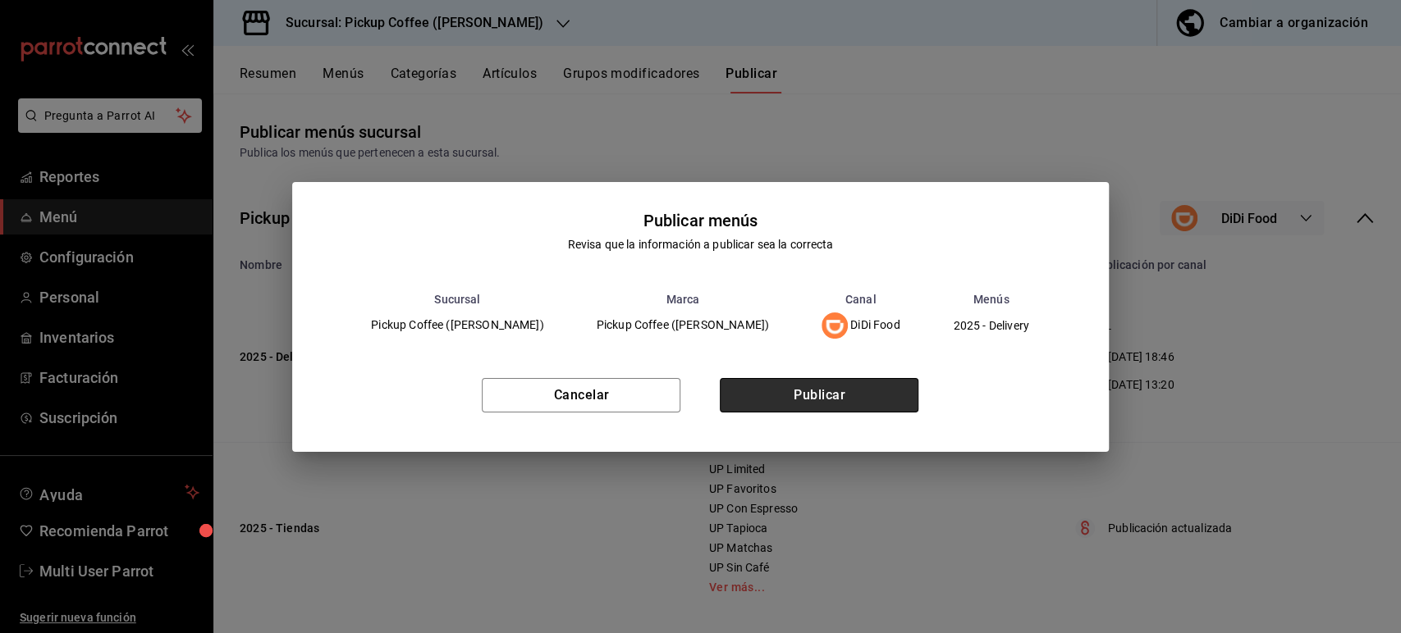
click at [853, 402] on button "Publicar" at bounding box center [819, 395] width 199 height 34
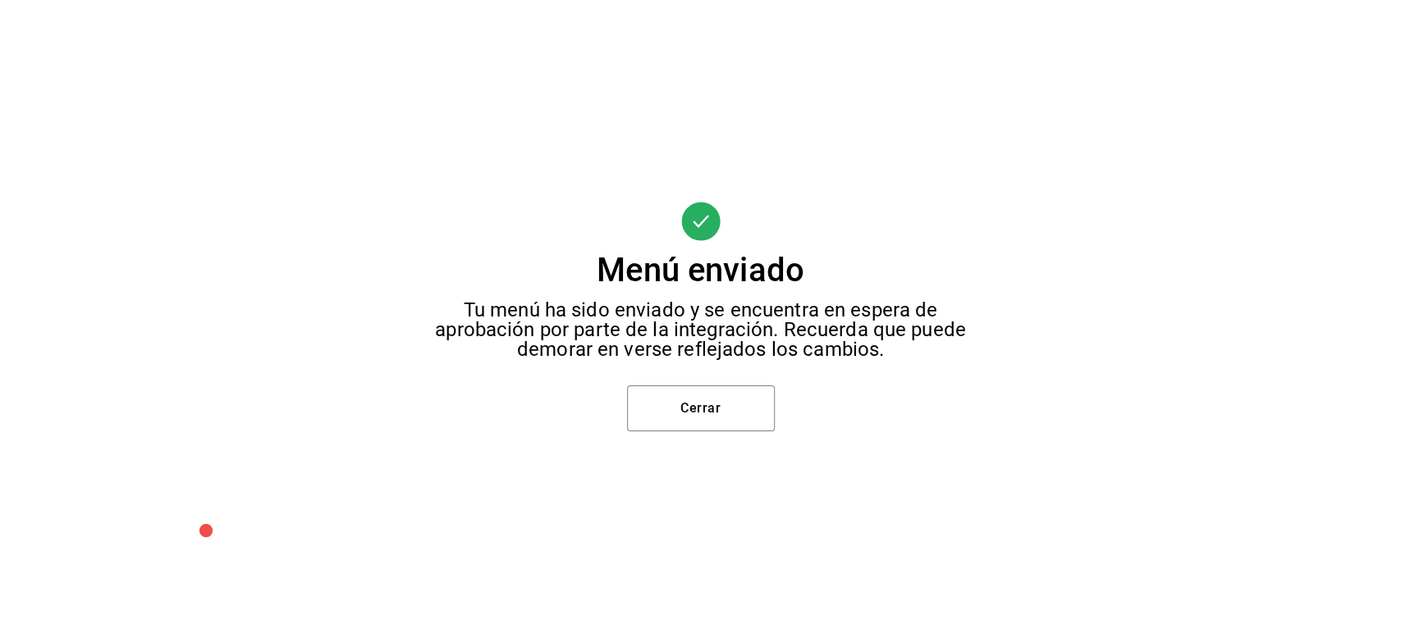
click at [717, 433] on div "Menú enviado Tu menú ha sido enviado y se encuentra en espera de aprobación por…" at bounding box center [700, 316] width 1401 height 633
click at [720, 409] on button "Cerrar" at bounding box center [701, 409] width 148 height 46
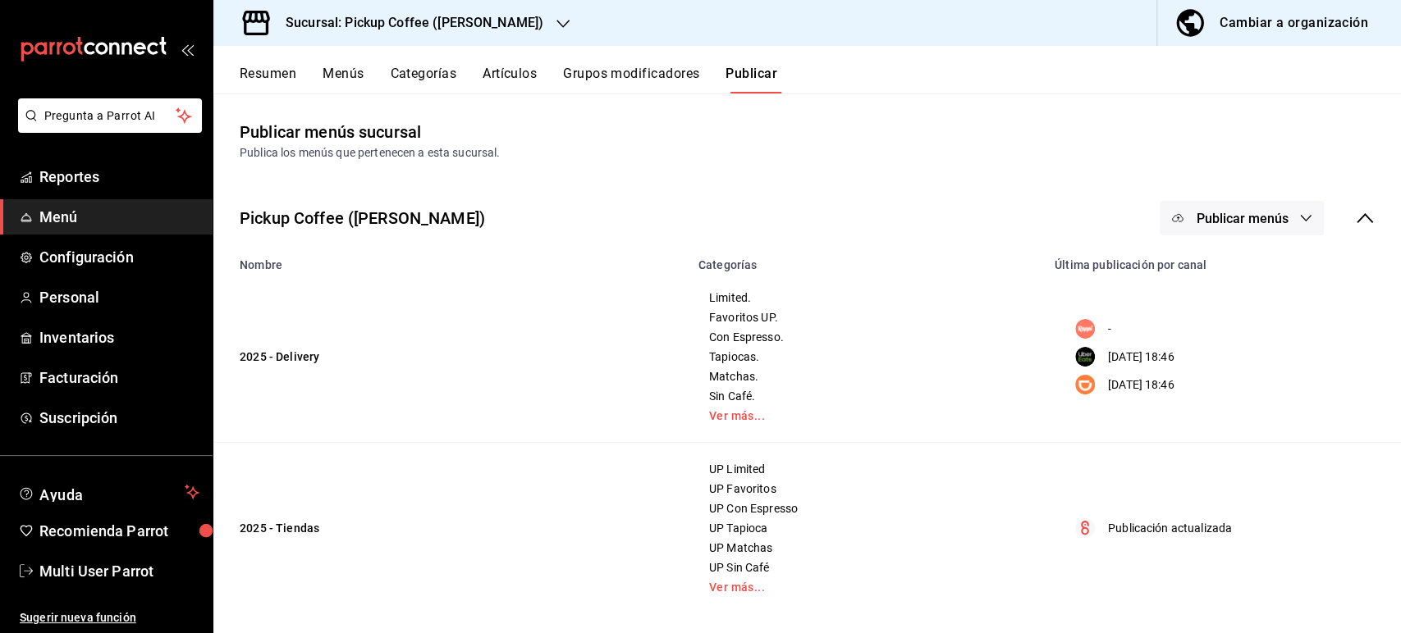
click at [399, 36] on div "Sucursal: Pickup Coffee ([PERSON_NAME])" at bounding box center [401, 23] width 350 height 46
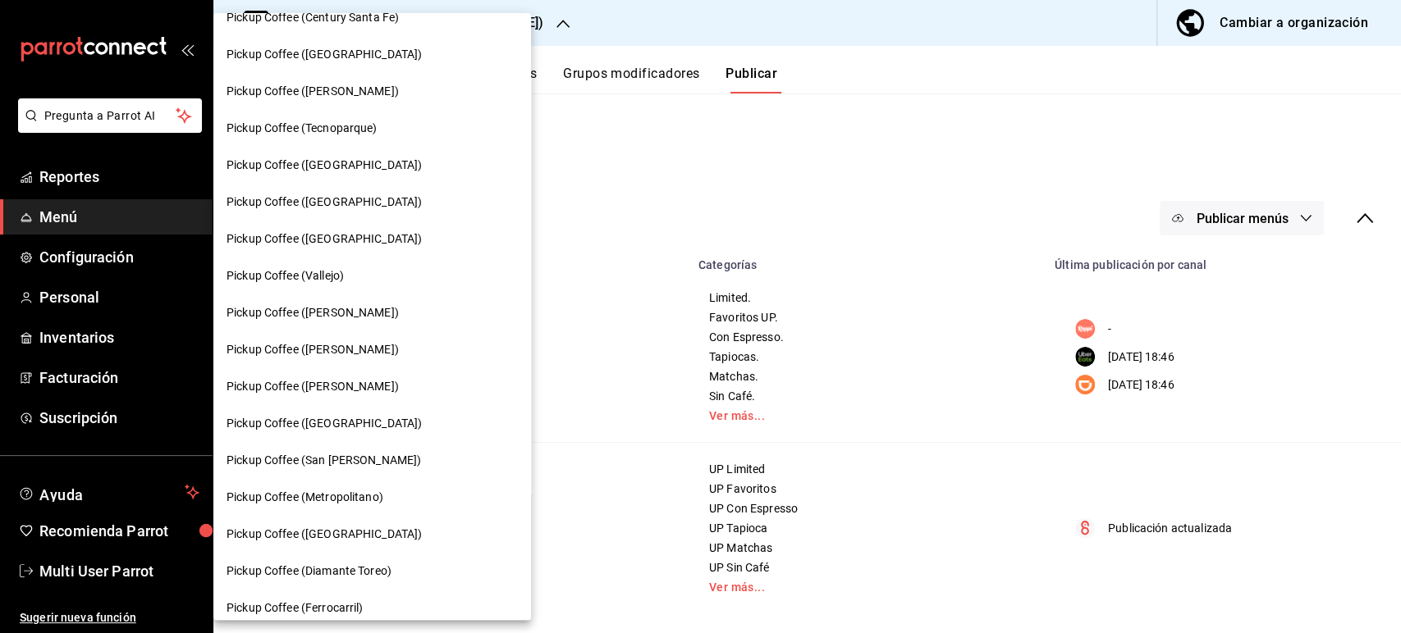
scroll to position [360, 0]
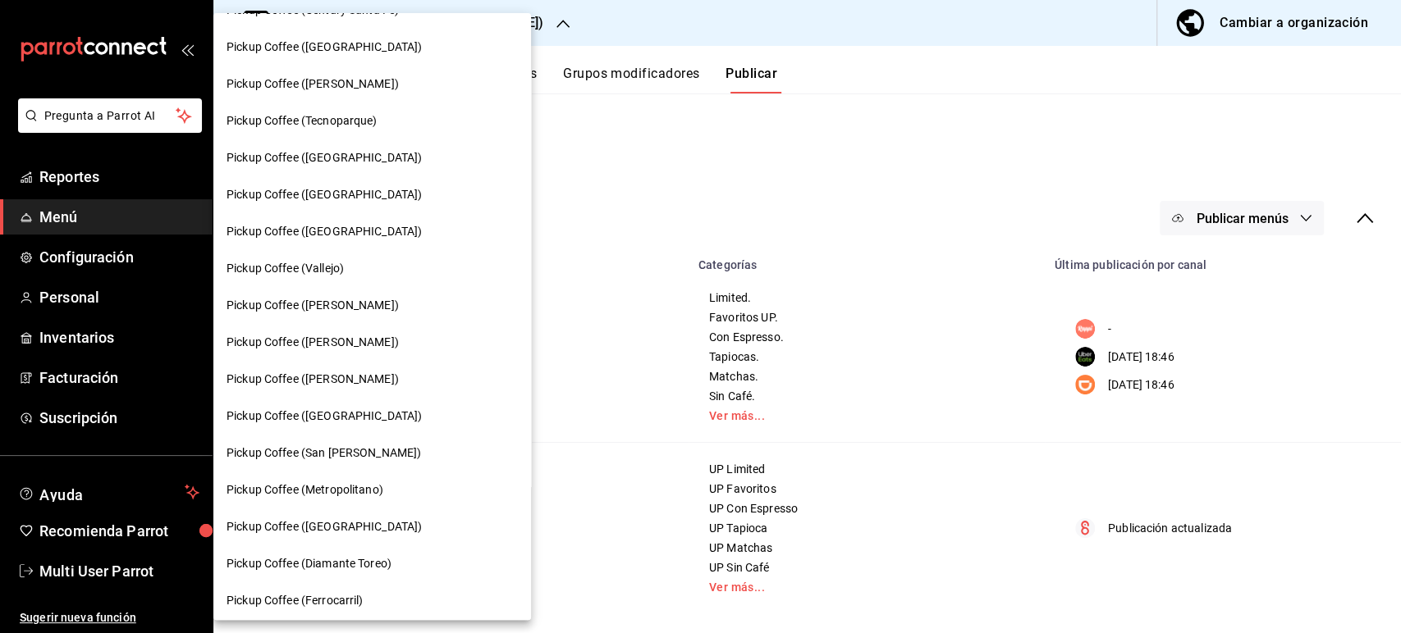
click at [347, 424] on span "Pickup Coffee ([GEOGRAPHIC_DATA])" at bounding box center [323, 416] width 195 height 17
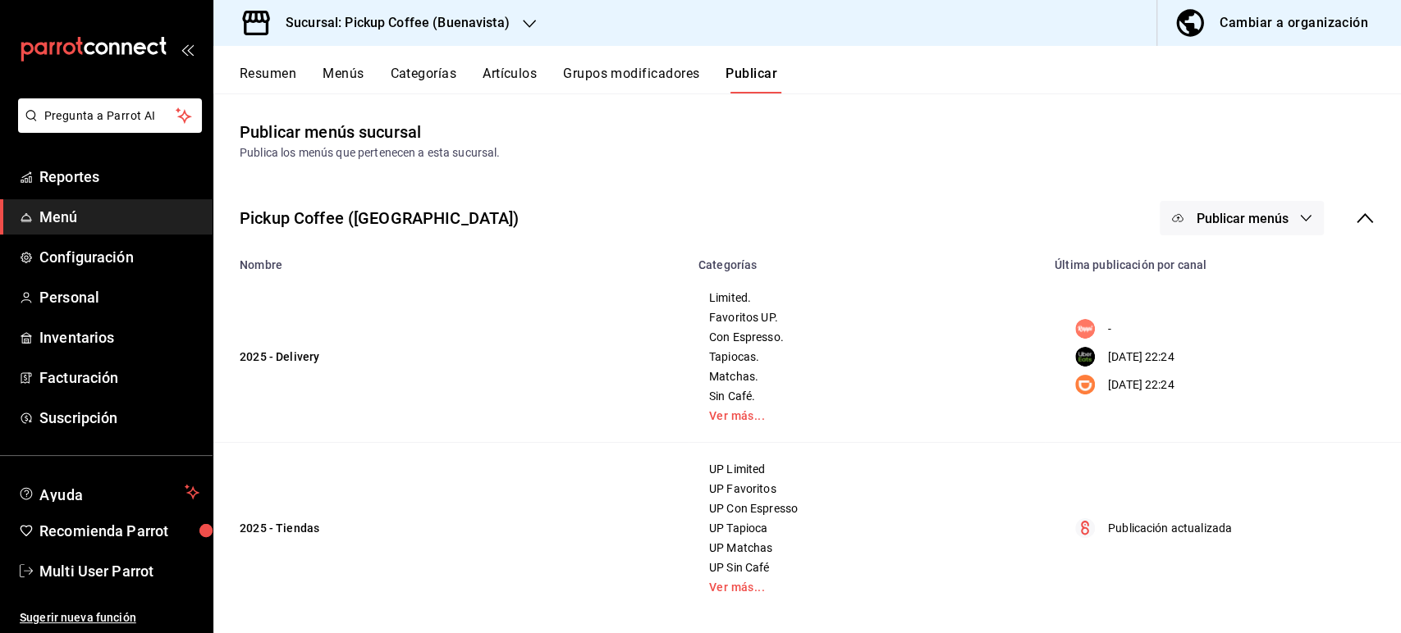
click at [277, 79] on button "Resumen" at bounding box center [268, 80] width 57 height 28
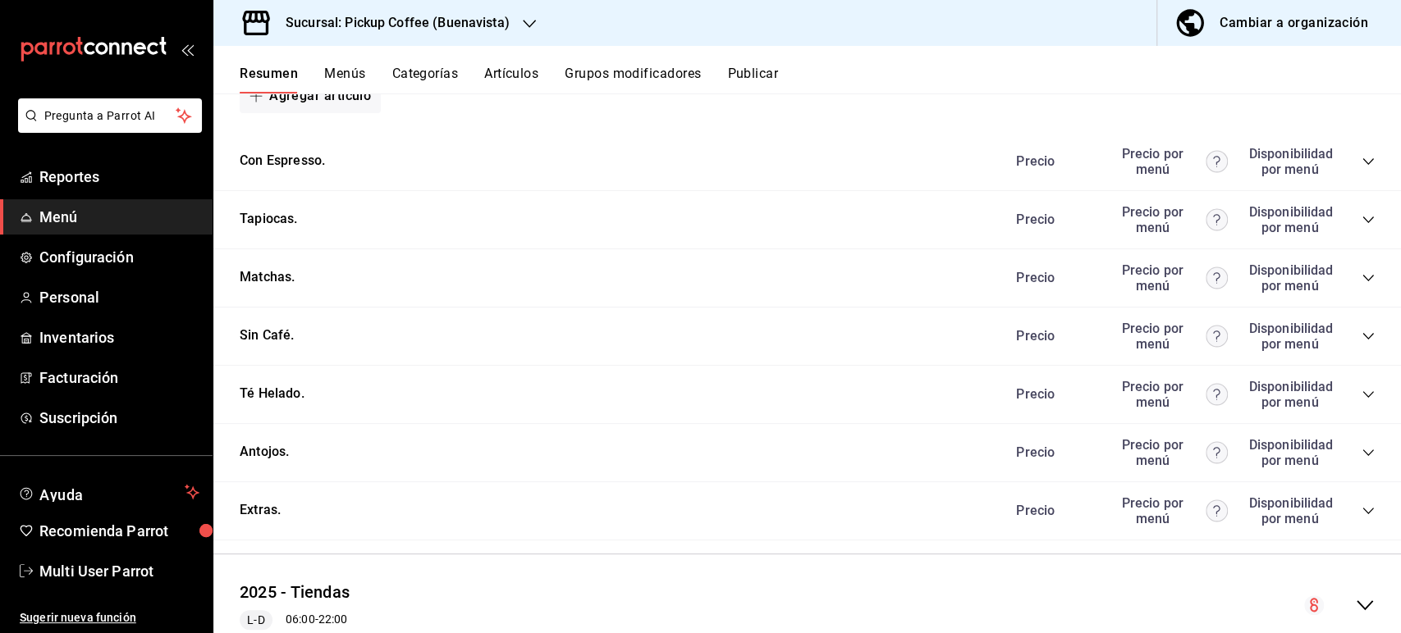
scroll to position [905, 0]
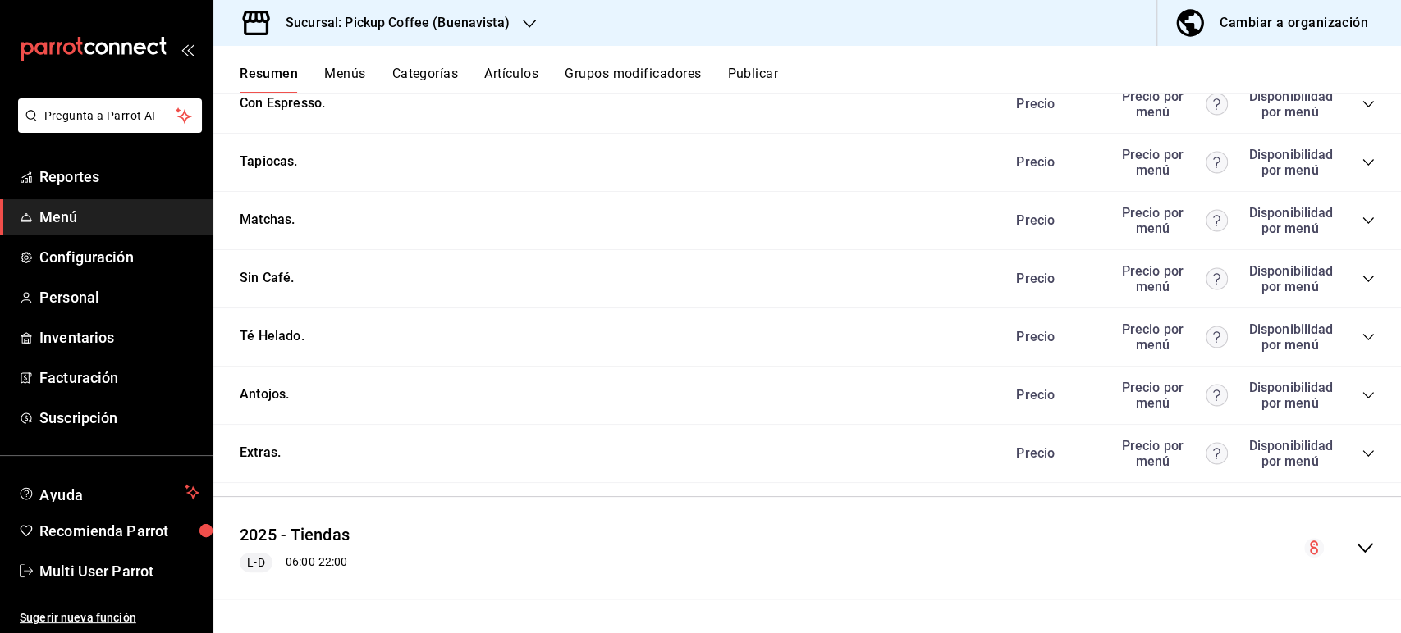
click at [1362, 455] on icon "collapse-category-row" at bounding box center [1367, 453] width 11 height 7
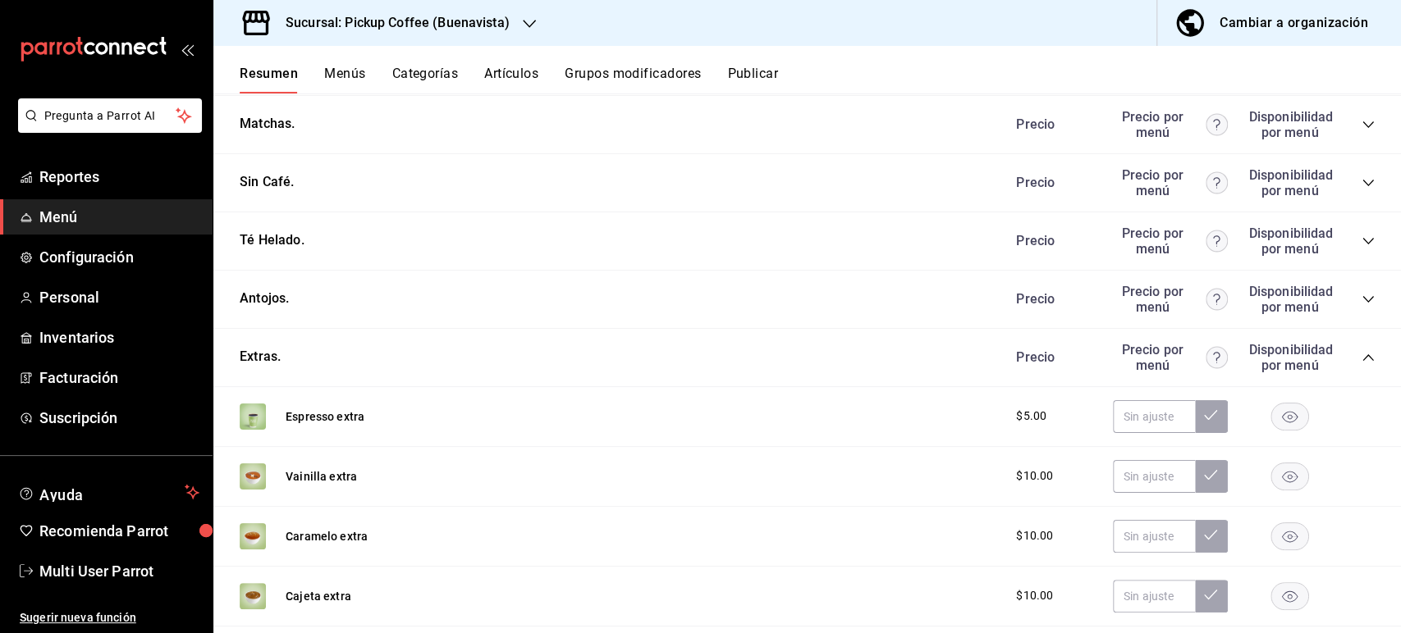
scroll to position [0, 0]
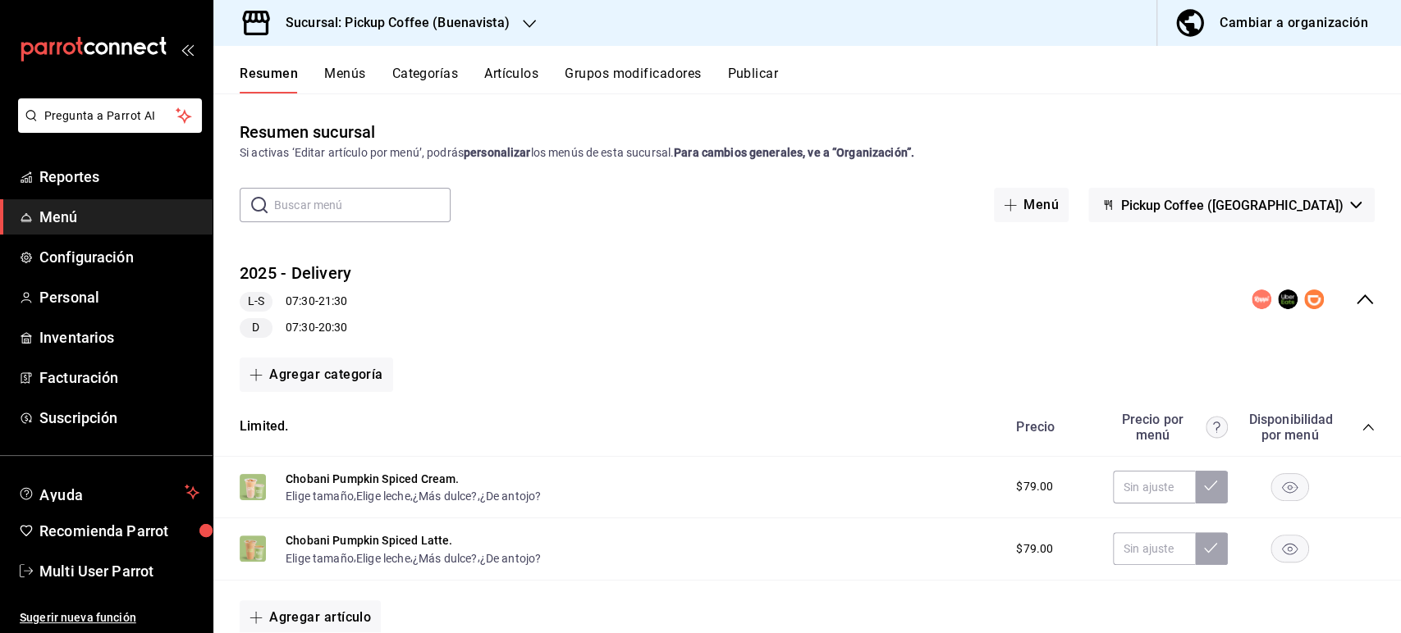
click at [522, 71] on button "Artículos" at bounding box center [511, 80] width 54 height 28
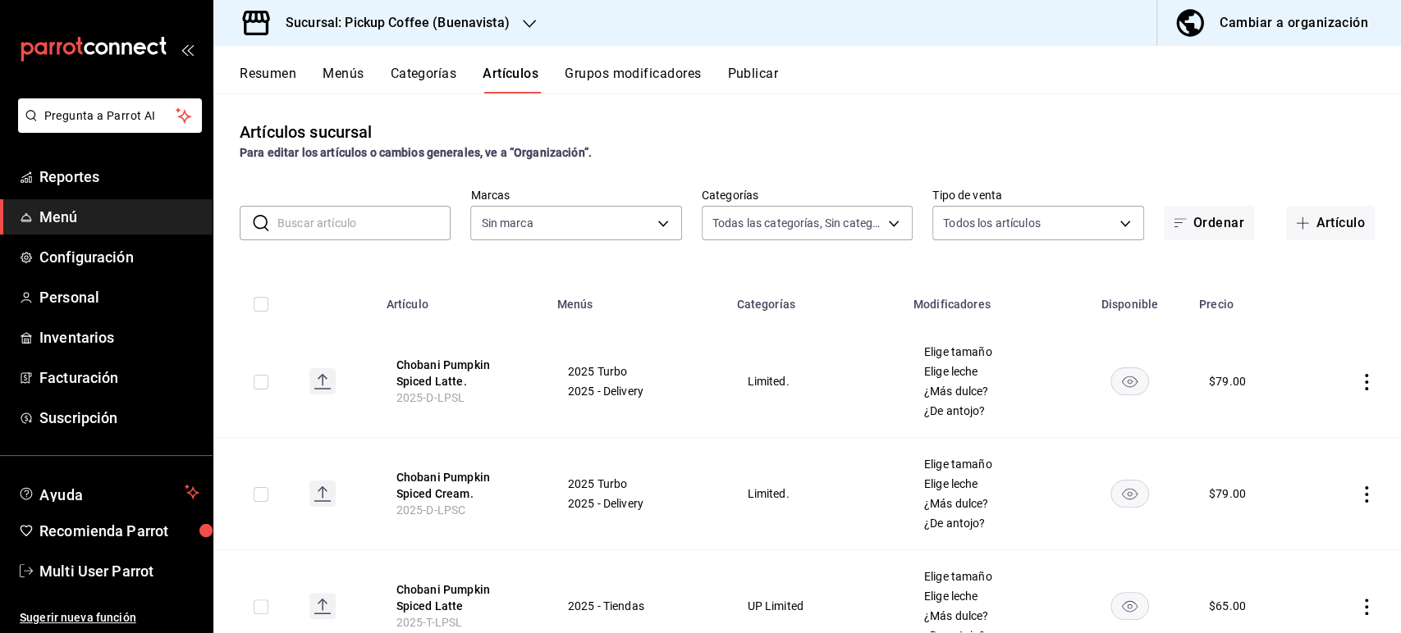
type input "409717f2-faff-47f8-8ef4-856e672b87d8,bed365b4-1ac0-485c-bbba-14e568d61b5a,9b12f…"
type input "b506dc2f-af34-4523-89be-bb734bead639,105d8c39-4391-4621-bf45-cf0c33766590"
click at [359, 220] on input "text" at bounding box center [363, 223] width 173 height 33
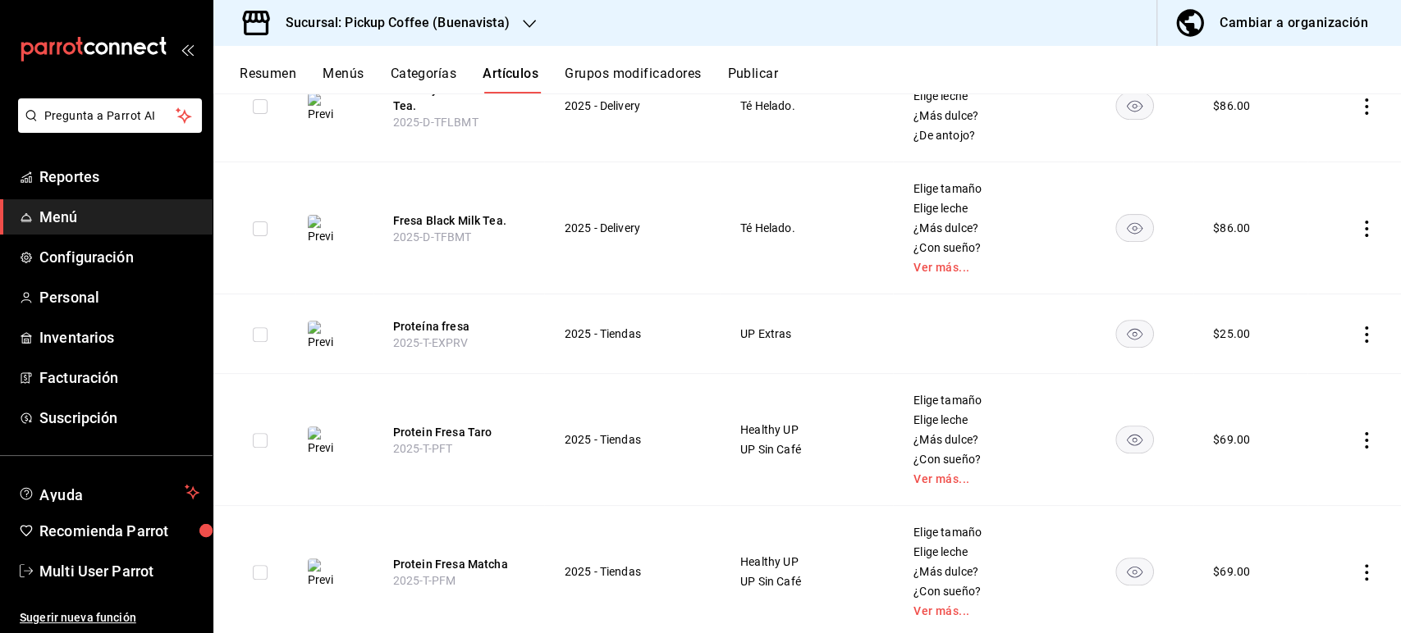
scroll to position [372, 0]
type input "fresa"
click at [1131, 328] on rect "availability-product" at bounding box center [1135, 330] width 38 height 27
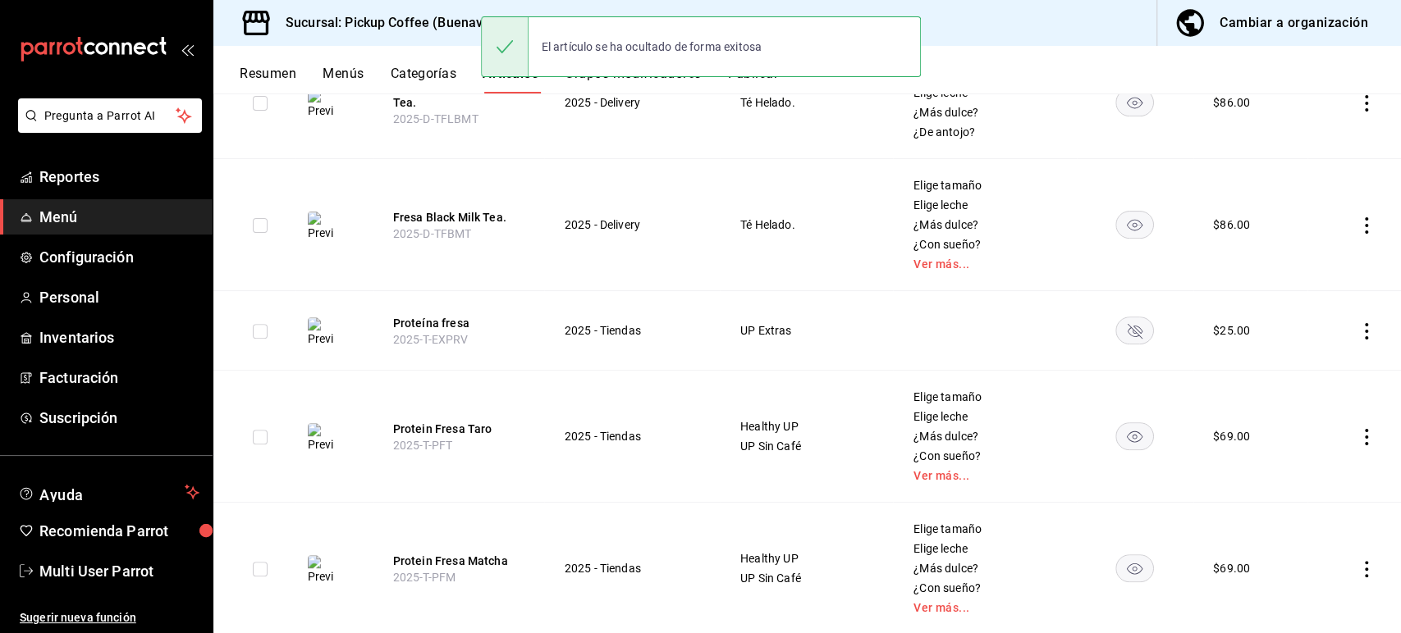
click at [1128, 441] on icon "availability-product" at bounding box center [1135, 437] width 16 height 11
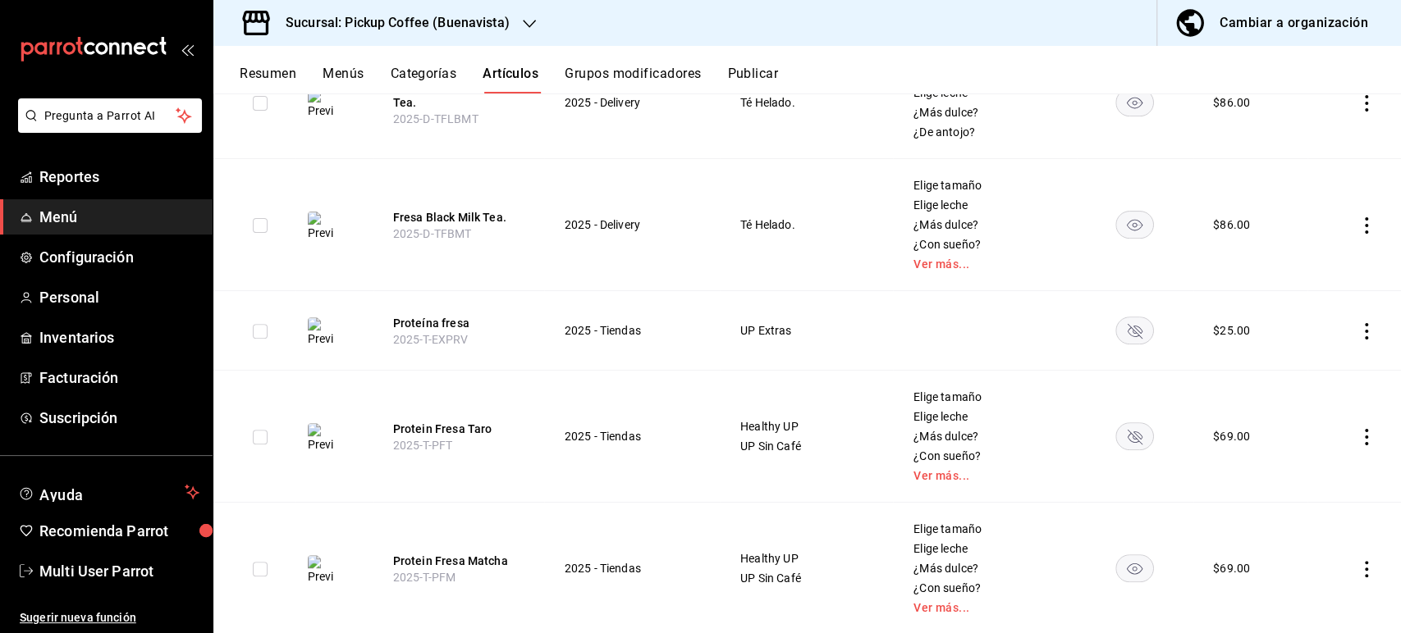
click at [1126, 565] on rect "availability-product" at bounding box center [1135, 568] width 38 height 27
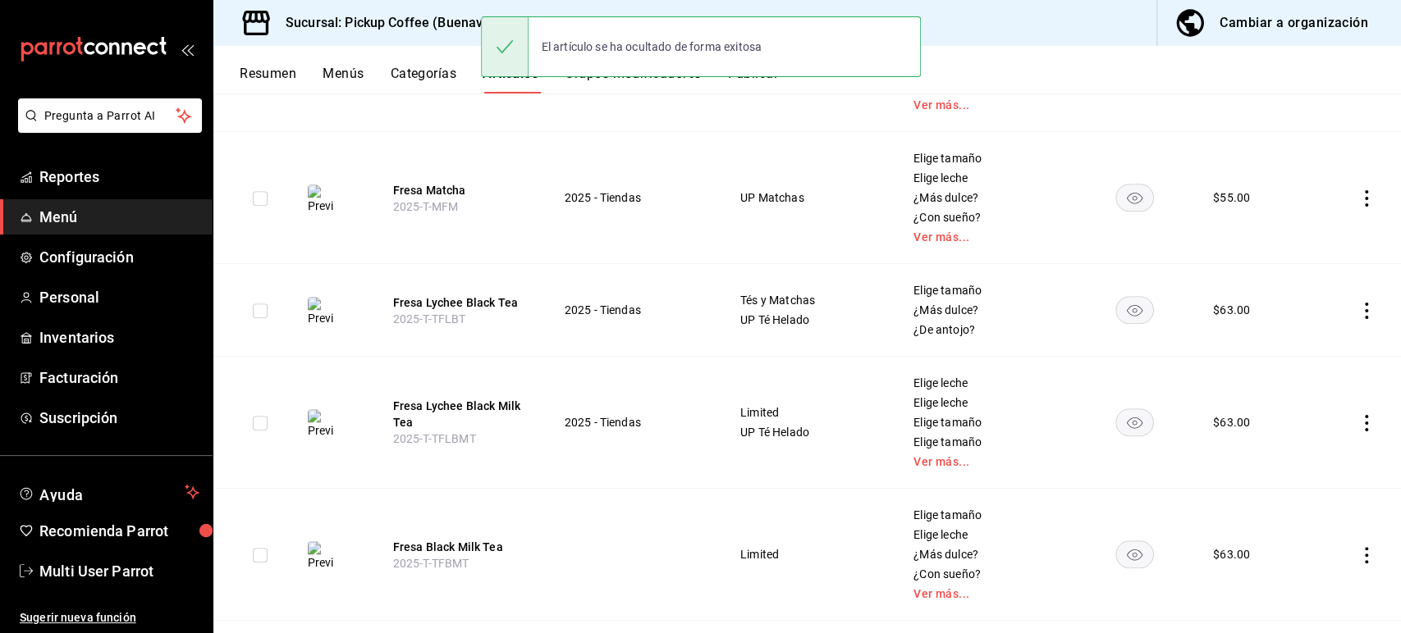
scroll to position [887, 0]
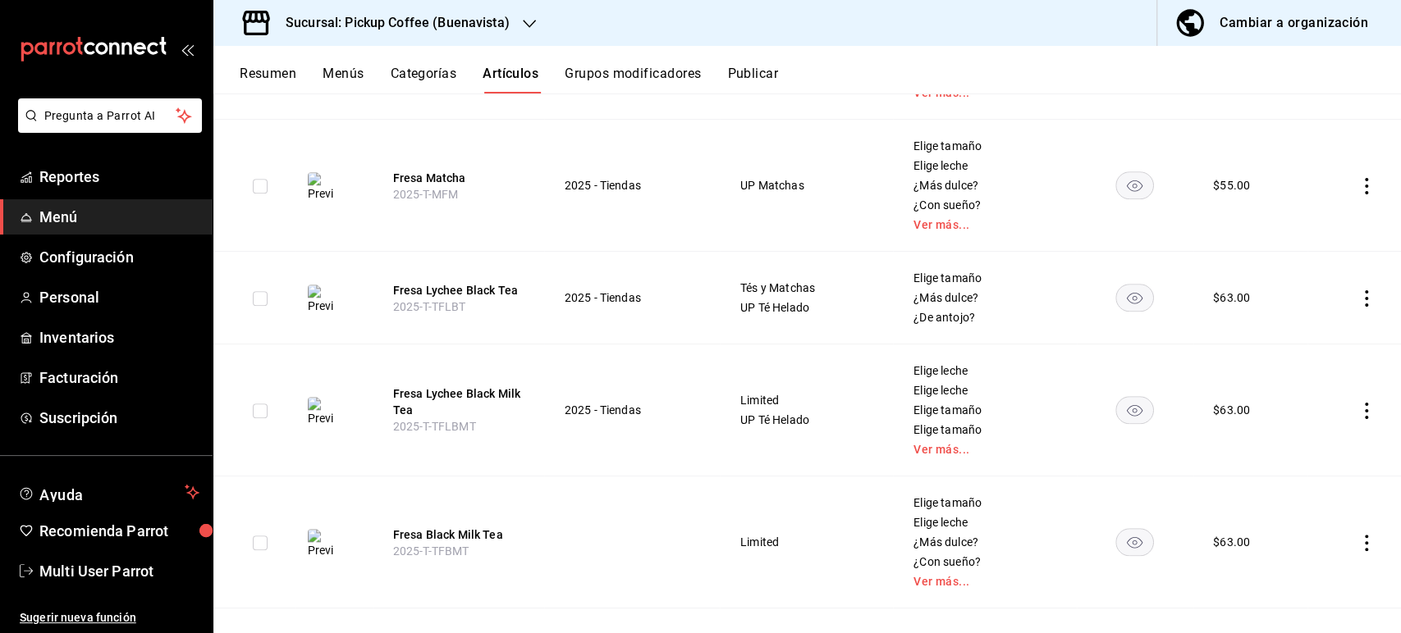
click at [1116, 178] on rect "availability-product" at bounding box center [1135, 184] width 38 height 27
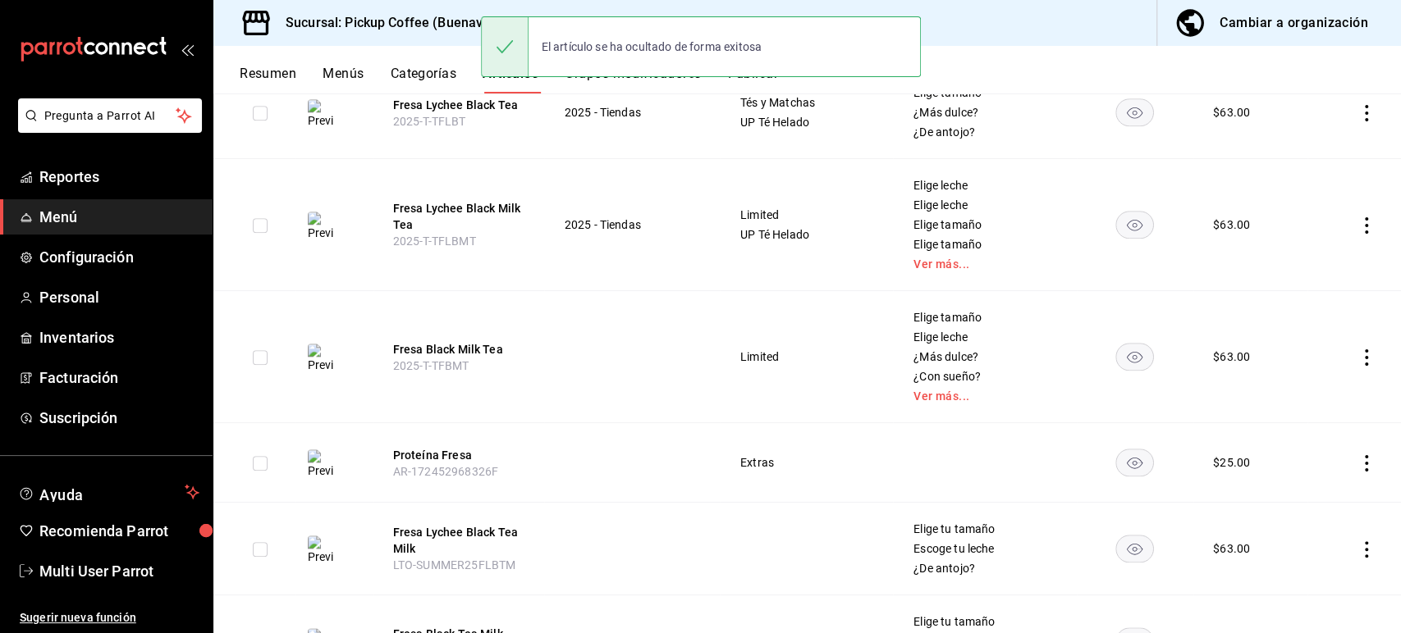
scroll to position [1078, 0]
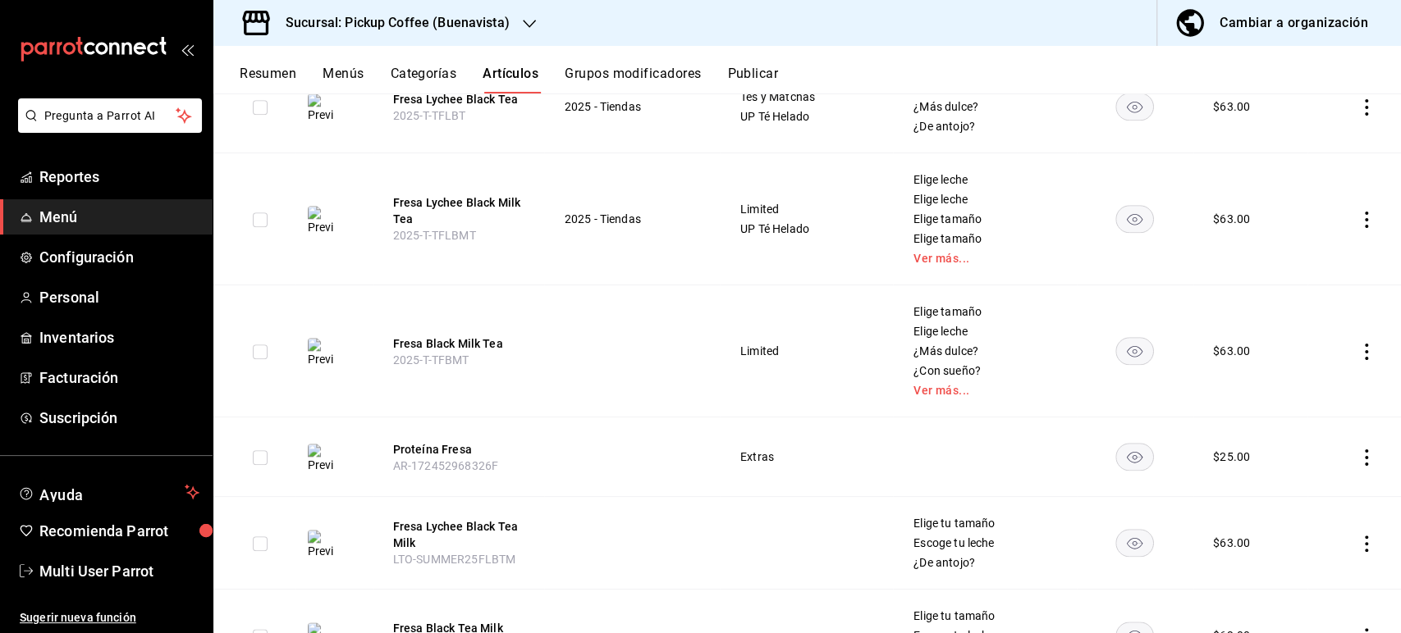
click at [1127, 460] on icon "availability-product" at bounding box center [1135, 457] width 16 height 11
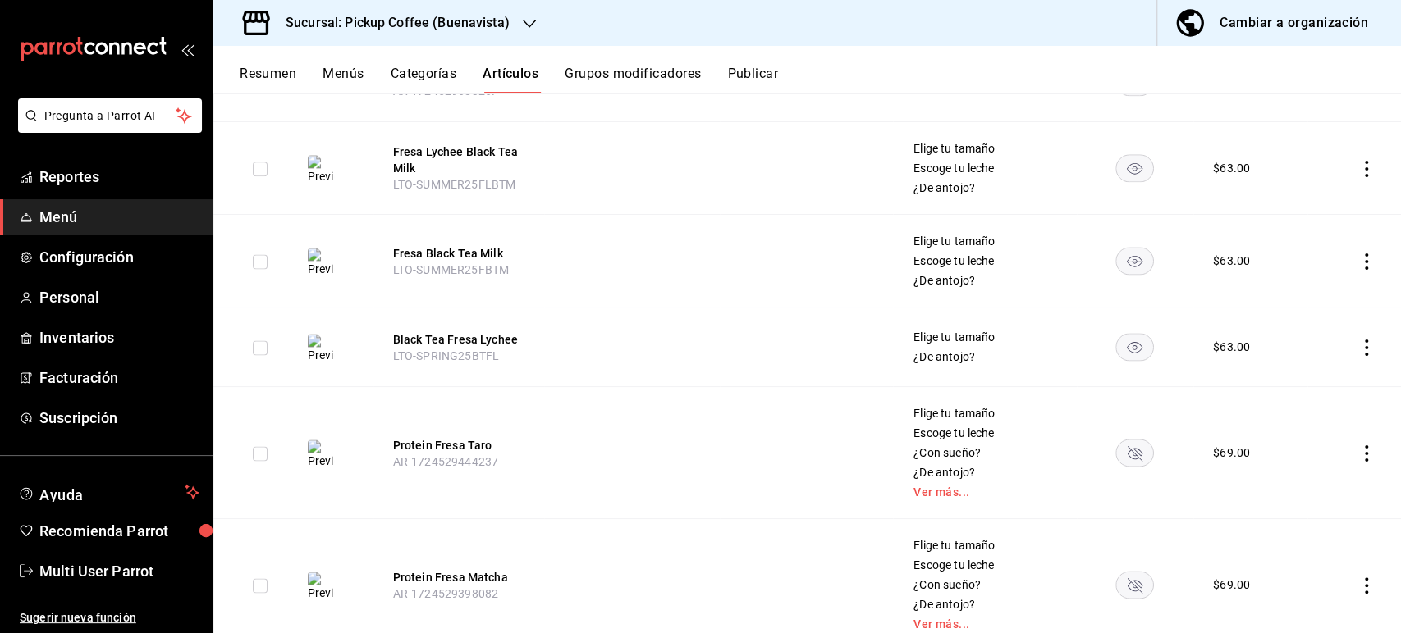
drag, startPoint x: 1399, startPoint y: 389, endPoint x: 1399, endPoint y: 482, distance: 92.7
click at [1399, 482] on div "Artículos sucursal Para editar los artículos o cambios generales, ve a “Organiz…" at bounding box center [806, 363] width 1187 height 539
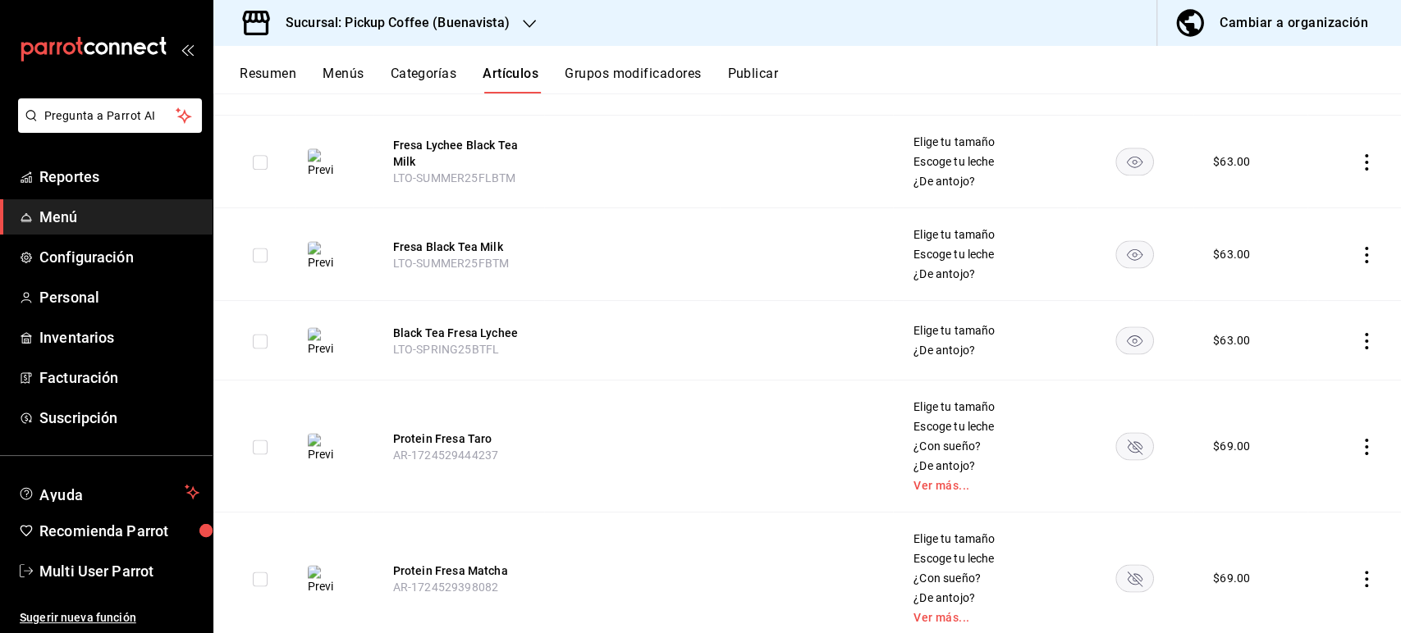
scroll to position [1588, 0]
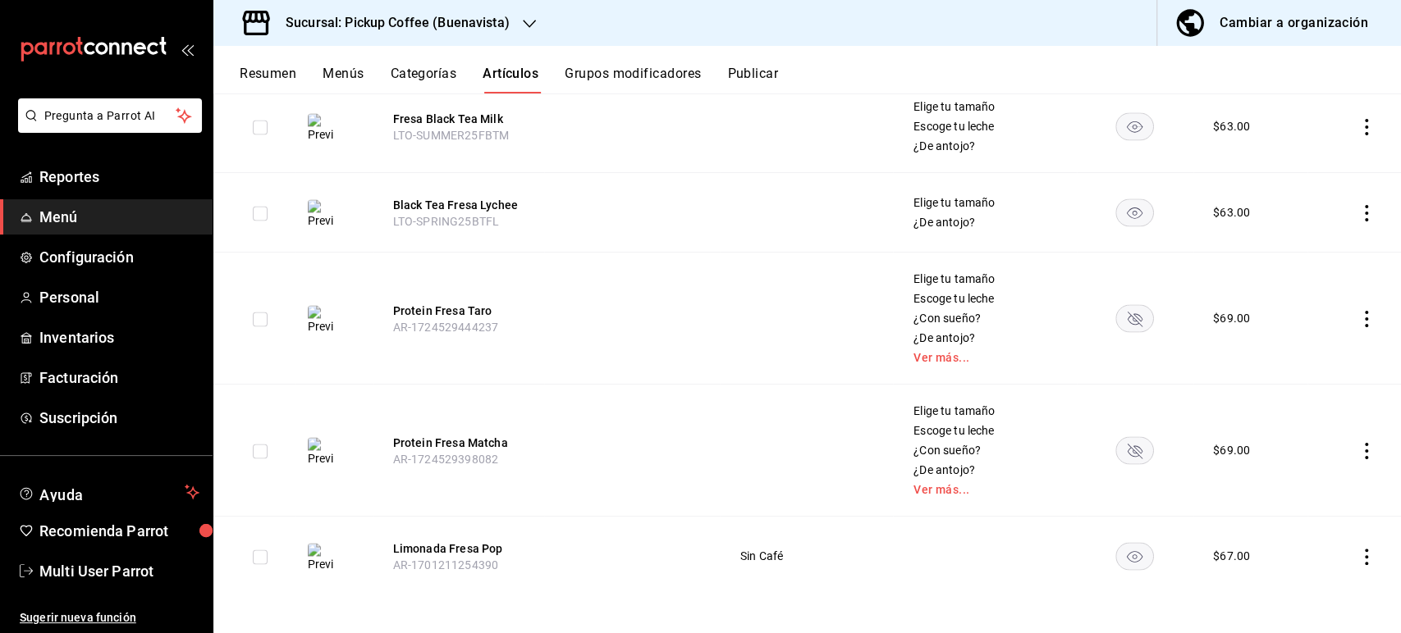
click at [1119, 546] on rect "availability-product" at bounding box center [1135, 555] width 38 height 27
click at [756, 78] on div "El artículo se ha ocultado de forma exitosa" at bounding box center [701, 46] width 440 height 71
click at [758, 78] on button "Publicar" at bounding box center [752, 80] width 51 height 28
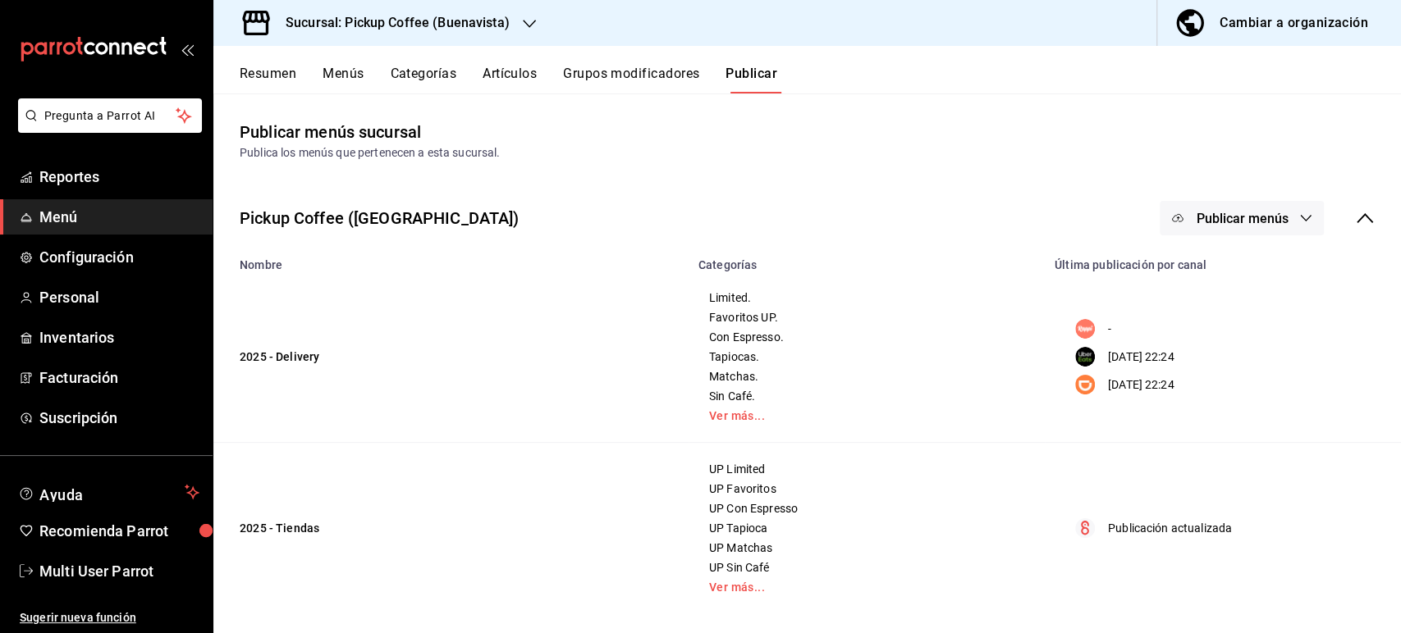
click at [1200, 217] on span "Publicar menús" at bounding box center [1241, 219] width 92 height 16
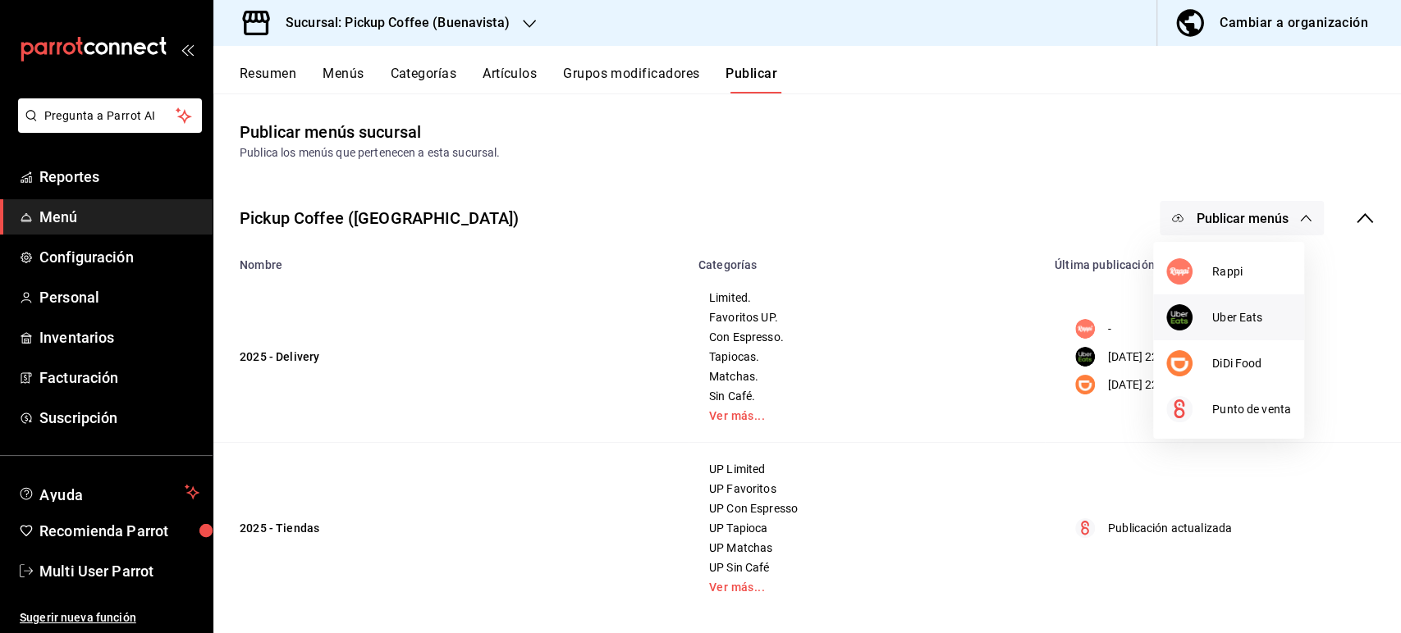
click at [1209, 313] on div at bounding box center [1189, 317] width 46 height 26
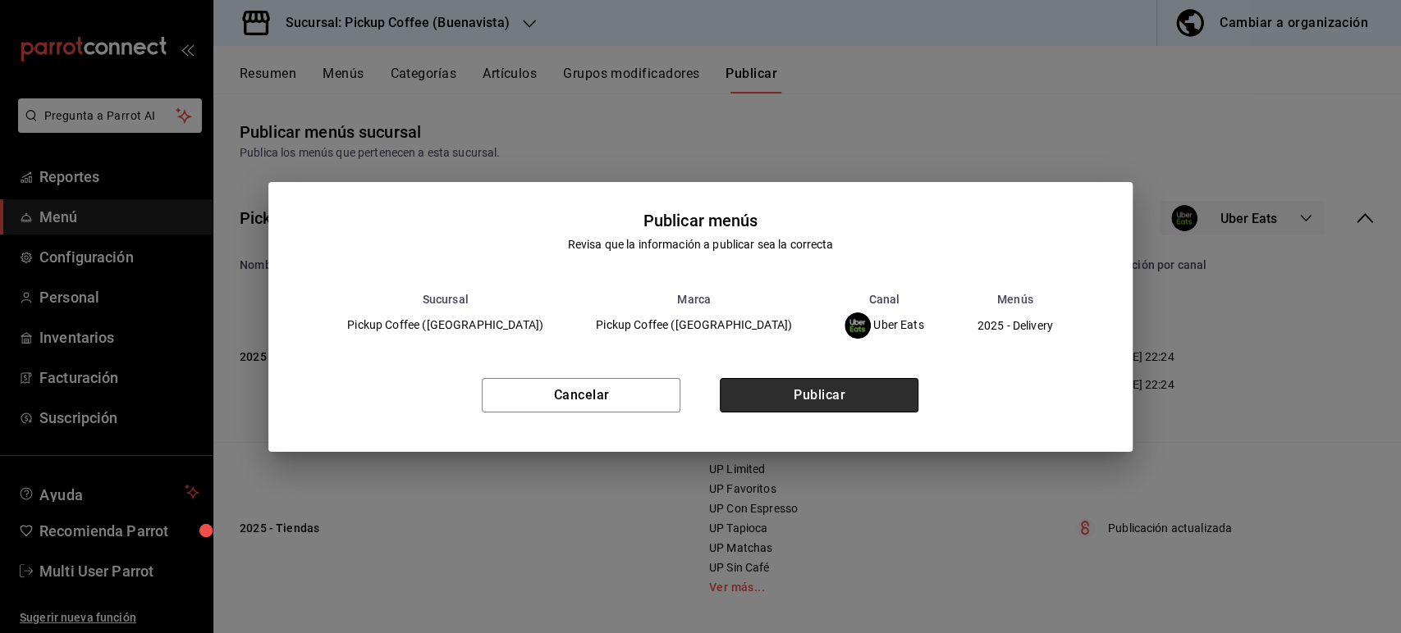
click at [878, 397] on button "Publicar" at bounding box center [819, 395] width 199 height 34
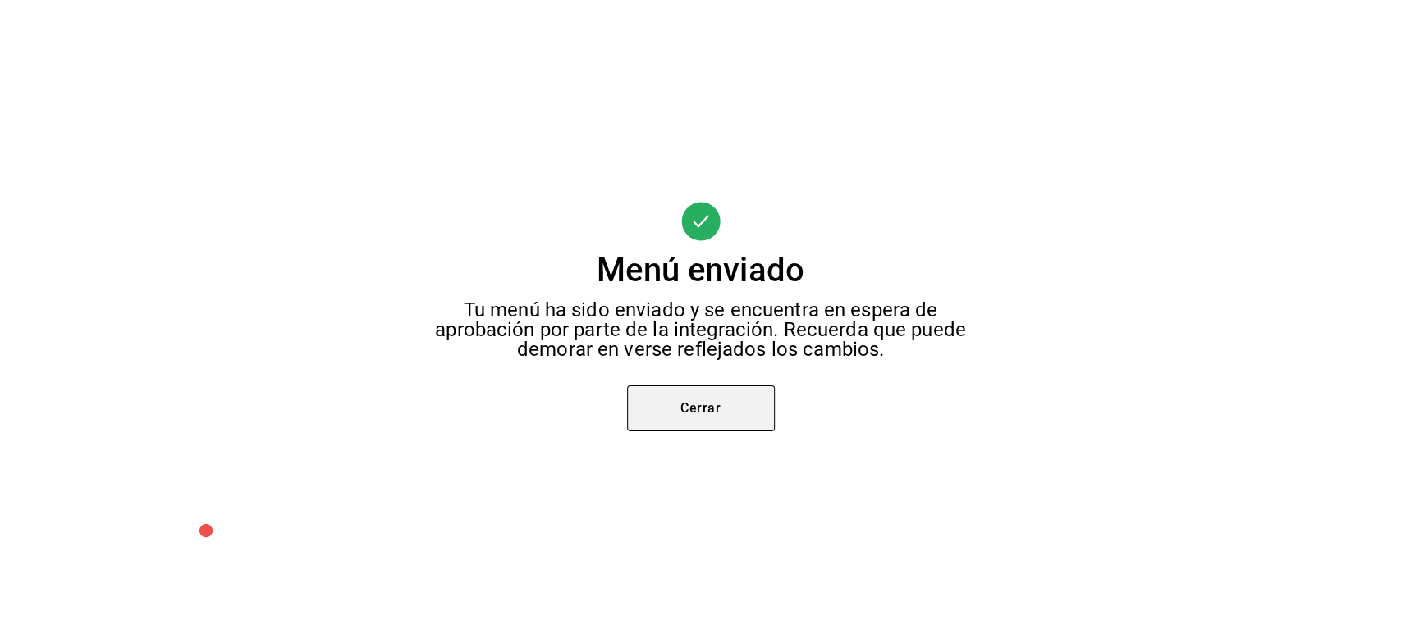
click at [738, 394] on button "Cerrar" at bounding box center [701, 409] width 148 height 46
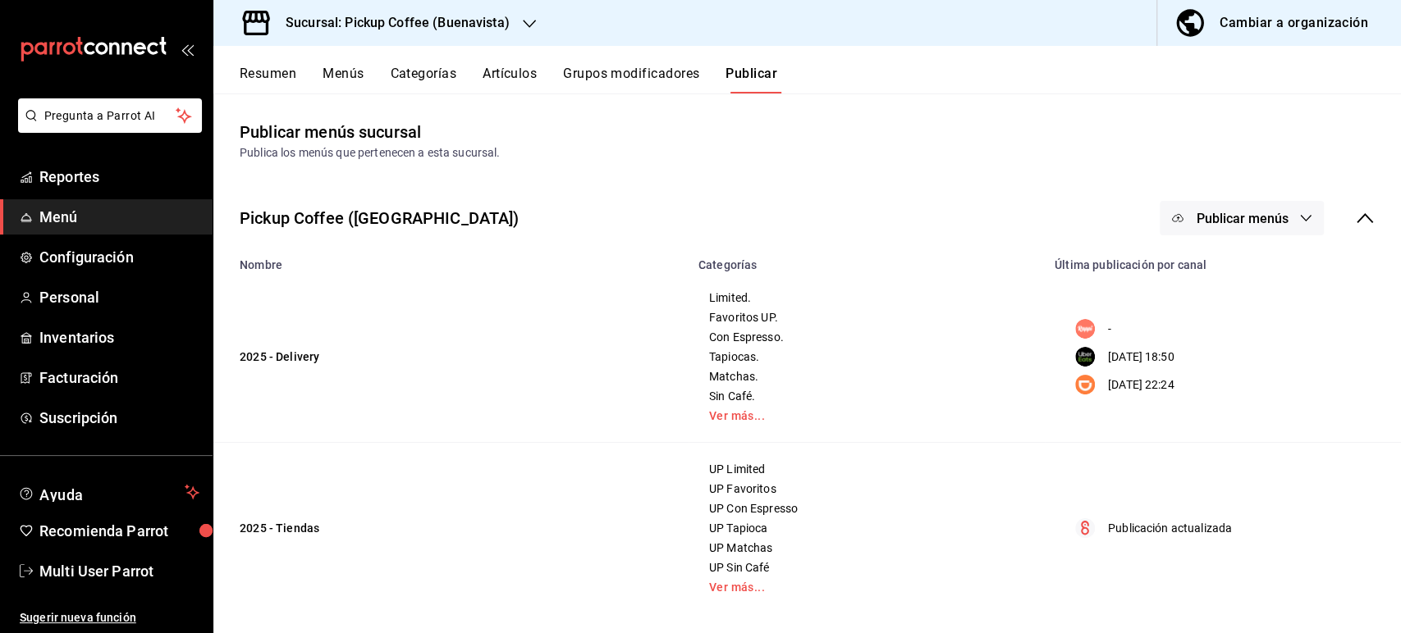
click at [1245, 227] on button "Publicar menús" at bounding box center [1241, 218] width 164 height 34
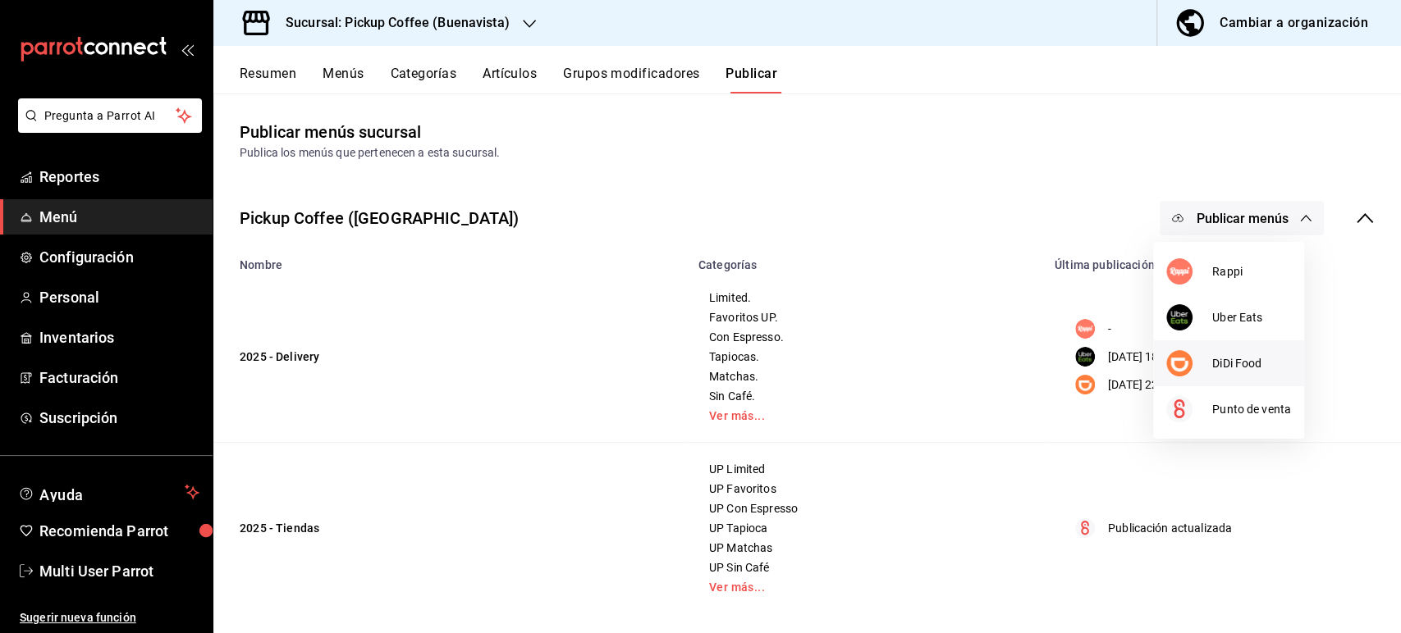
click at [1227, 372] on li "DiDi Food" at bounding box center [1228, 363] width 151 height 46
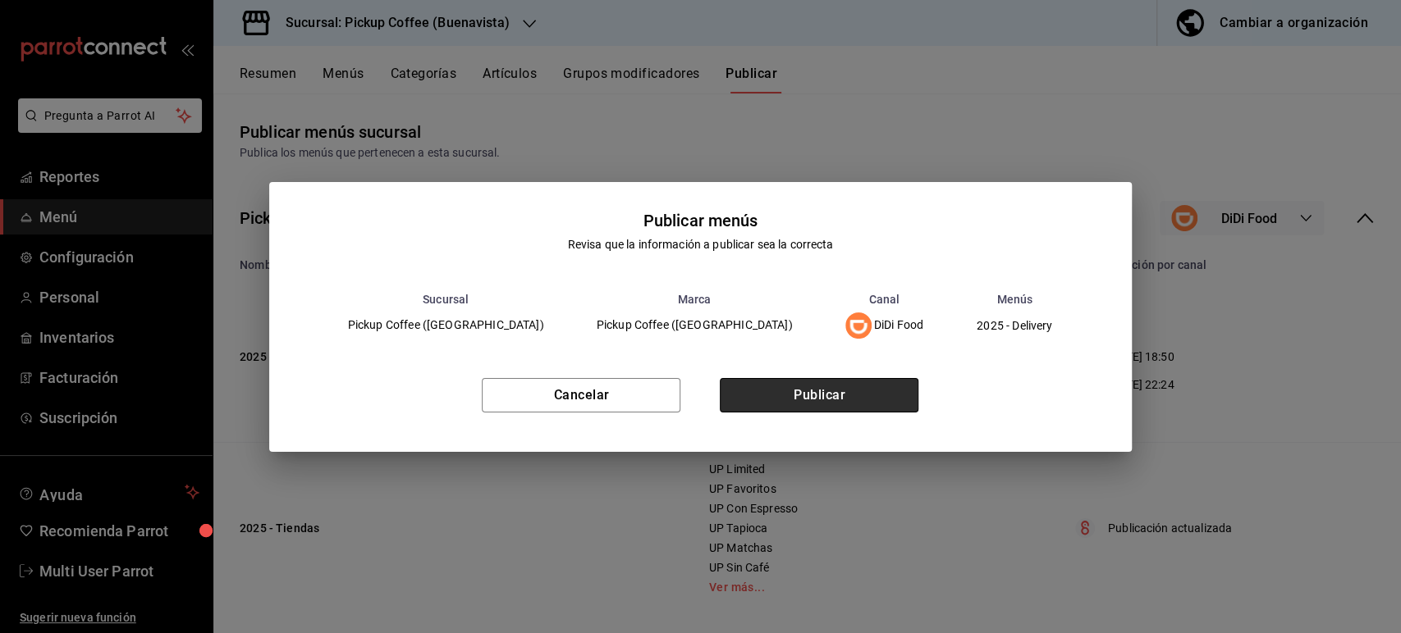
click at [888, 400] on button "Publicar" at bounding box center [819, 395] width 199 height 34
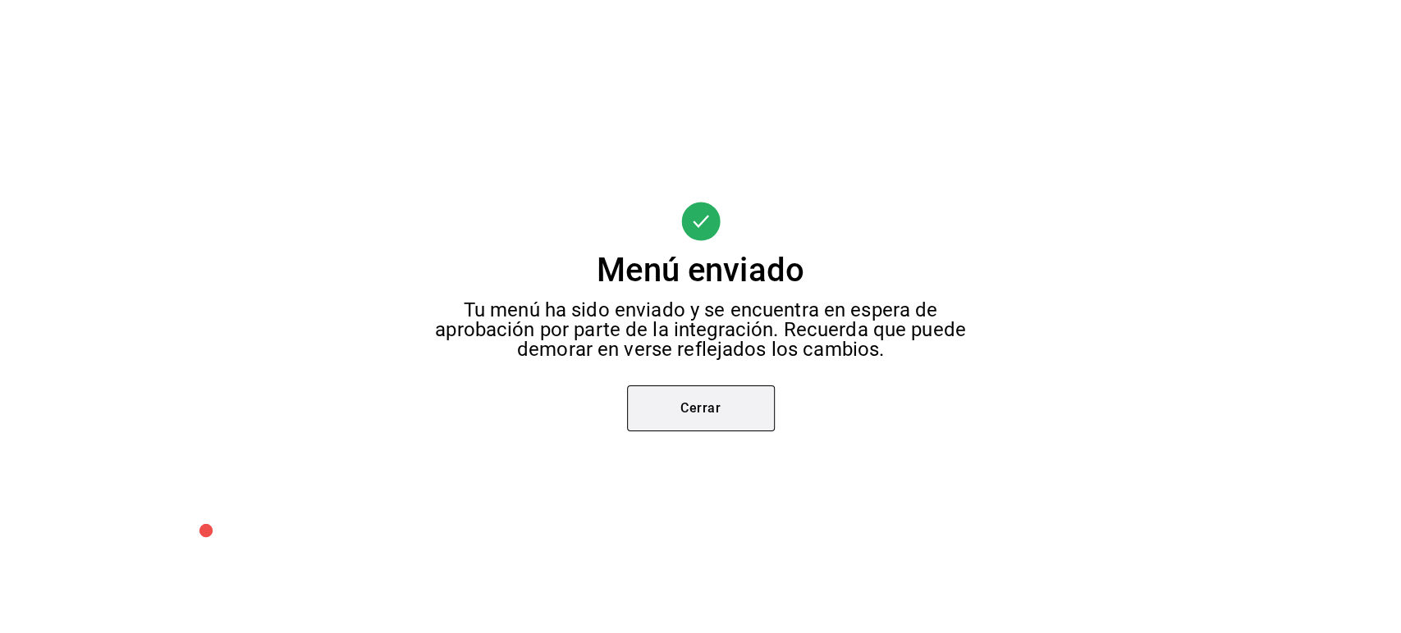
click at [726, 425] on button "Cerrar" at bounding box center [701, 409] width 148 height 46
